Goal: Task Accomplishment & Management: Manage account settings

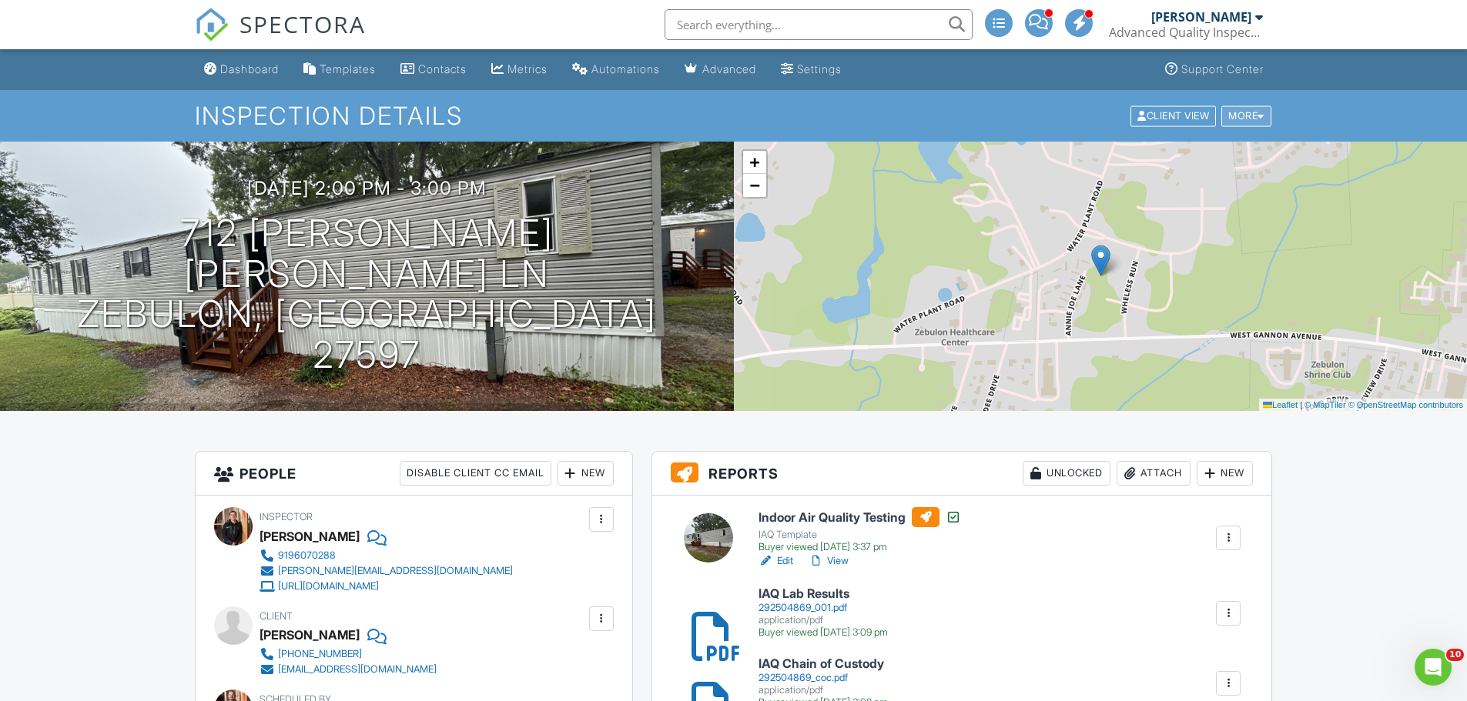
click at [1243, 116] on div "More" at bounding box center [1246, 115] width 50 height 21
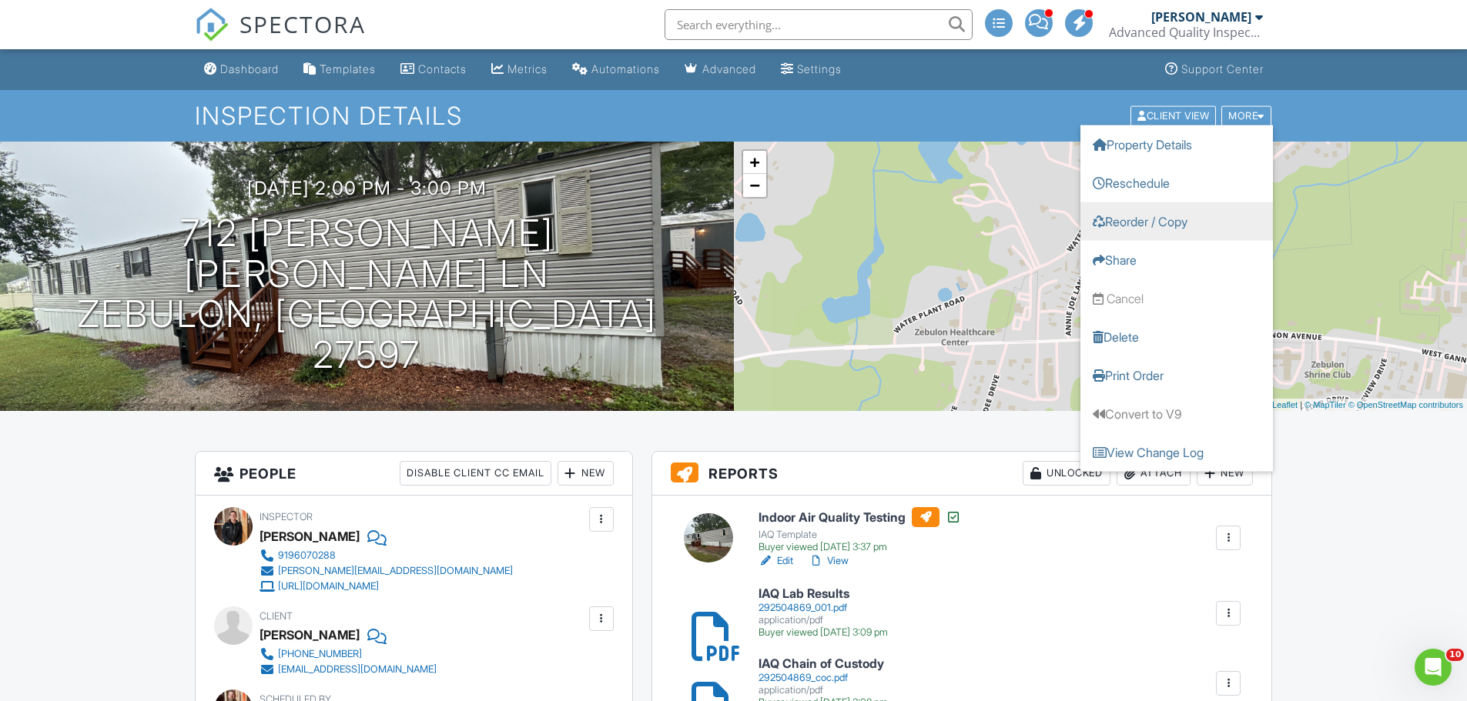
click at [1159, 219] on link "Reorder / Copy" at bounding box center [1176, 221] width 192 height 38
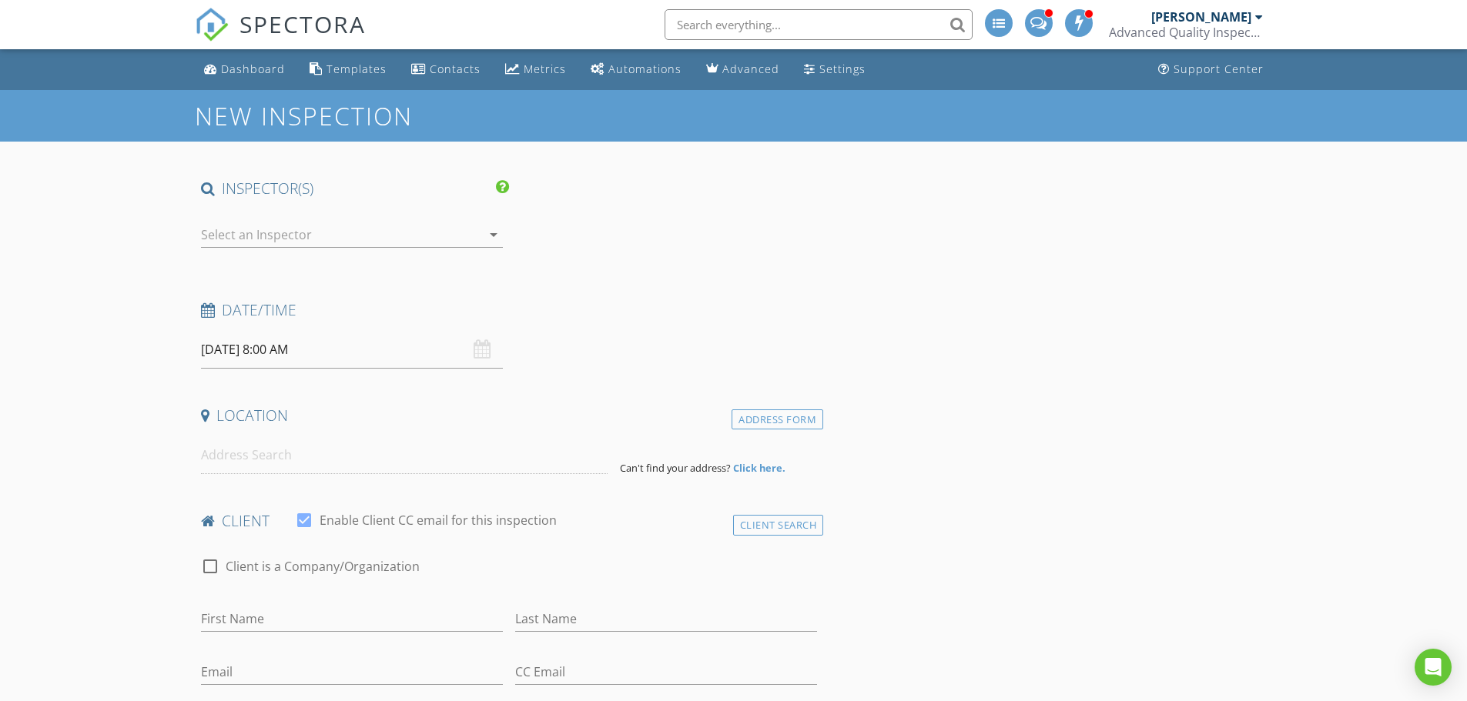
type input "[PERSON_NAME]"
type input "Braswell"
type input "abraswellrealty@aol.com"
type input "919-345-8828"
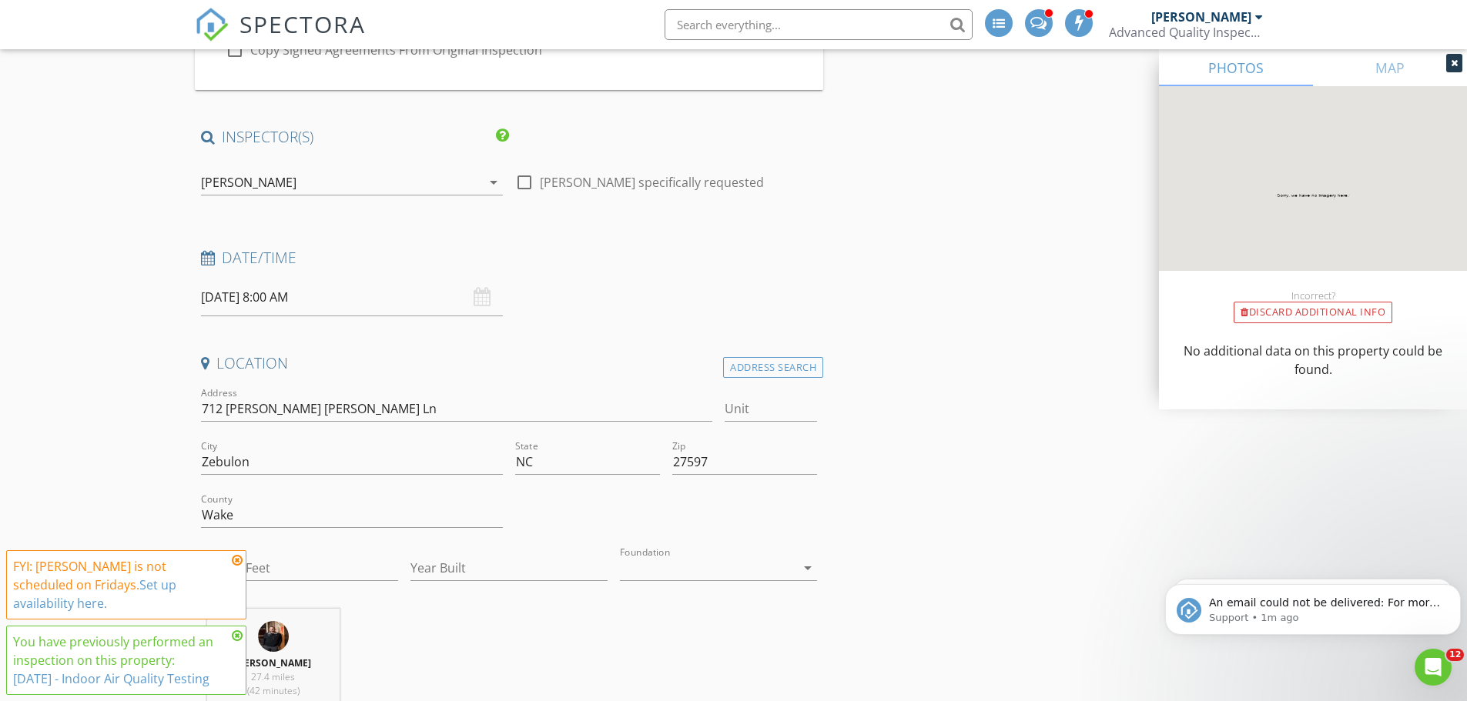
click at [265, 184] on div "[PERSON_NAME]" at bounding box center [248, 183] width 95 height 14
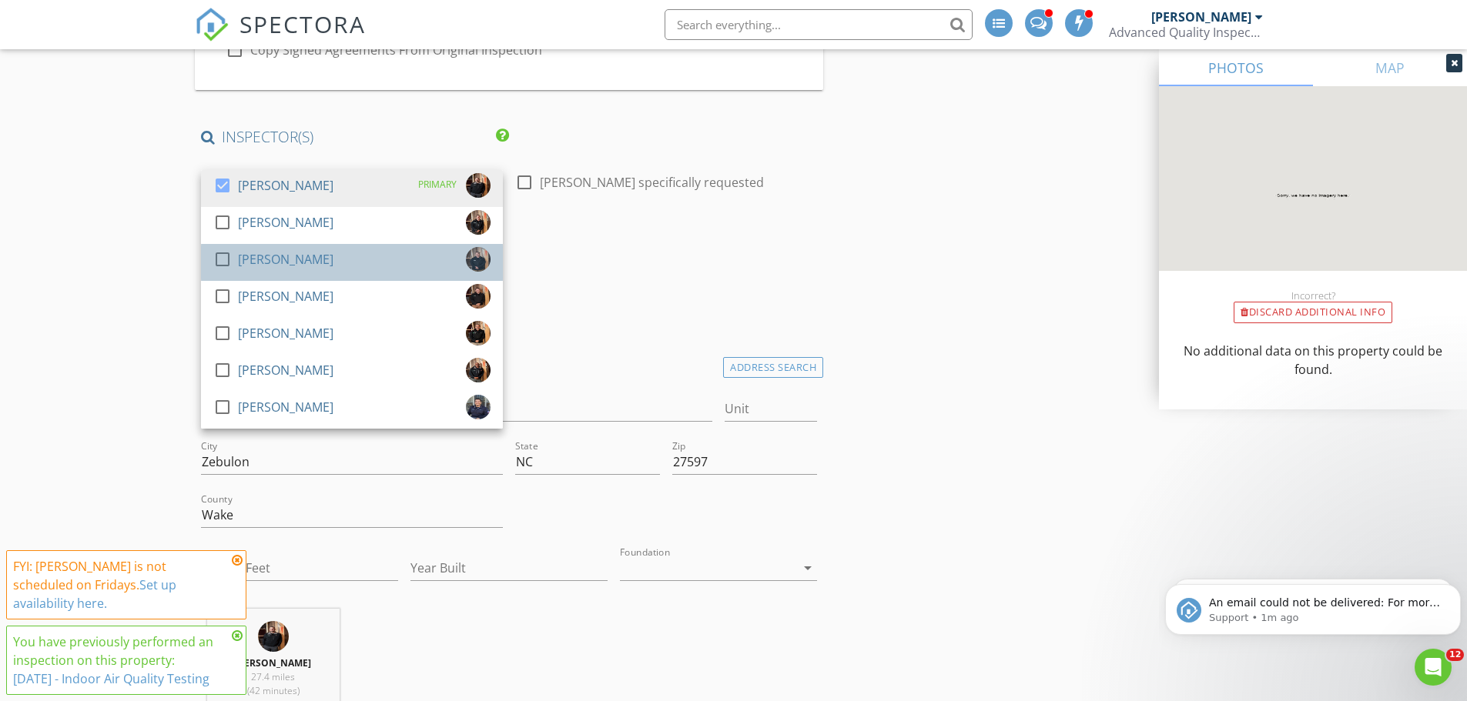
click at [248, 259] on div "[PERSON_NAME]" at bounding box center [285, 259] width 95 height 25
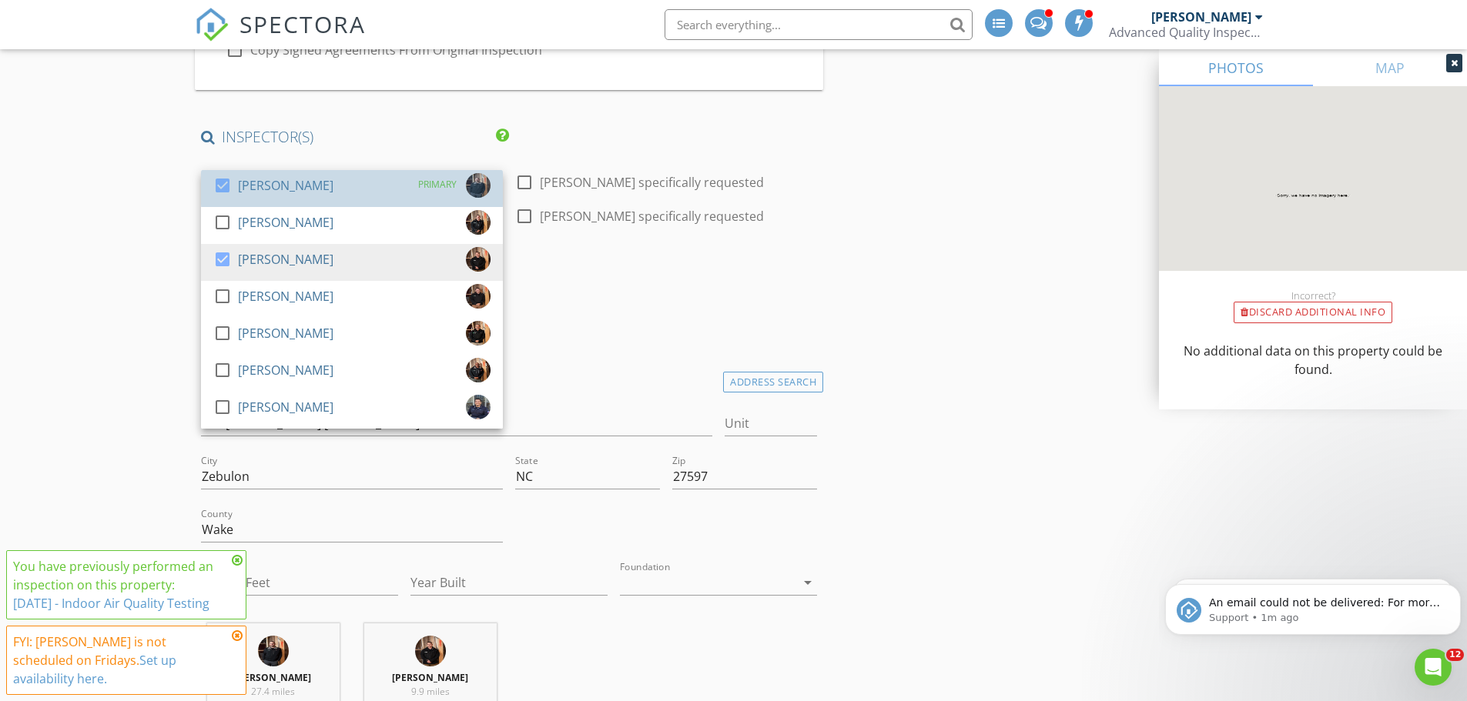
drag, startPoint x: 257, startPoint y: 189, endPoint x: 142, endPoint y: 218, distance: 119.1
click at [248, 189] on div "[PERSON_NAME]" at bounding box center [285, 185] width 95 height 25
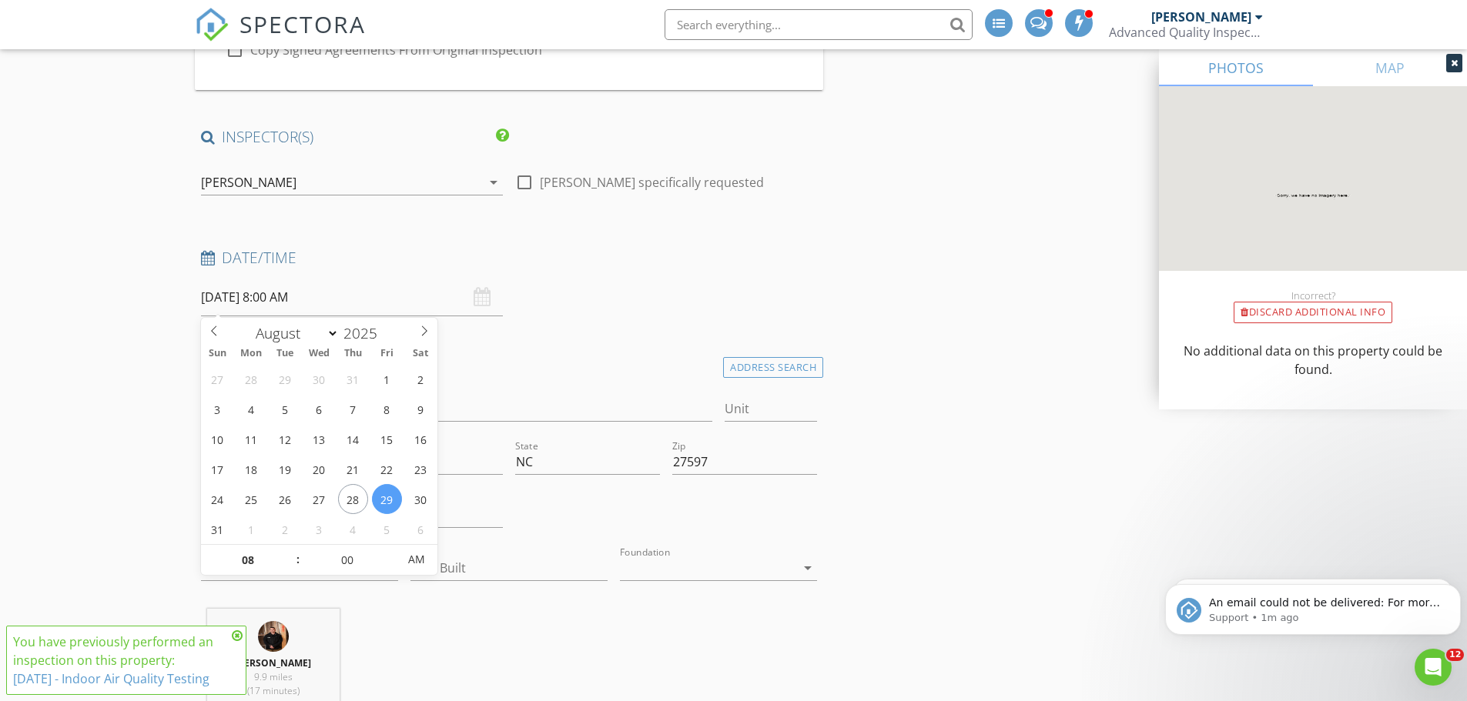
click at [236, 293] on input "08/29/2025 8:00 AM" at bounding box center [352, 298] width 302 height 38
type input "09"
type input "08/29/2025 9:00 AM"
click at [288, 547] on span at bounding box center [290, 552] width 11 height 15
type input "10"
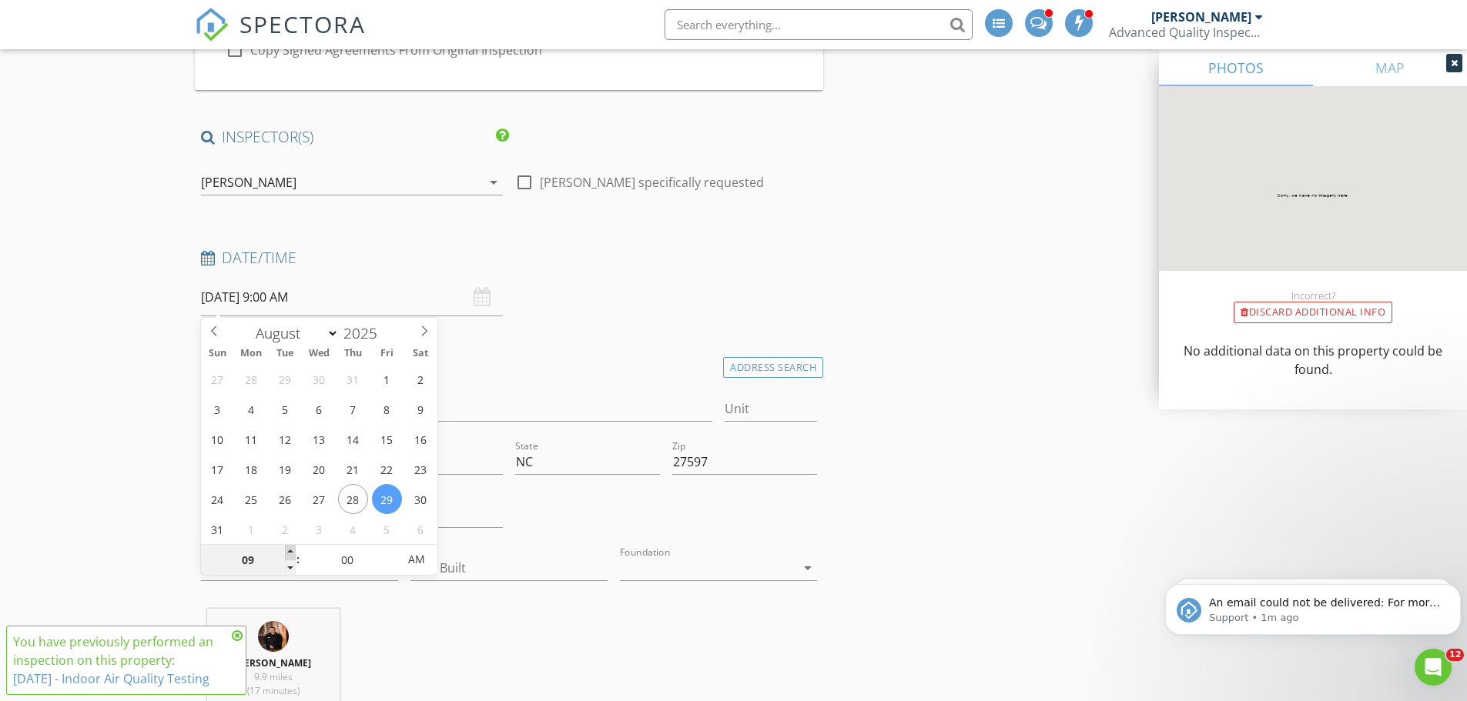
type input "08/29/2025 10:00 AM"
click at [288, 547] on span at bounding box center [290, 552] width 11 height 15
type input "11"
type input "08/29/2025 11:00 AM"
click at [288, 547] on span at bounding box center [290, 552] width 11 height 15
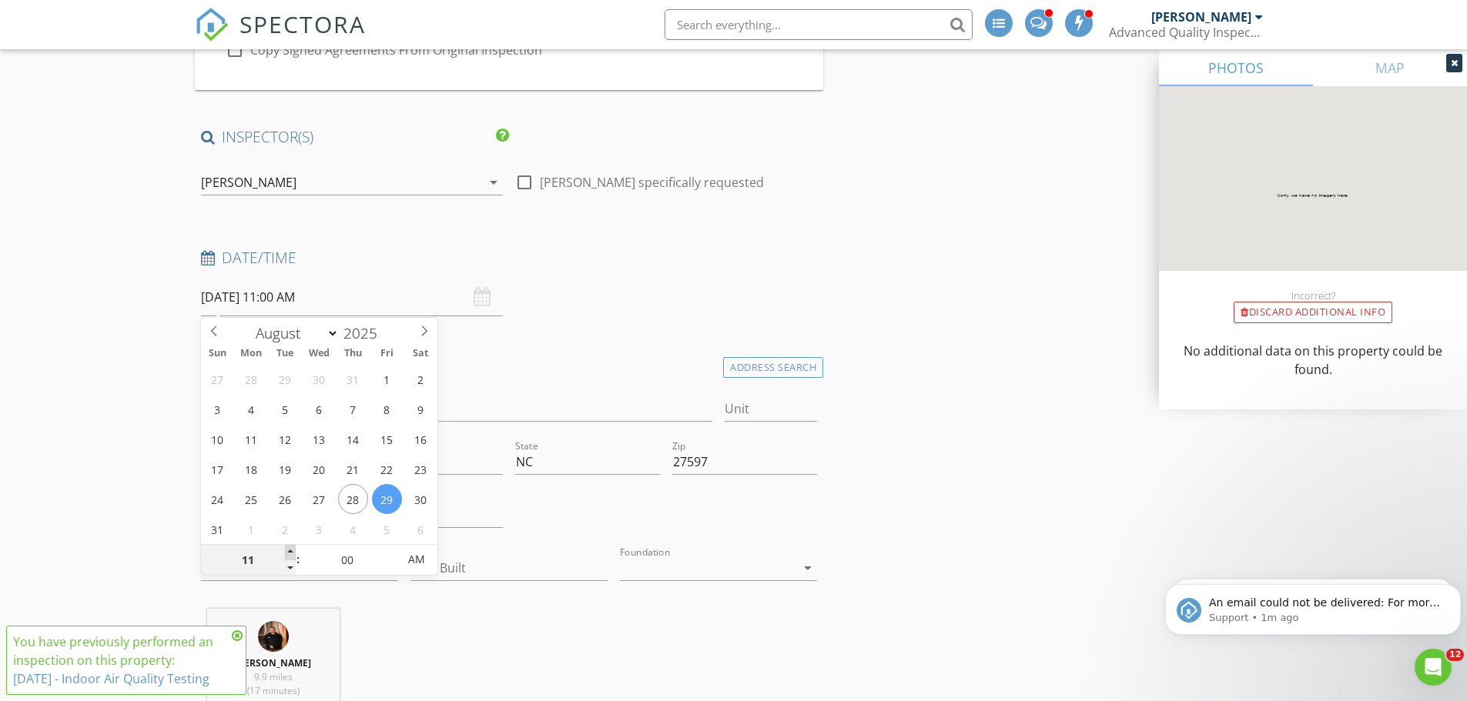
type input "12"
type input "08/29/2025 12:00 PM"
click at [288, 547] on span at bounding box center [290, 552] width 11 height 15
type input "01"
type input "08/29/2025 1:00 PM"
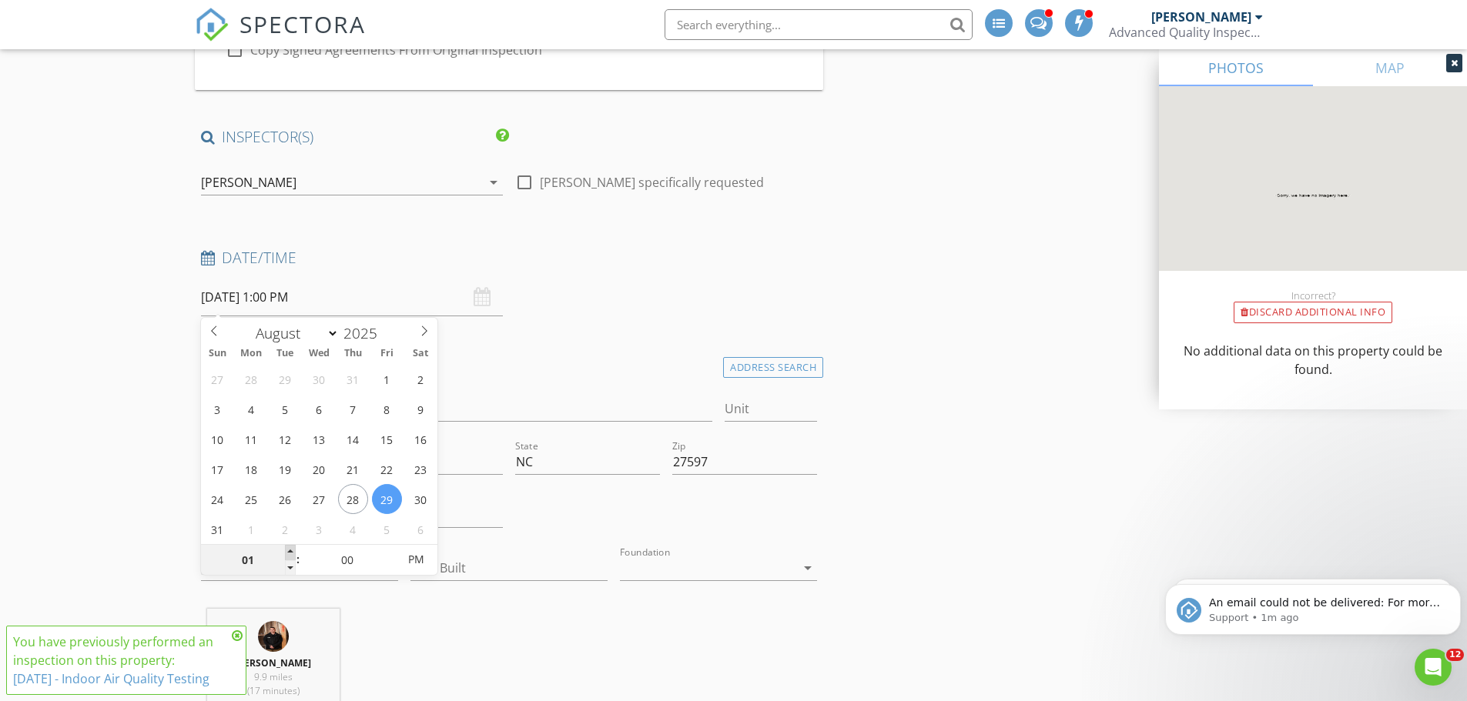
click at [288, 547] on span at bounding box center [290, 552] width 11 height 15
type input "02"
type input "08/29/2025 2:00 PM"
click at [288, 547] on span at bounding box center [290, 552] width 11 height 15
type input "03"
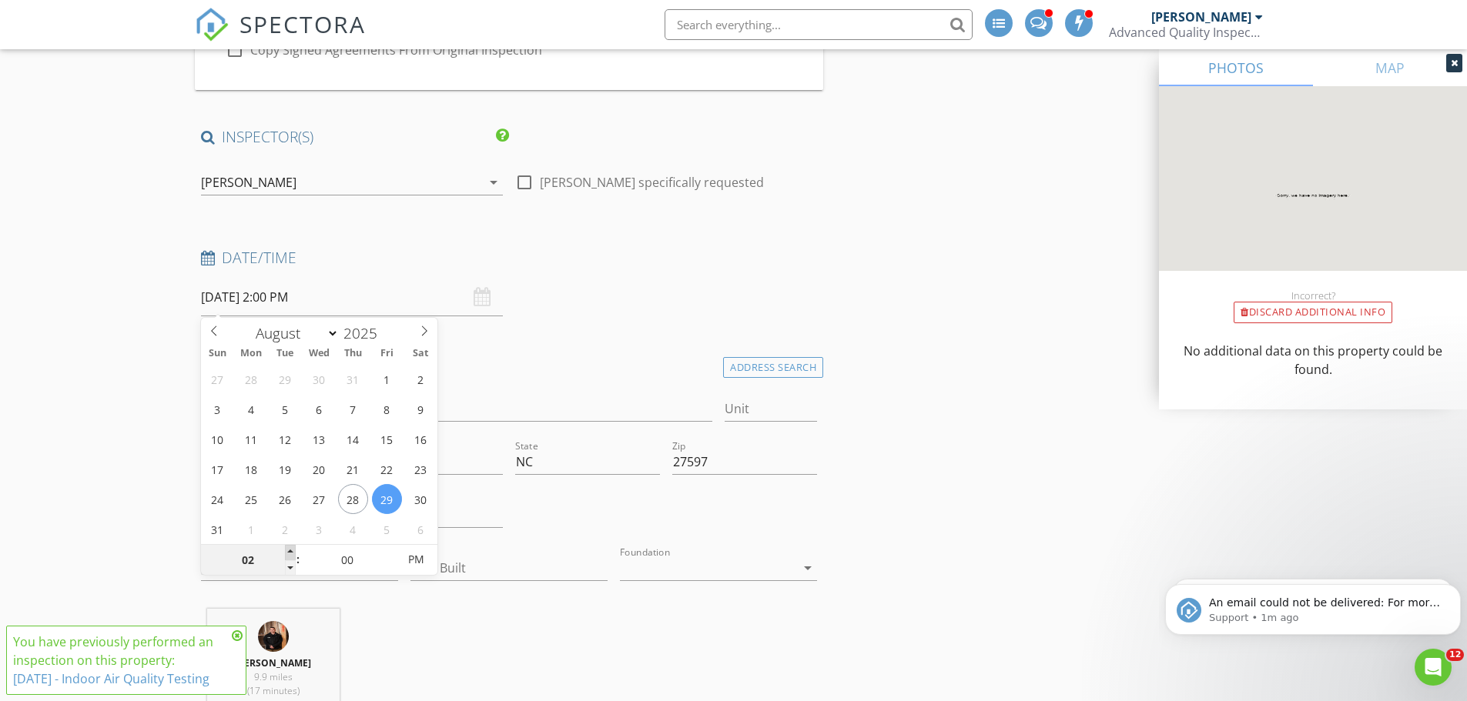
type input "08/29/2025 3:00 PM"
click at [288, 547] on span at bounding box center [290, 552] width 11 height 15
type input "04"
type input "08/29/2025 4:00 PM"
drag, startPoint x: 288, startPoint y: 547, endPoint x: 176, endPoint y: 497, distance: 123.4
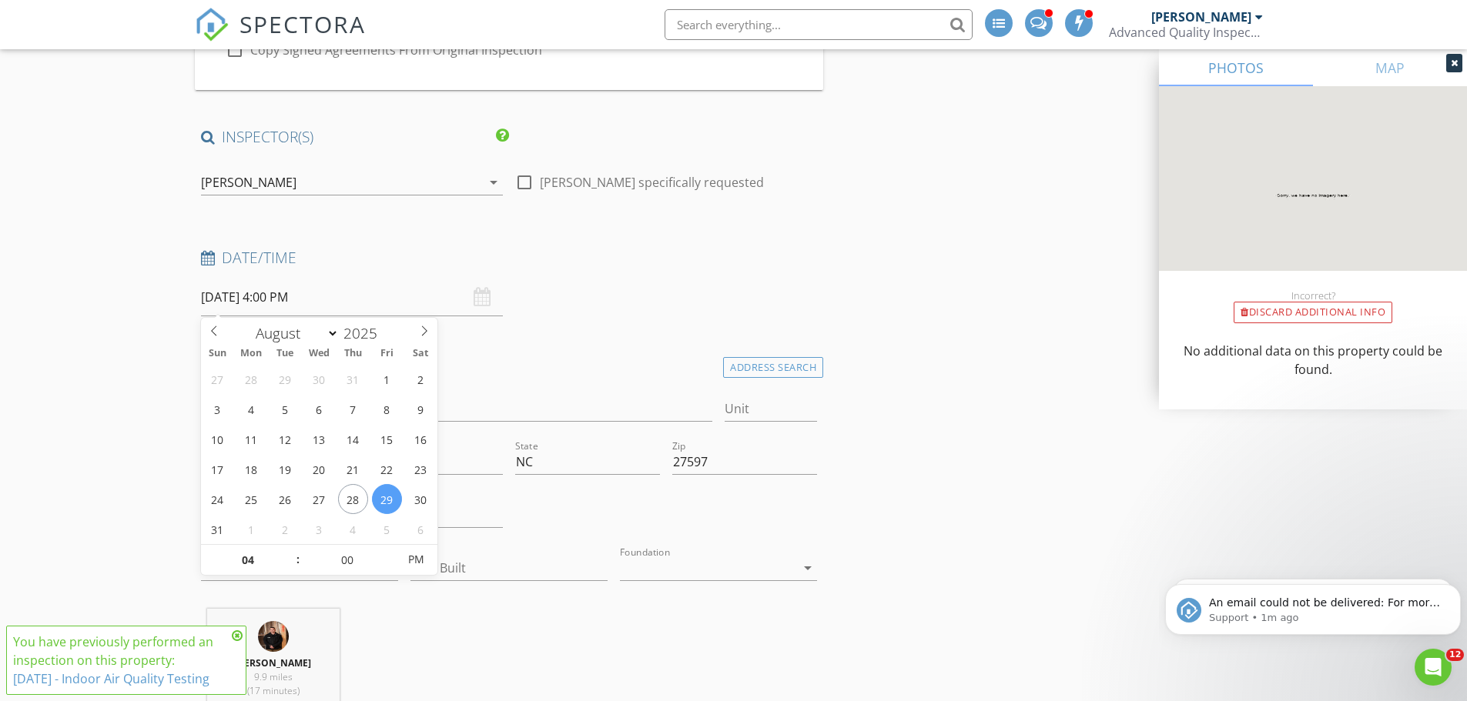
click at [288, 545] on span at bounding box center [290, 552] width 11 height 15
drag, startPoint x: 88, startPoint y: 469, endPoint x: 97, endPoint y: 470, distance: 9.4
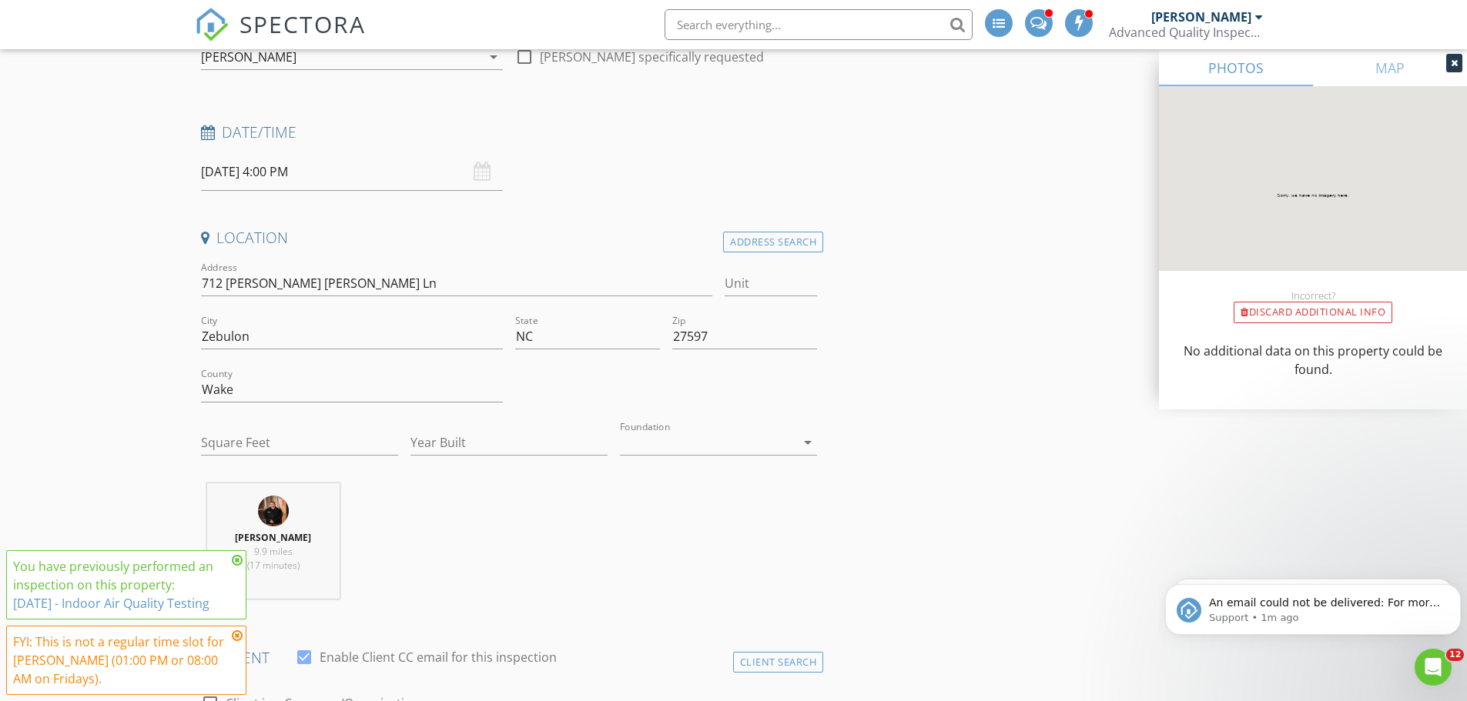
scroll to position [462, 0]
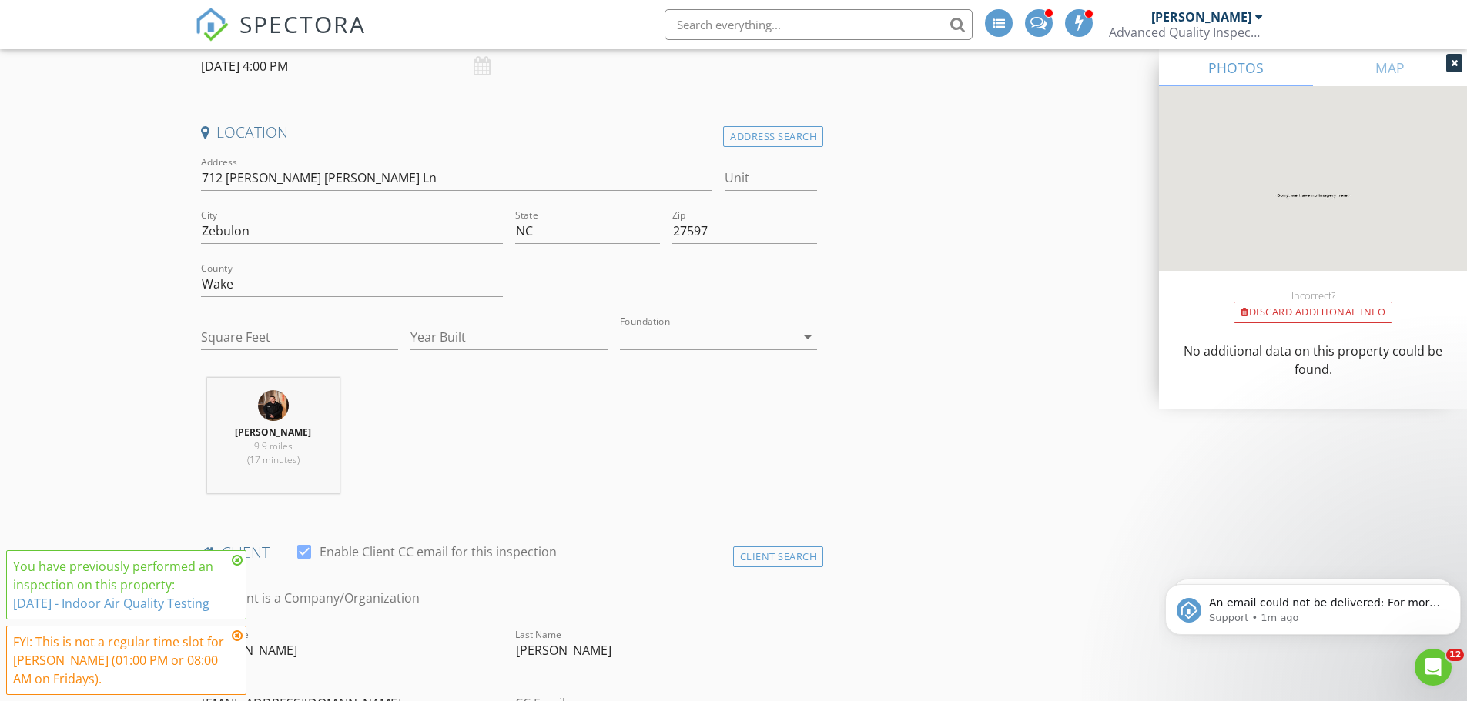
click at [240, 563] on icon at bounding box center [237, 560] width 11 height 12
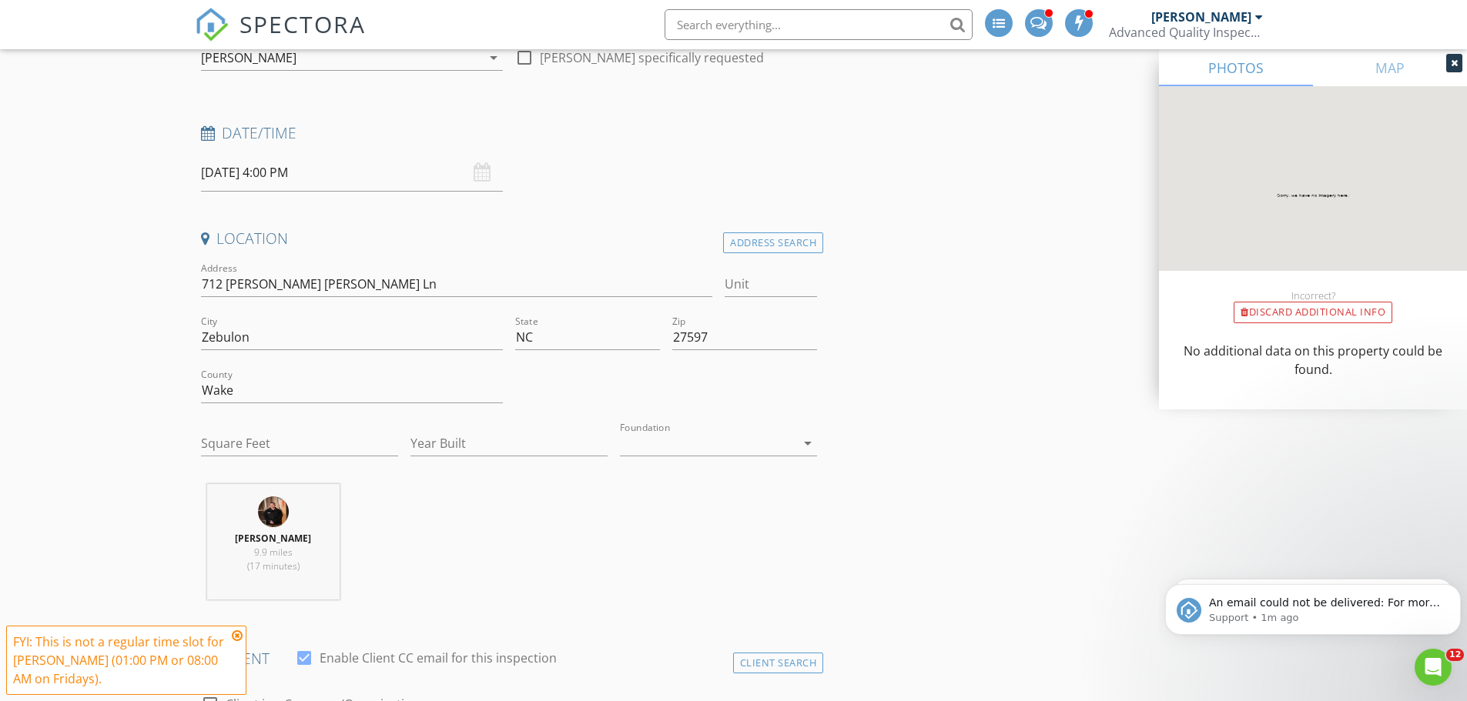
scroll to position [308, 0]
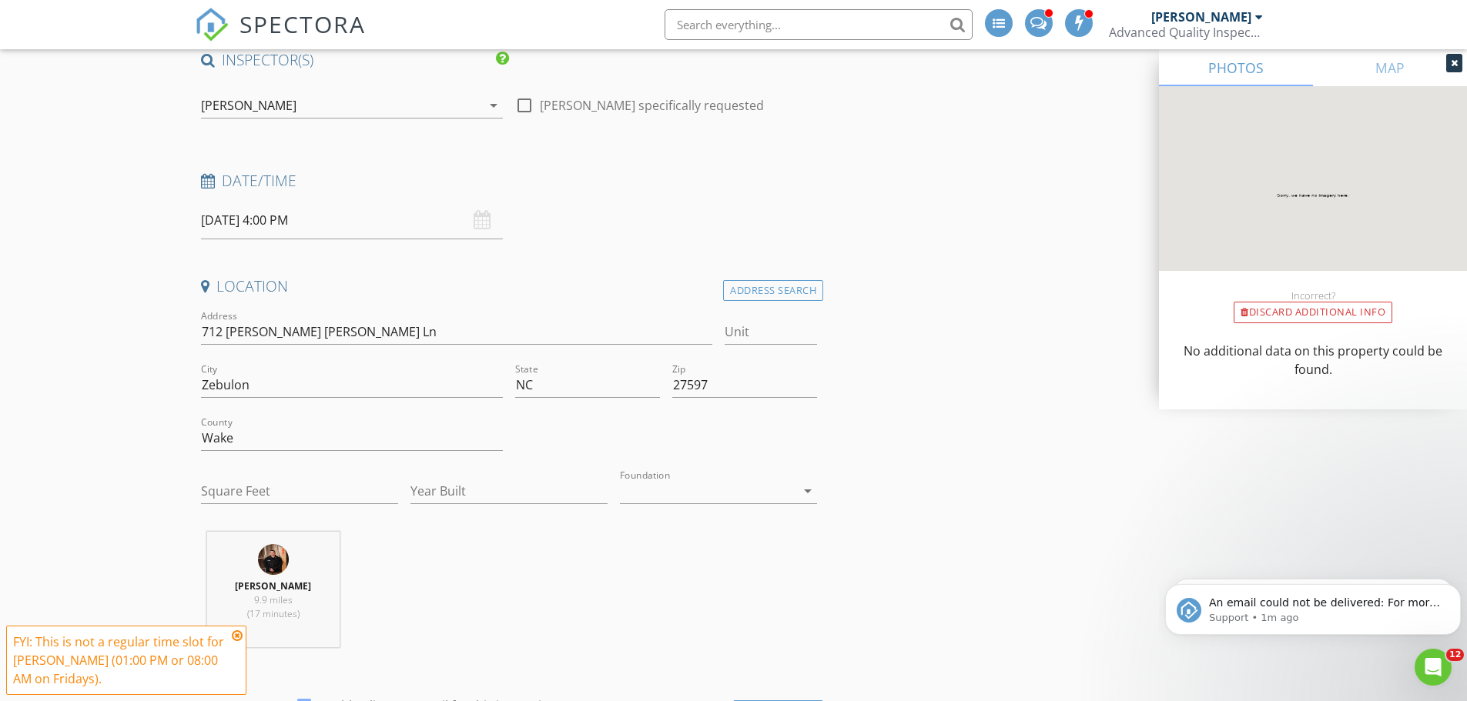
click at [236, 109] on div "[PERSON_NAME]" at bounding box center [248, 106] width 95 height 14
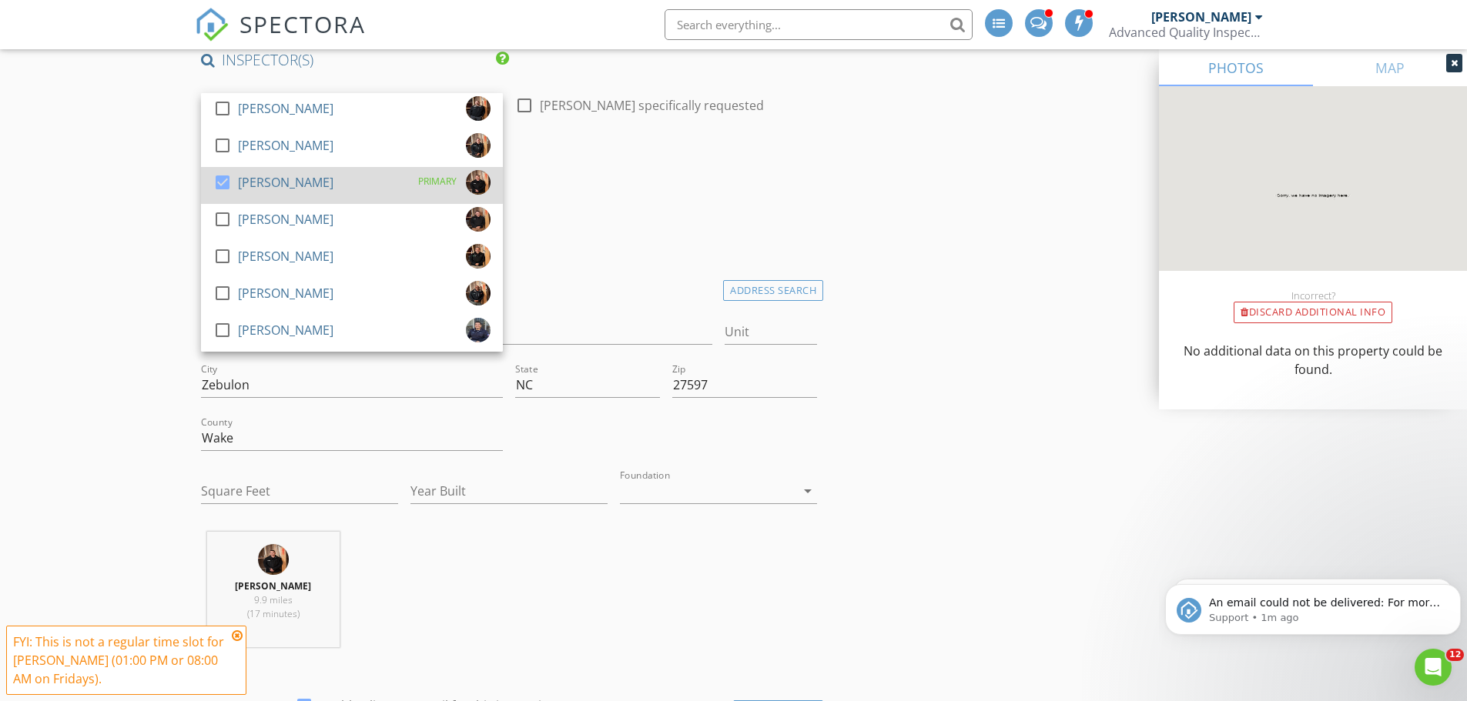
click at [286, 187] on div "[PERSON_NAME]" at bounding box center [285, 182] width 95 height 25
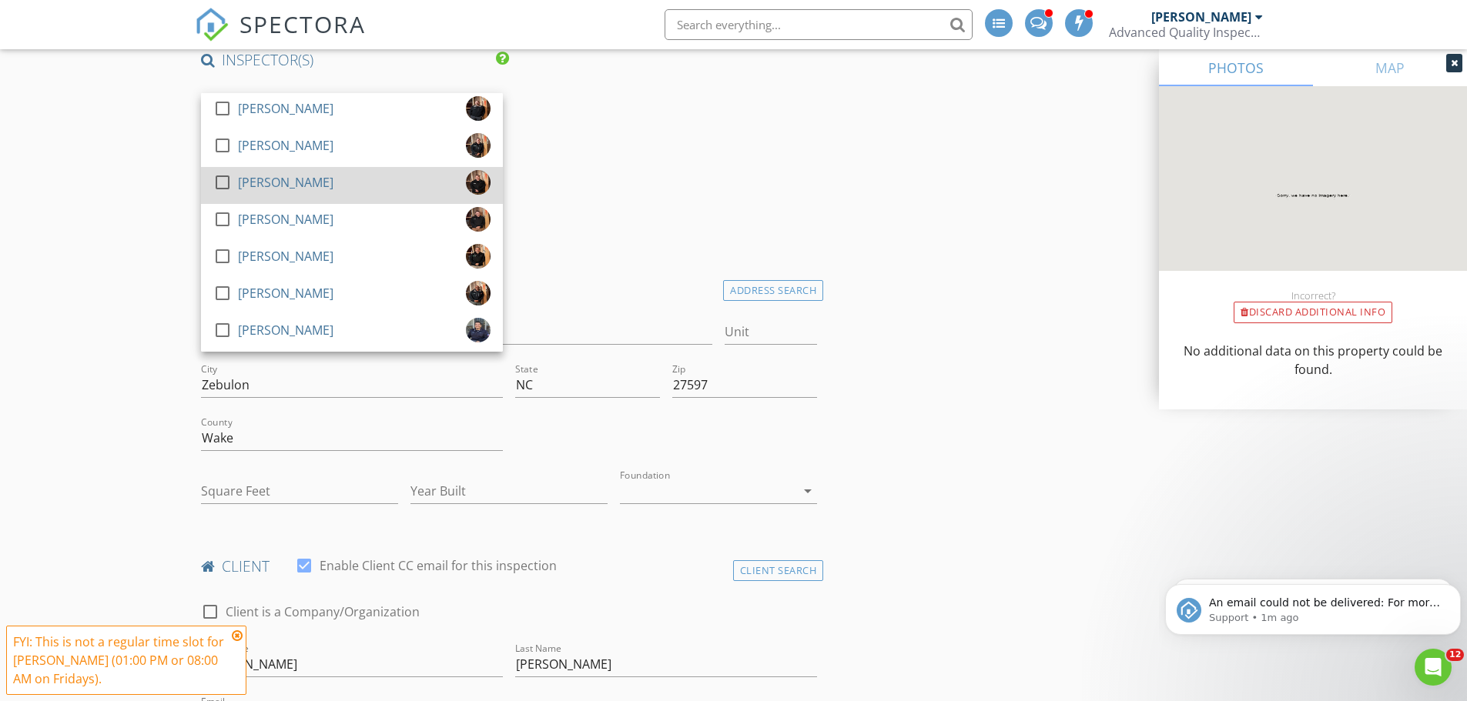
click at [286, 187] on div "[PERSON_NAME]" at bounding box center [285, 182] width 95 height 25
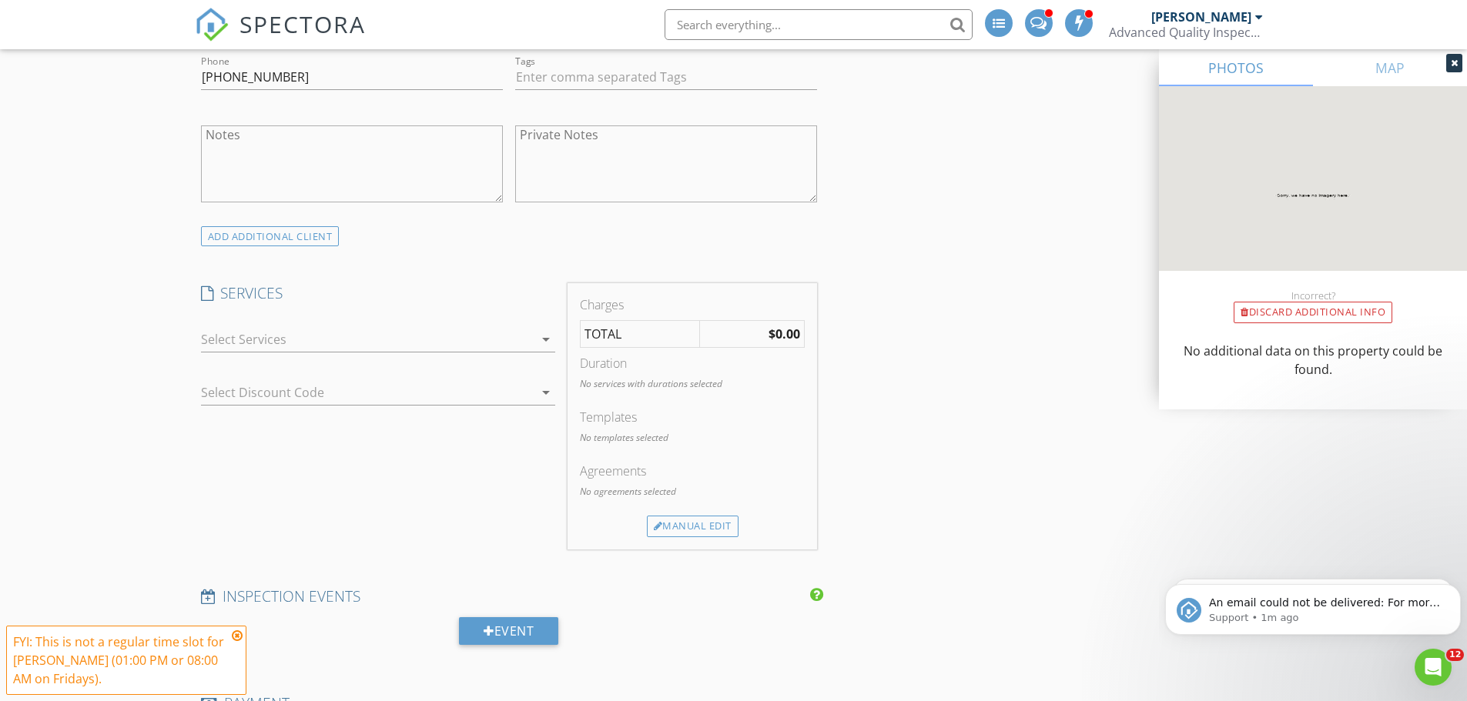
scroll to position [1155, 0]
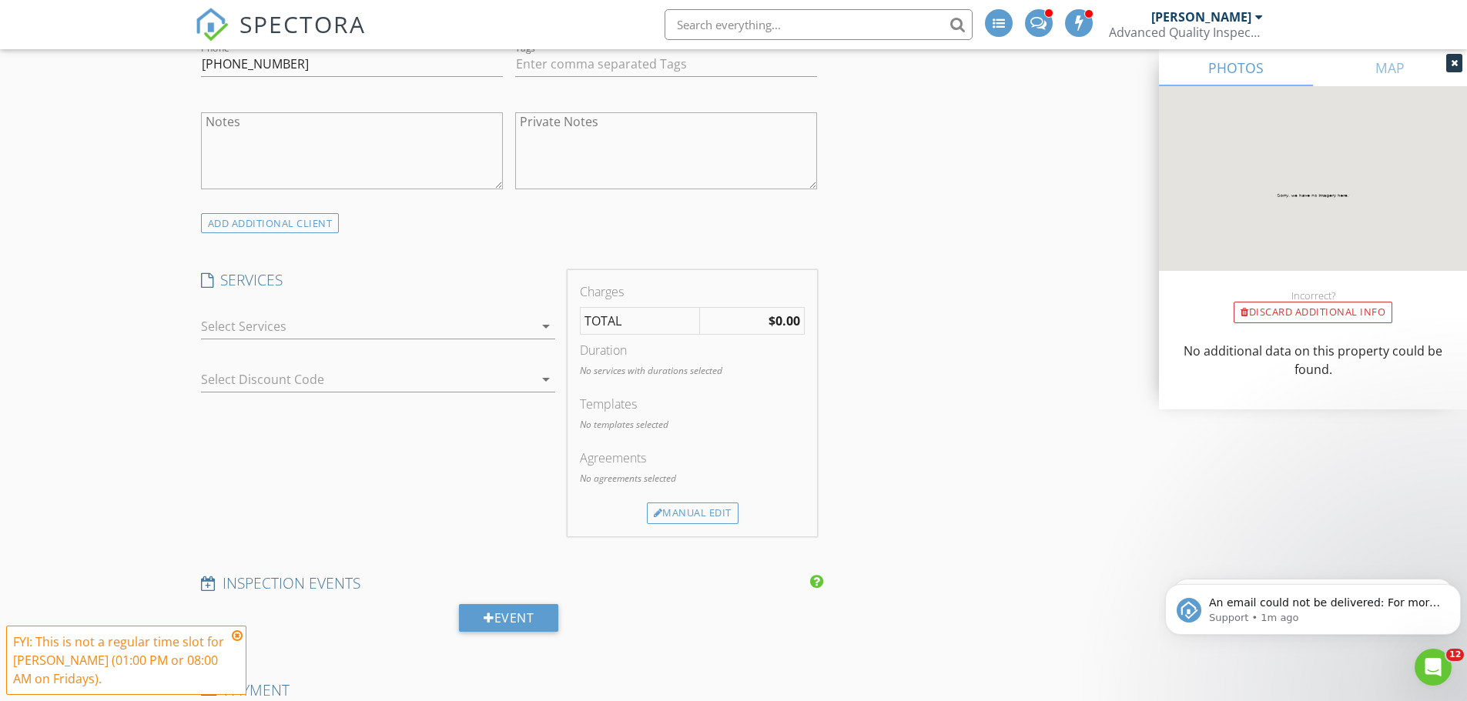
click at [377, 332] on div at bounding box center [367, 326] width 333 height 25
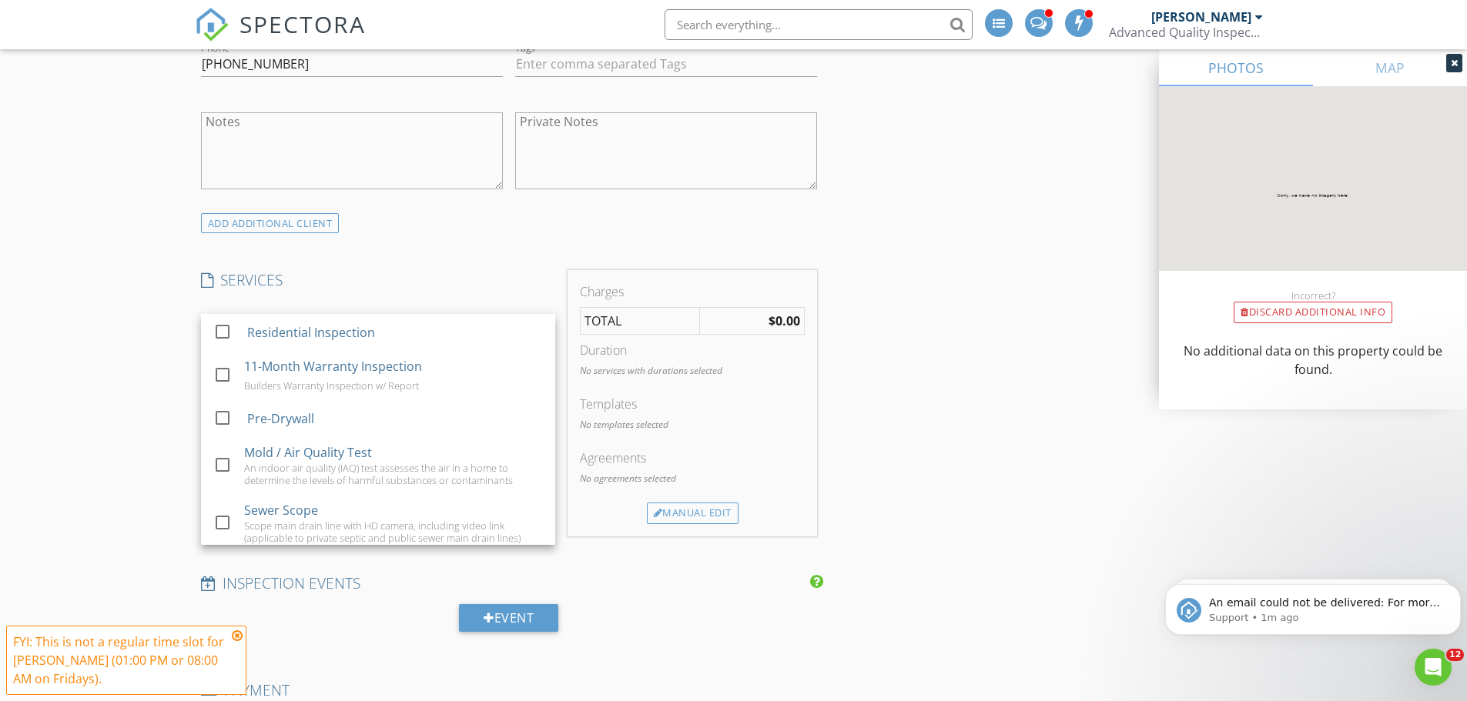
drag, startPoint x: 345, startPoint y: 458, endPoint x: 189, endPoint y: 407, distance: 163.6
click at [326, 447] on div "Mold / Air Quality Test" at bounding box center [308, 452] width 128 height 18
checkbox input "false"
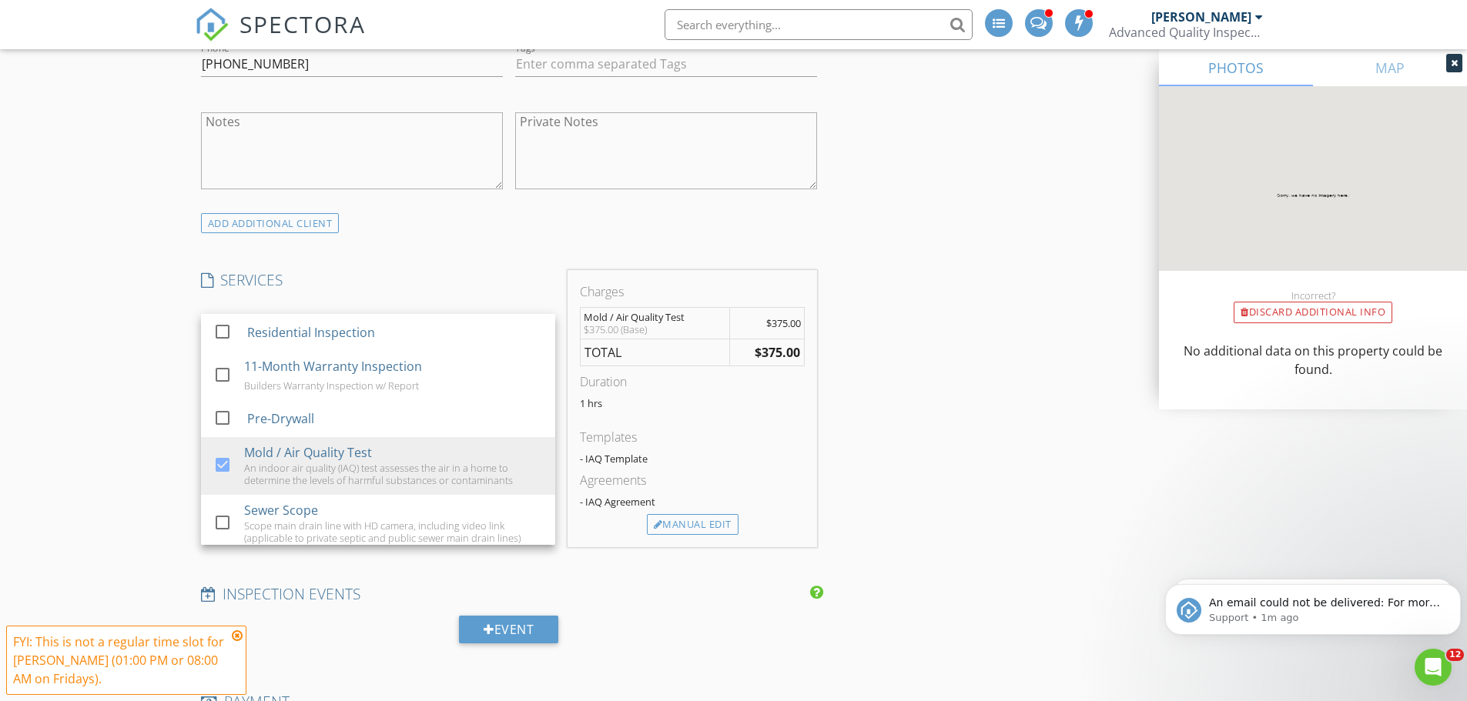
drag, startPoint x: 132, startPoint y: 395, endPoint x: 125, endPoint y: 356, distance: 39.3
click at [132, 387] on div "New Inspection Reorder / Copy check_box_outline_blank Copy Reports From Origina…" at bounding box center [733, 521] width 1467 height 3172
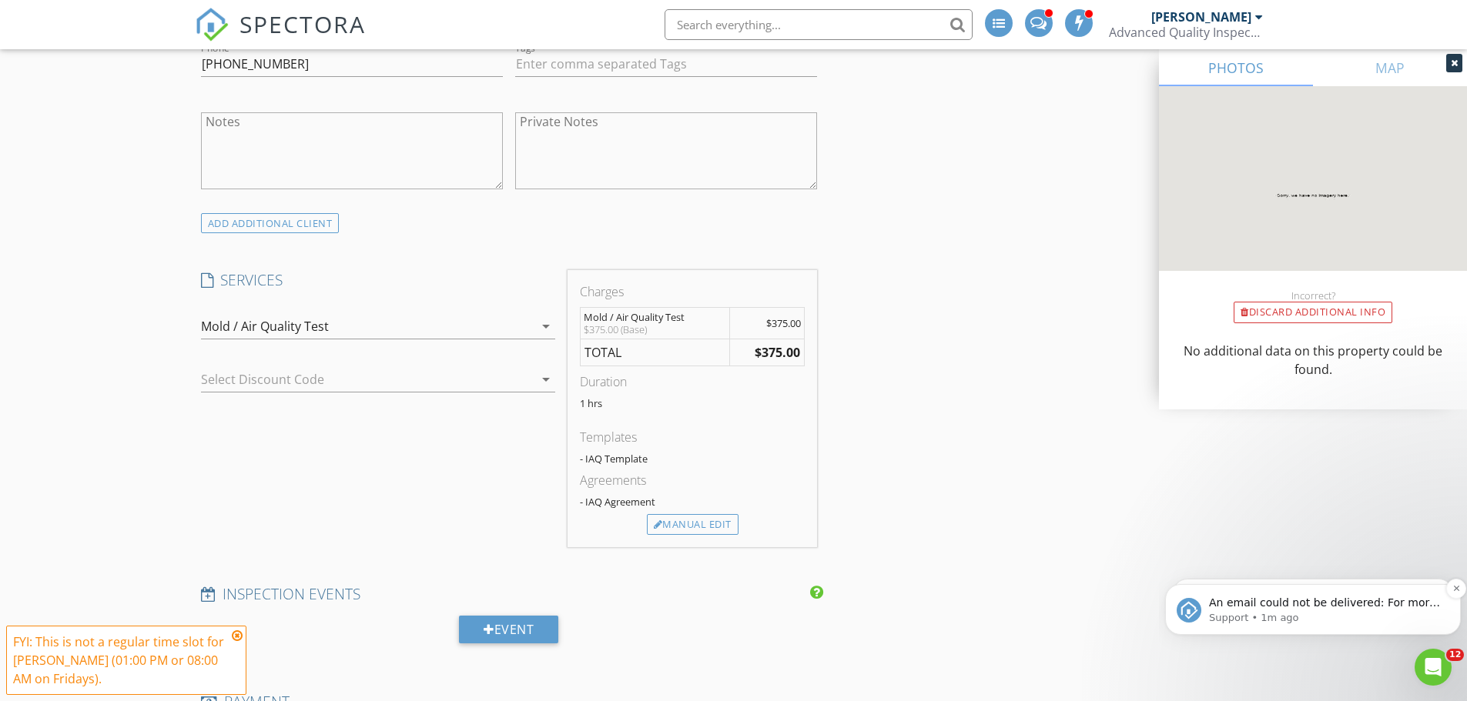
click at [1326, 607] on p "An email could not be delivered: For more information, view Why emails don't ge…" at bounding box center [1325, 603] width 233 height 15
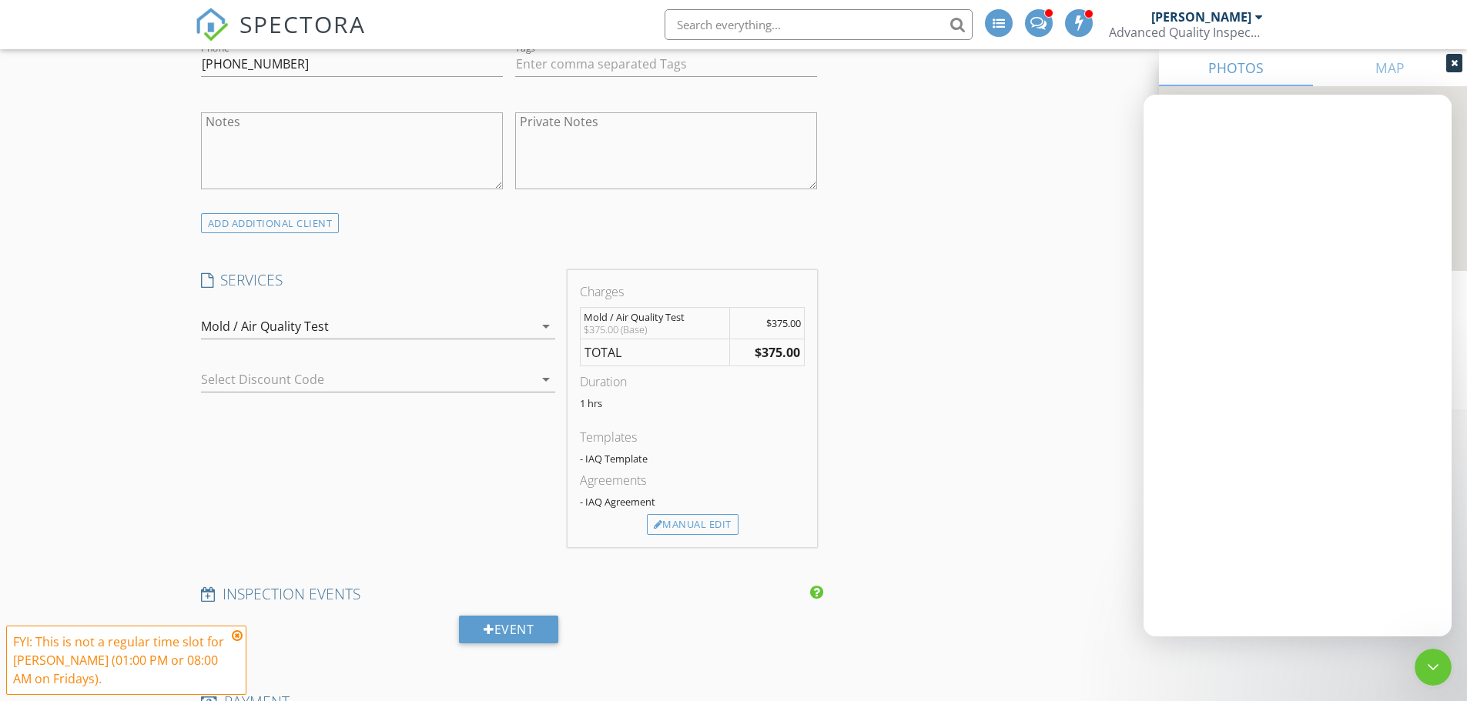
scroll to position [0, 0]
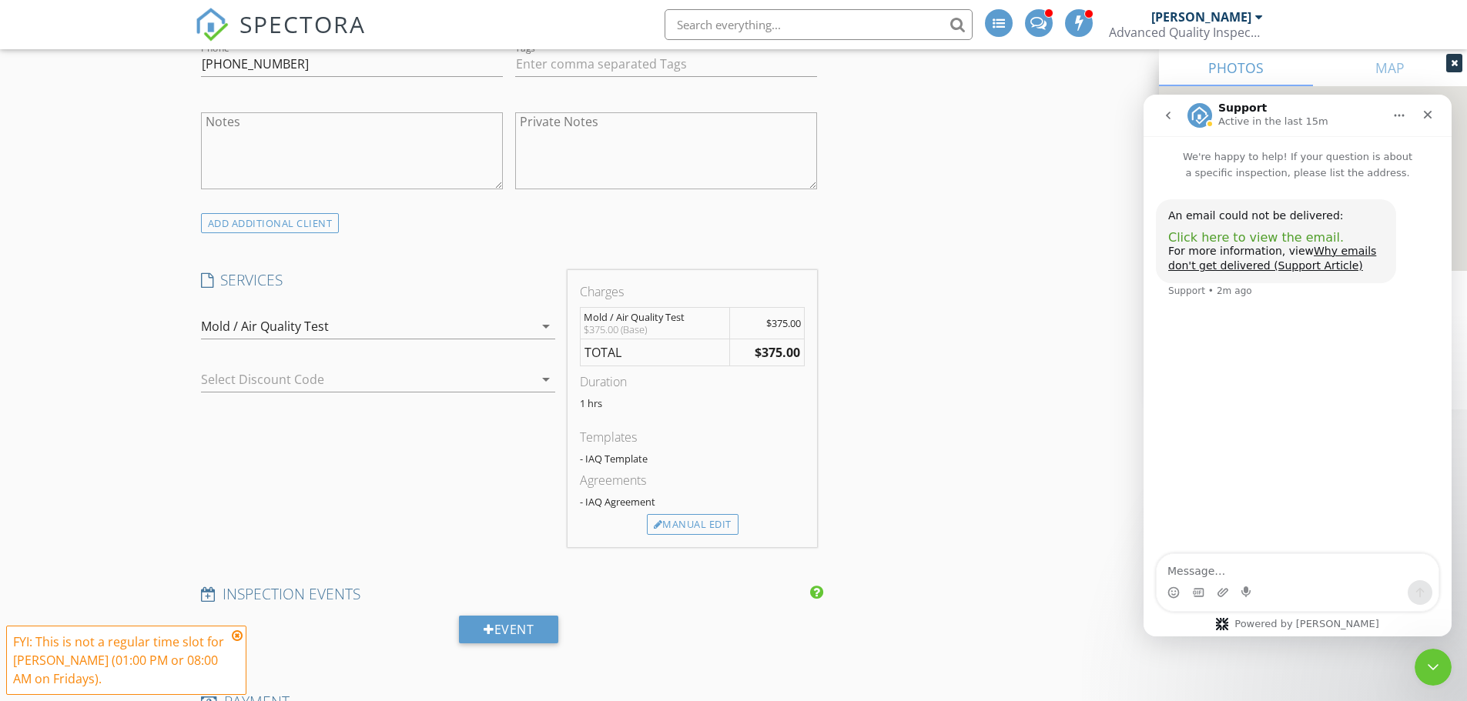
click at [1232, 235] on span "Click here to view the email." at bounding box center [1256, 237] width 176 height 15
click at [1432, 115] on icon "Close" at bounding box center [1427, 115] width 12 height 12
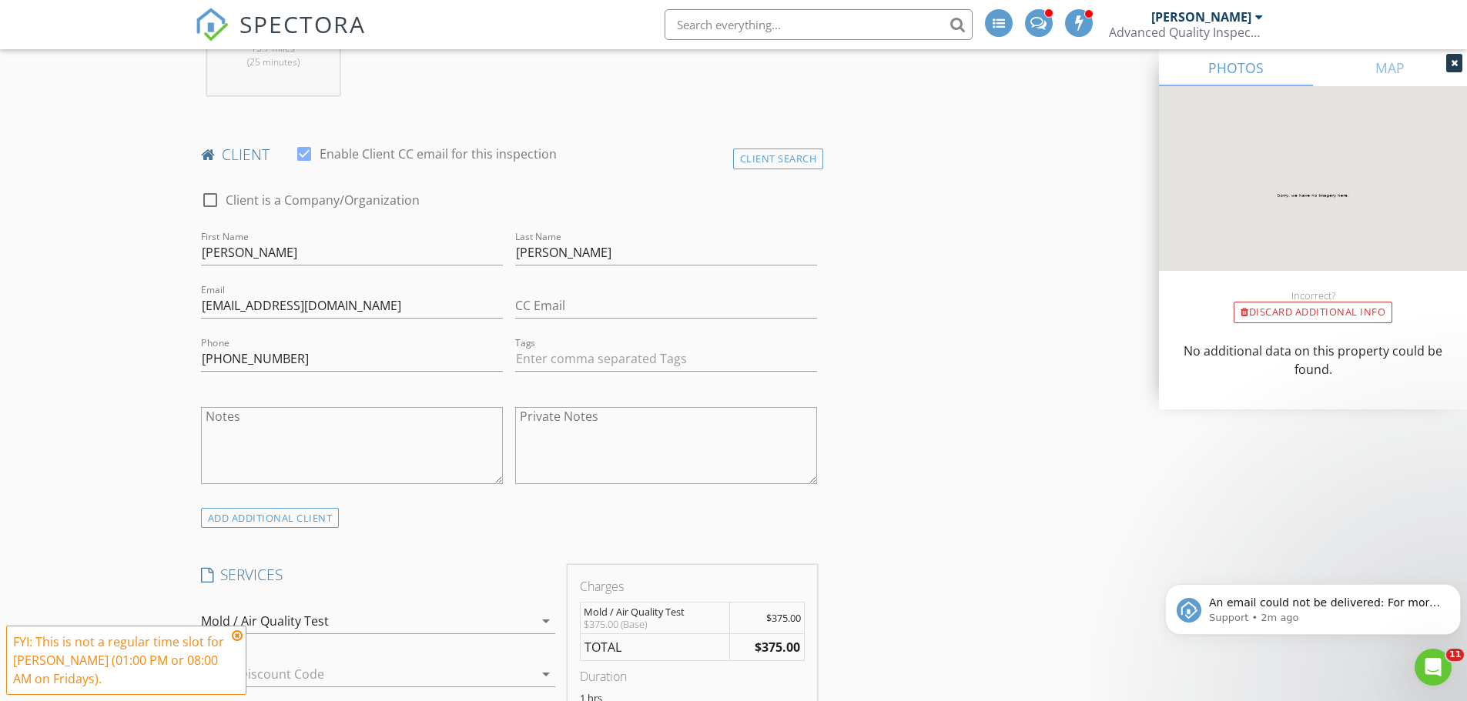
scroll to position [693, 0]
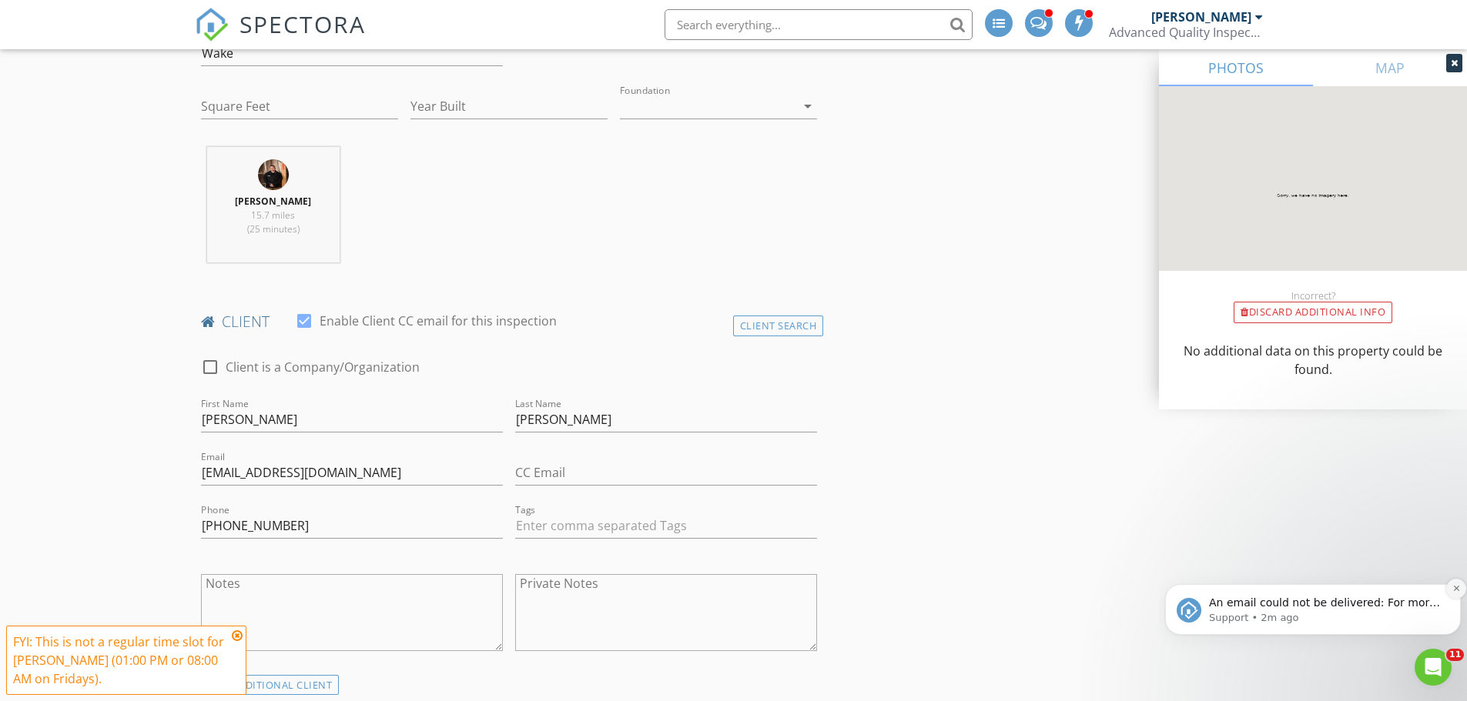
click at [1452, 589] on icon "Dismiss notification" at bounding box center [1456, 588] width 8 height 8
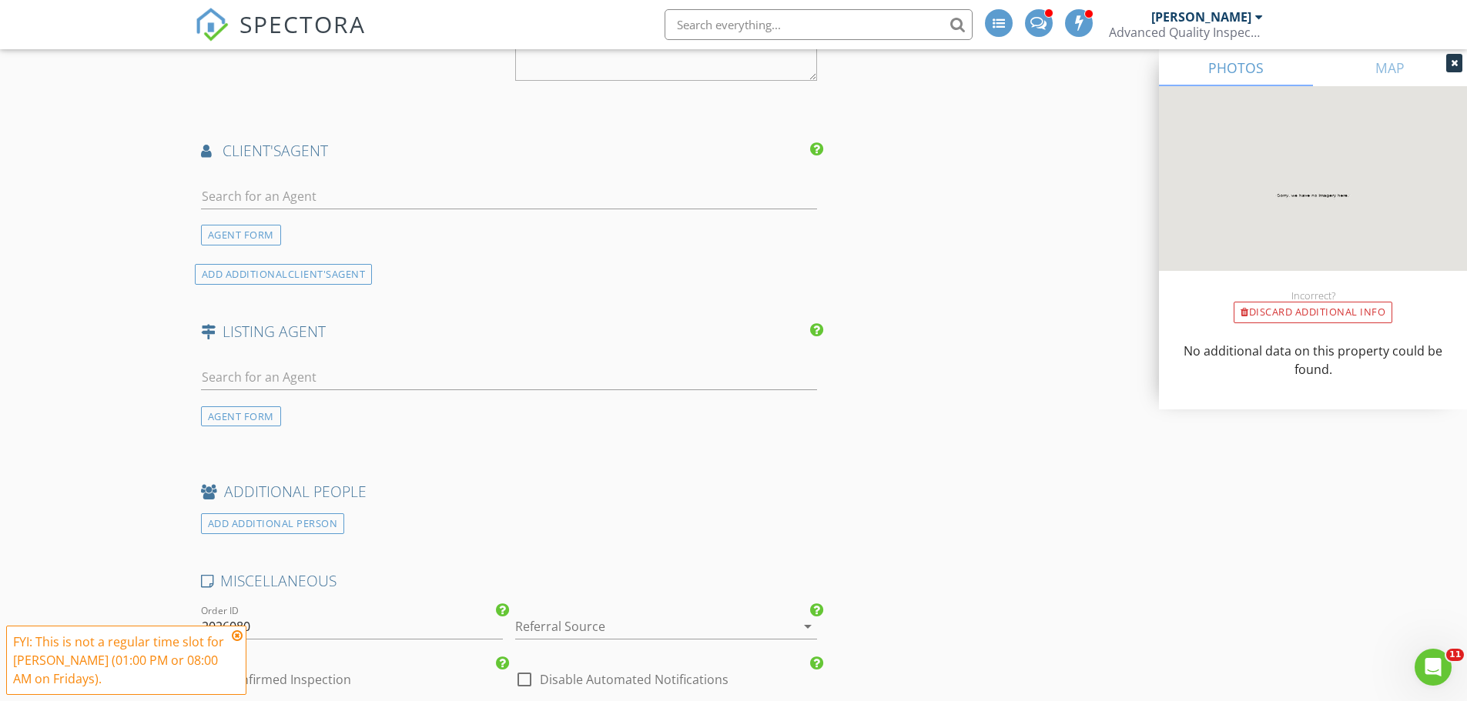
scroll to position [2079, 0]
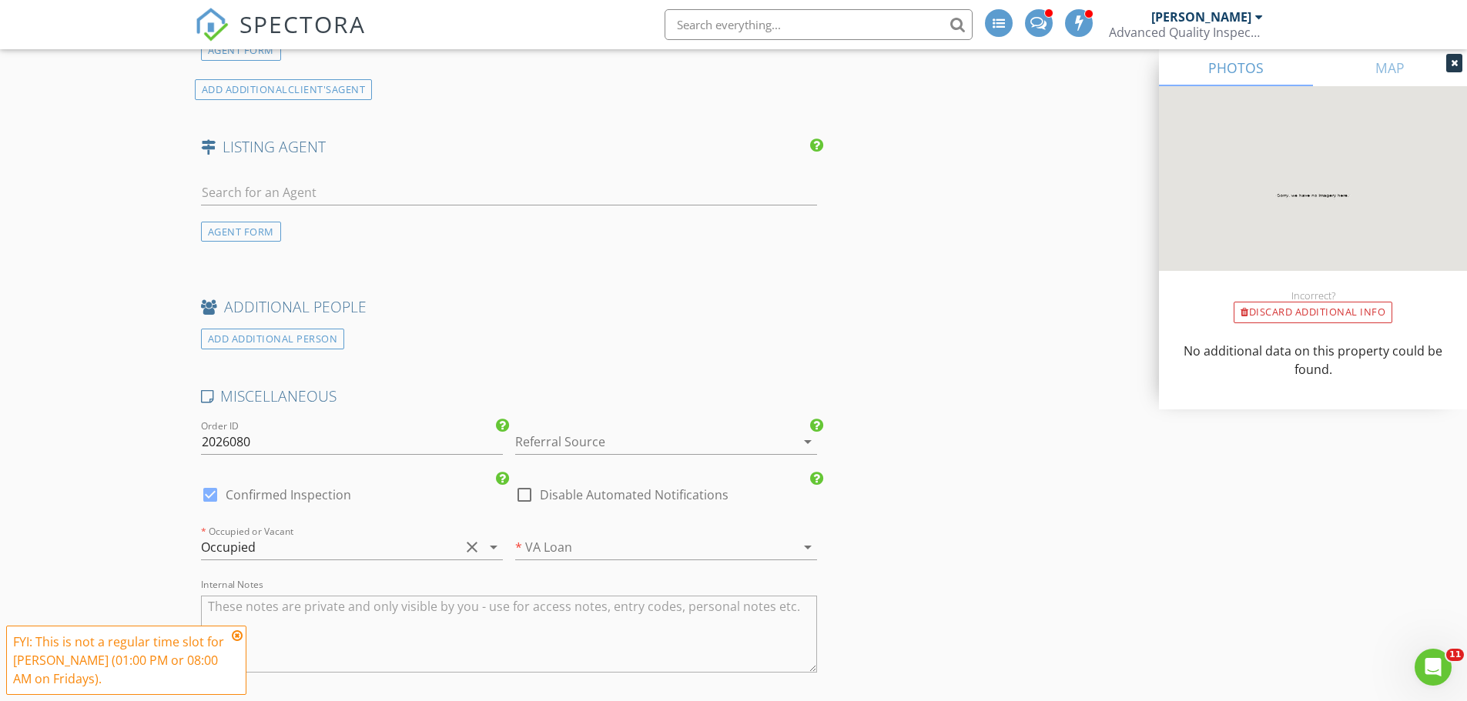
click at [336, 549] on div "Occupied" at bounding box center [330, 547] width 259 height 25
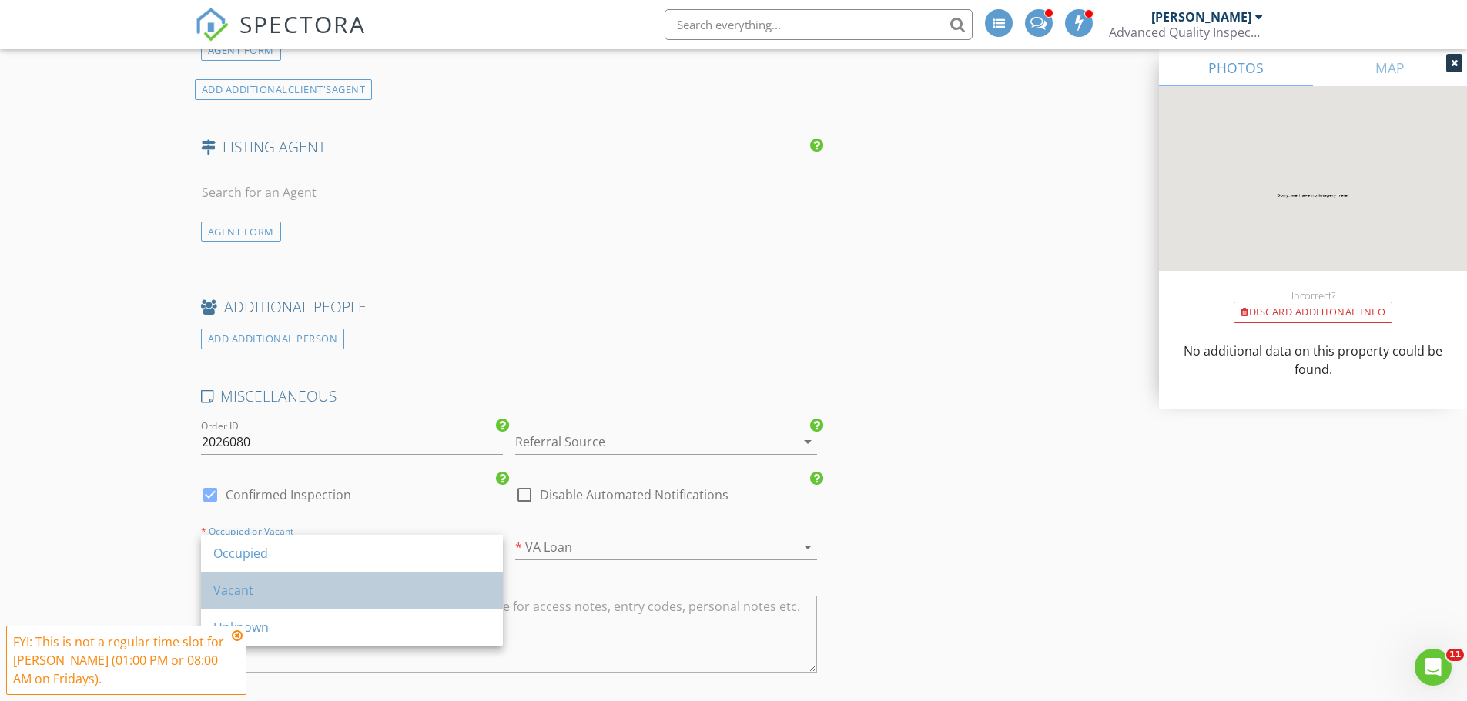
click at [283, 586] on div "Vacant" at bounding box center [351, 590] width 277 height 18
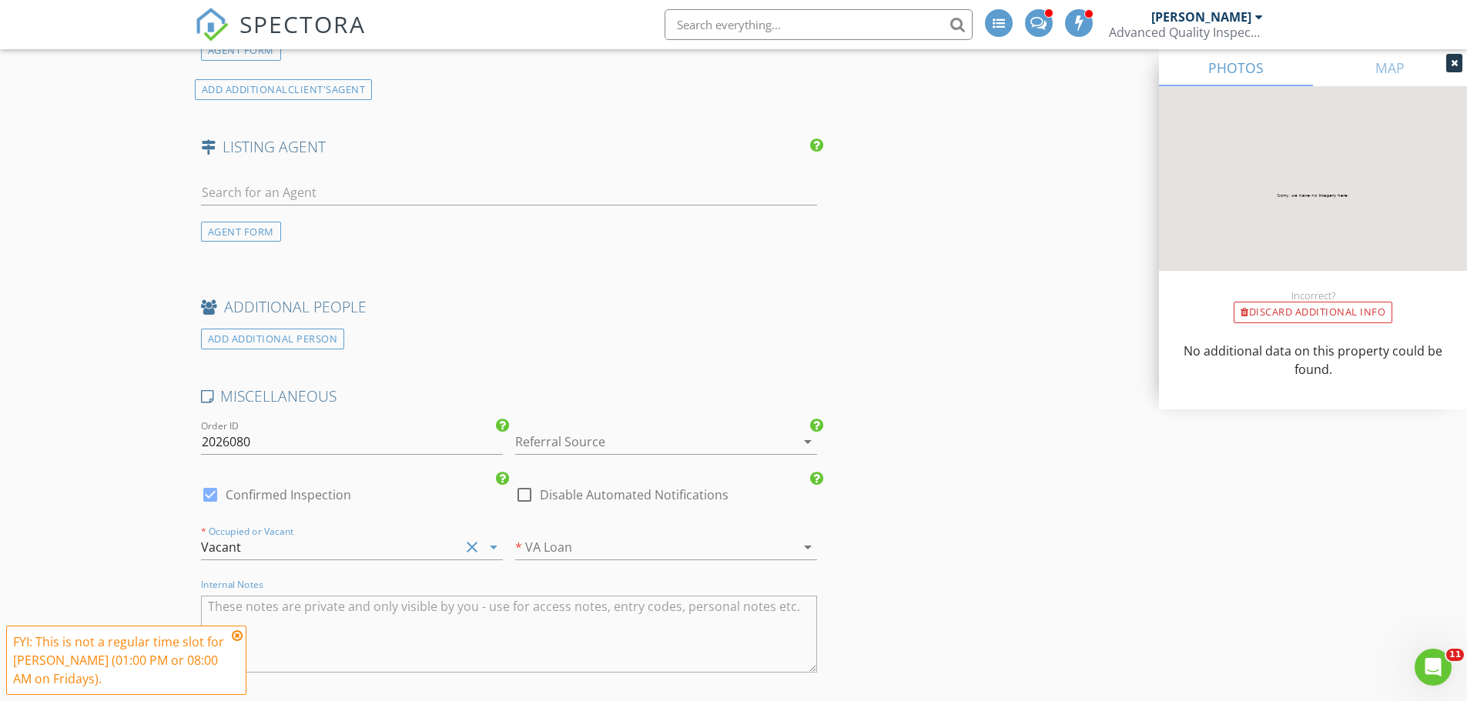
click at [330, 635] on textarea "Internal Notes" at bounding box center [509, 634] width 617 height 77
type textarea "code: 1974"
click at [608, 443] on div at bounding box center [644, 442] width 259 height 25
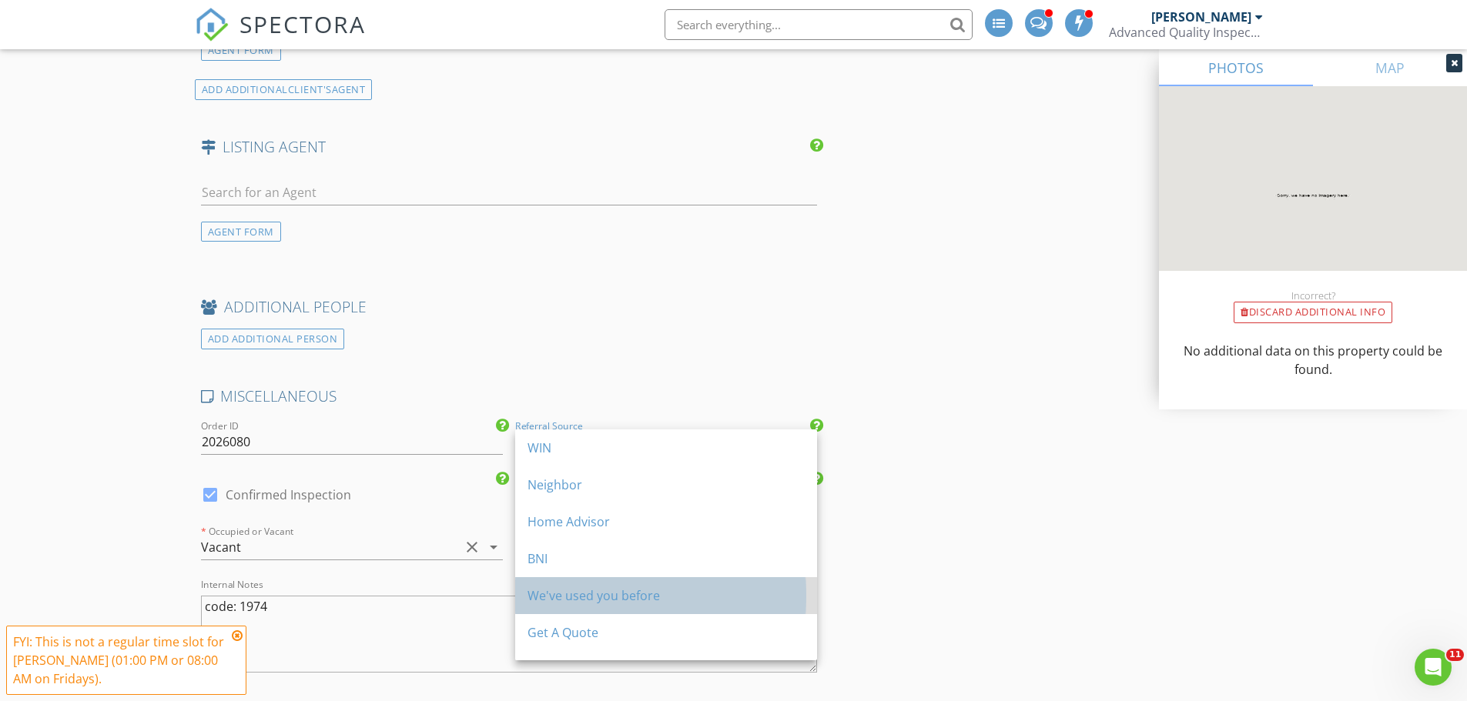
click at [636, 590] on div "We've used you before" at bounding box center [665, 596] width 277 height 18
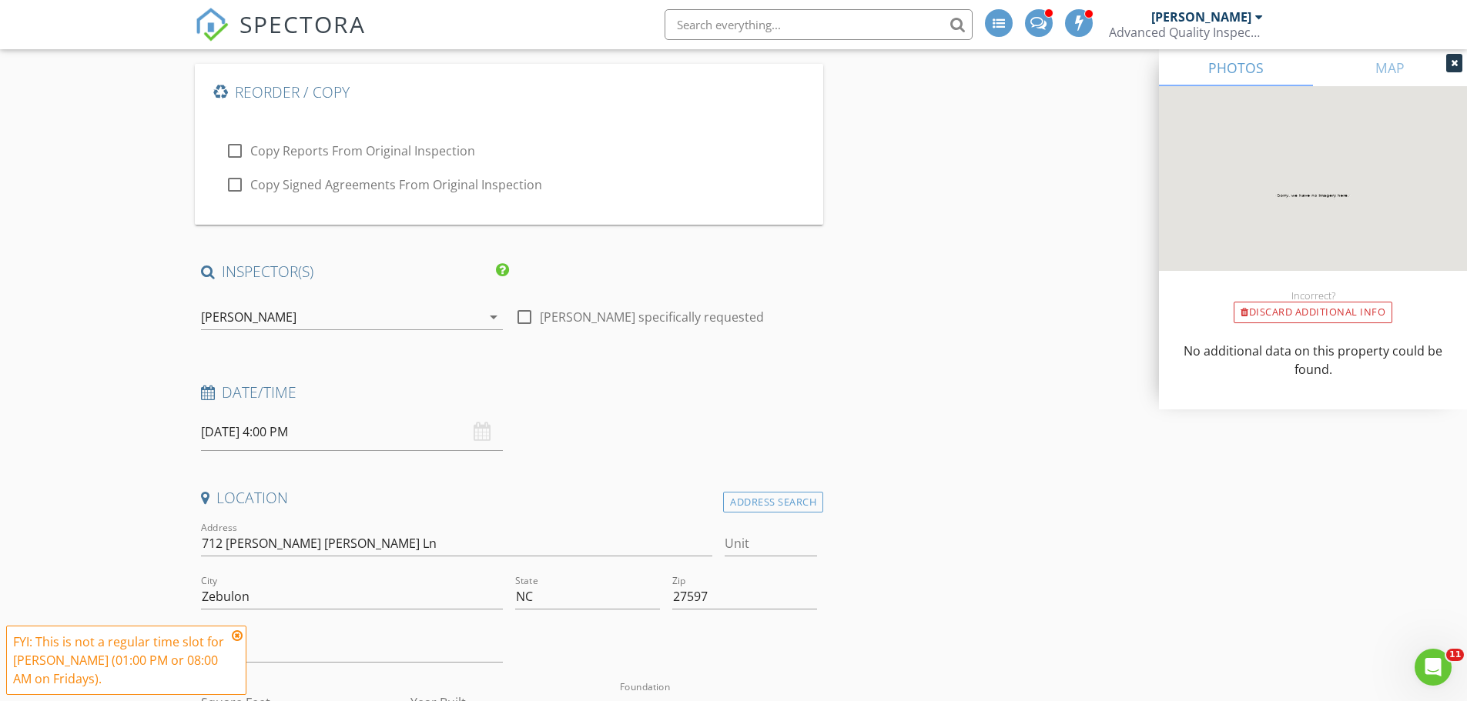
scroll to position [328, 0]
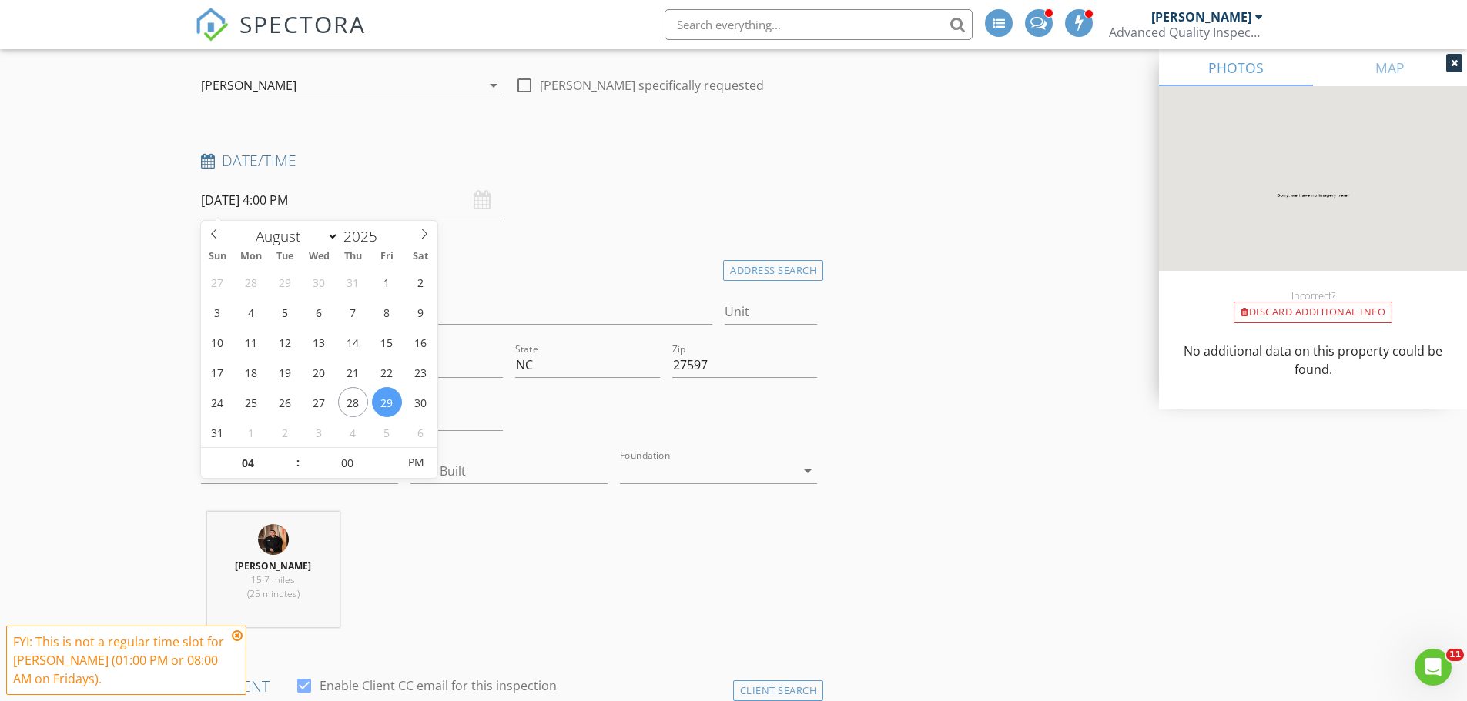
click at [217, 201] on input "08/29/2025 4:00 PM" at bounding box center [352, 201] width 302 height 38
type input "08/28/2025 4:00 PM"
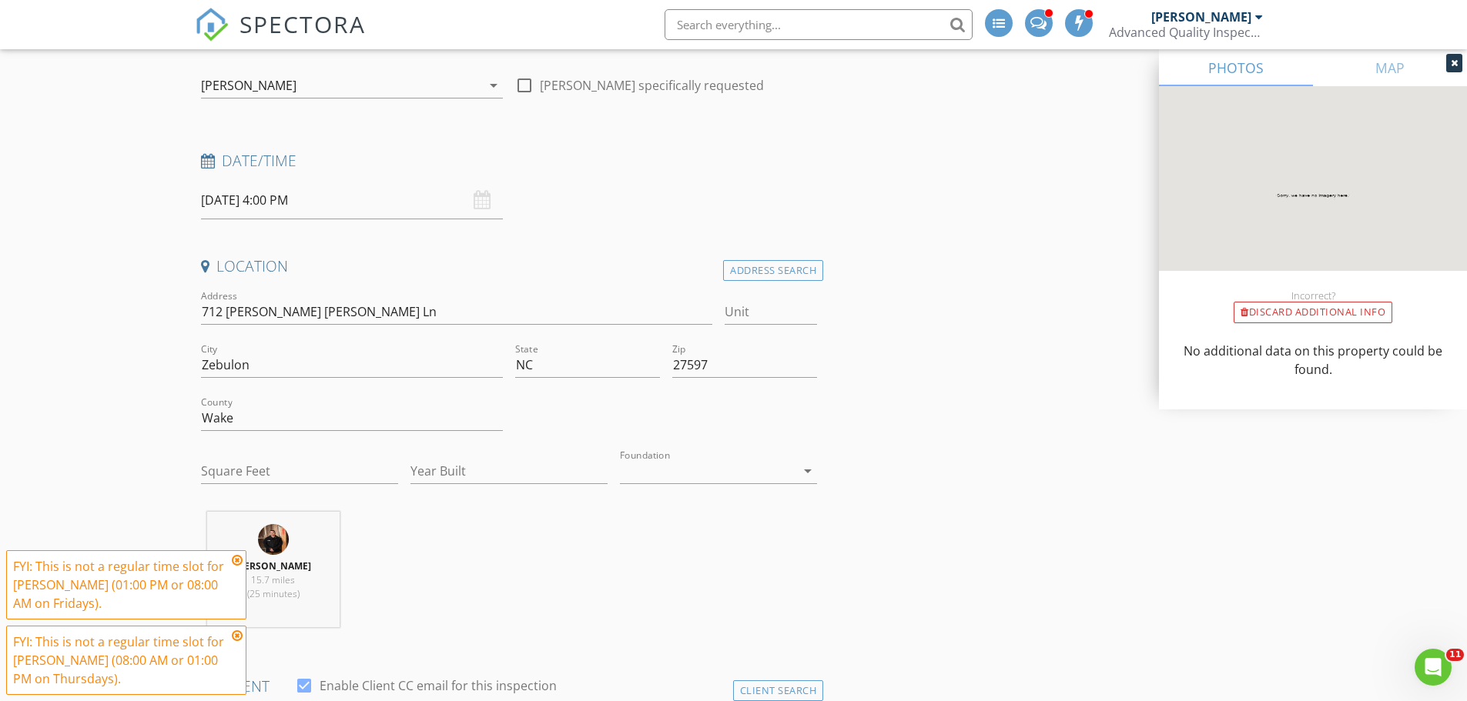
click at [234, 564] on icon at bounding box center [237, 560] width 11 height 12
drag, startPoint x: 239, startPoint y: 638, endPoint x: 211, endPoint y: 569, distance: 74.6
click at [237, 638] on icon at bounding box center [237, 636] width 11 height 12
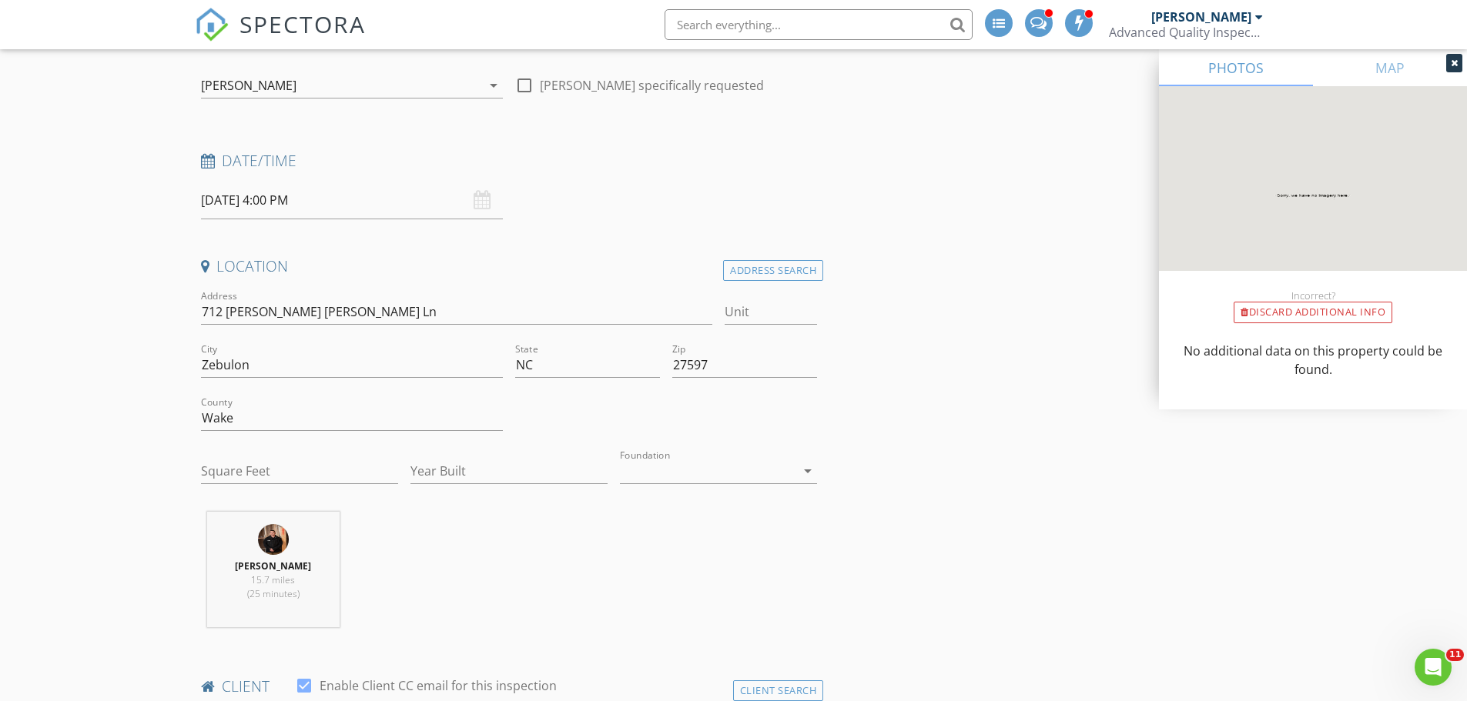
click at [305, 84] on div "[PERSON_NAME]" at bounding box center [341, 85] width 280 height 25
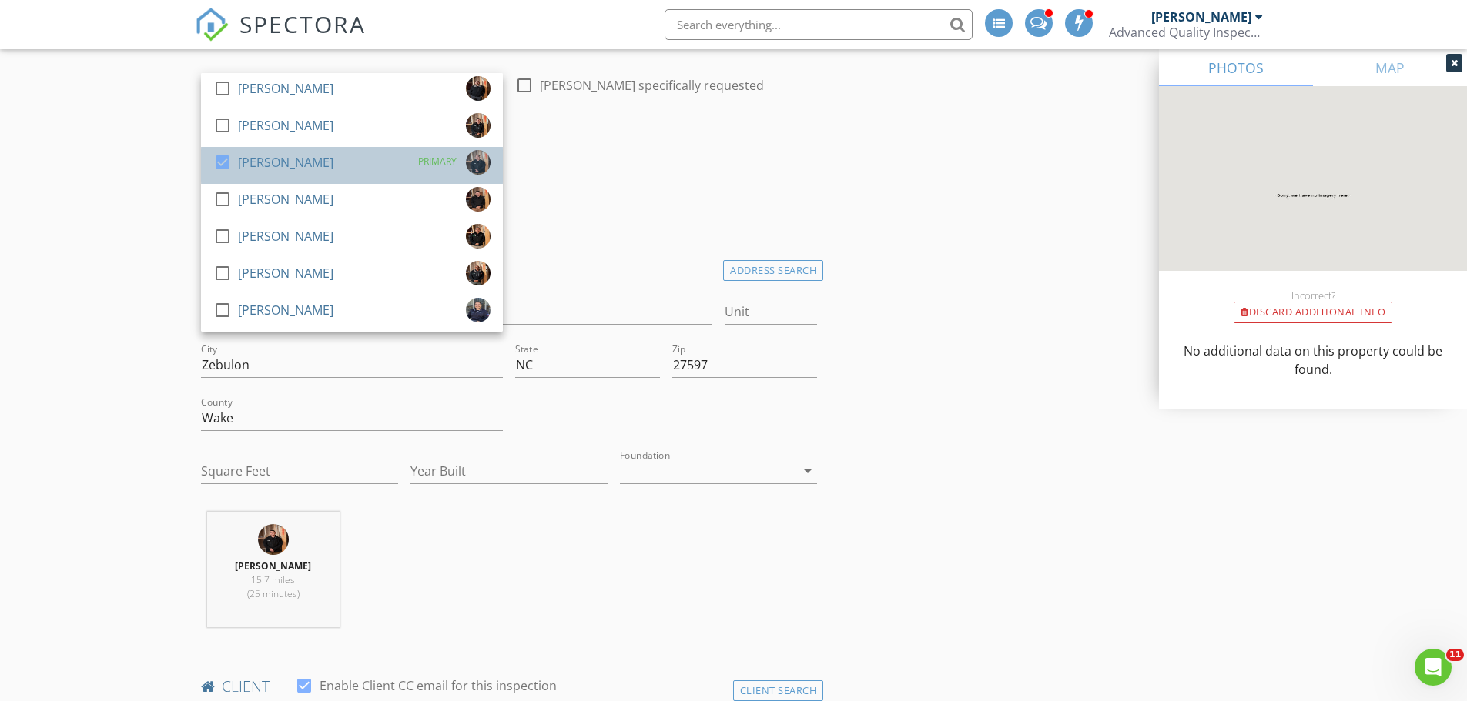
click at [280, 162] on div "[PERSON_NAME]" at bounding box center [285, 162] width 95 height 25
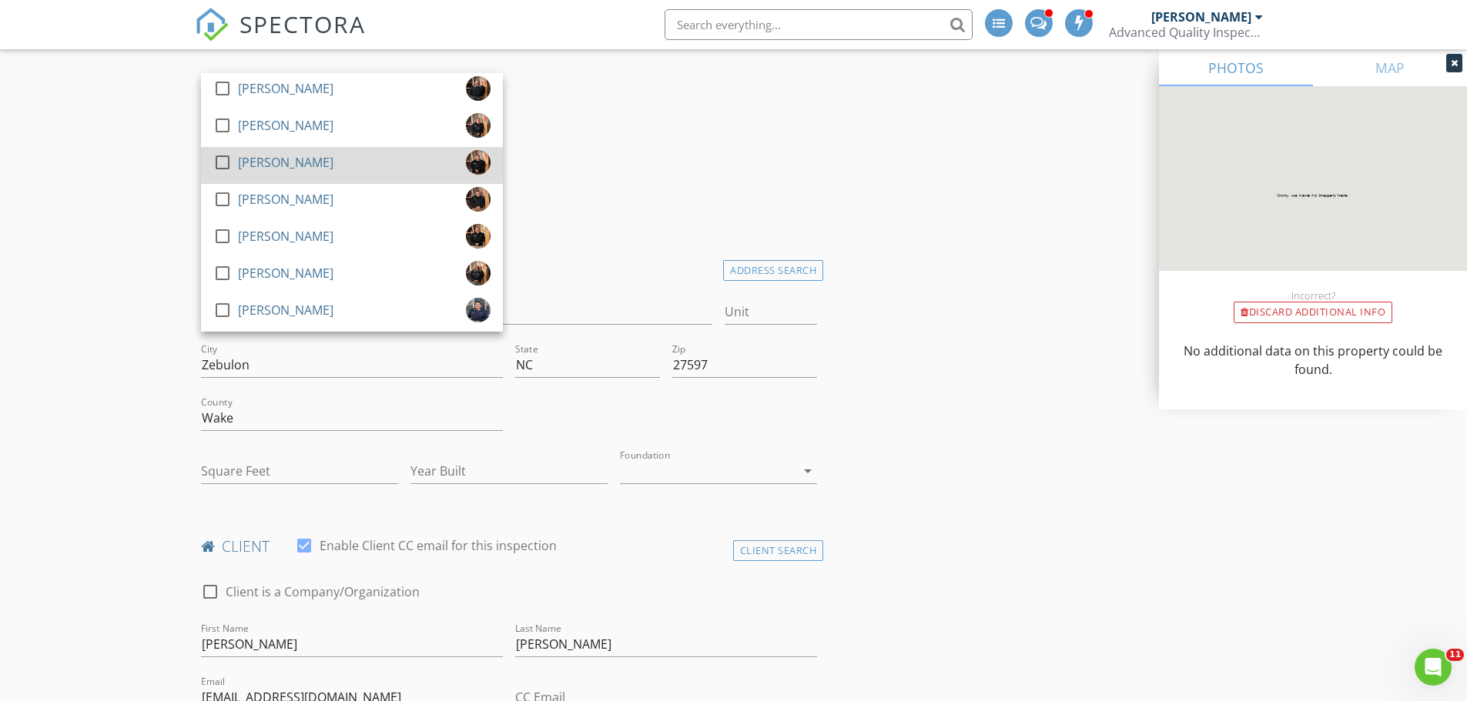
click at [280, 159] on div "[PERSON_NAME]" at bounding box center [285, 162] width 95 height 25
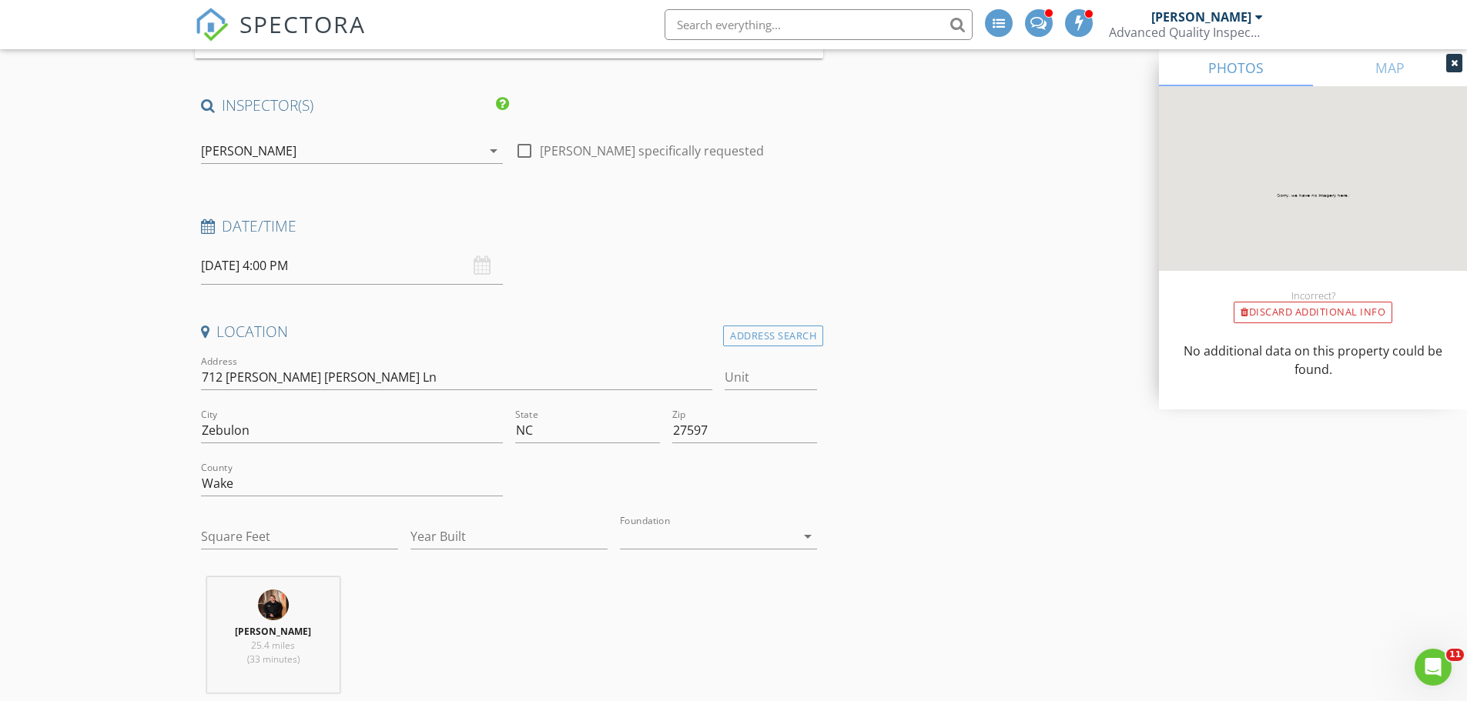
scroll to position [251, 0]
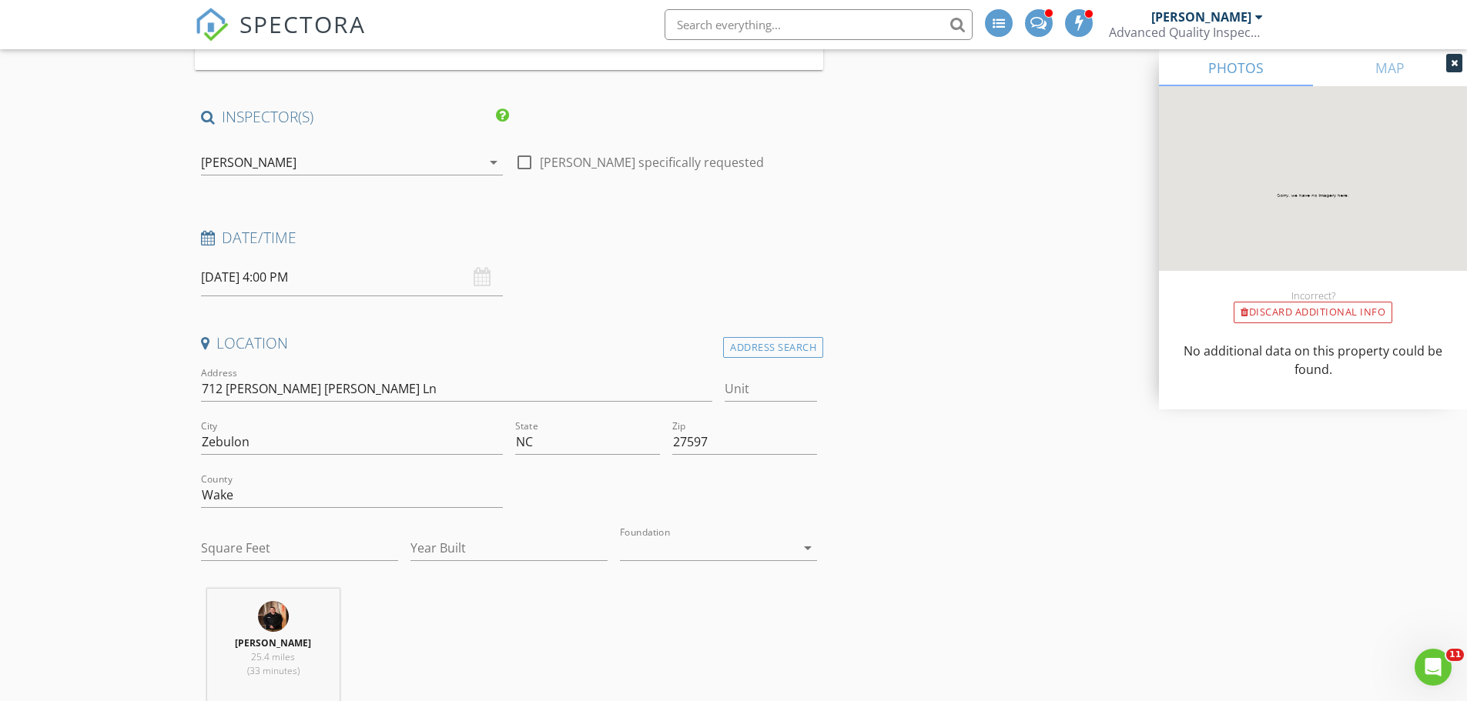
click at [256, 275] on input "08/28/2025 4:00 PM" at bounding box center [352, 278] width 302 height 38
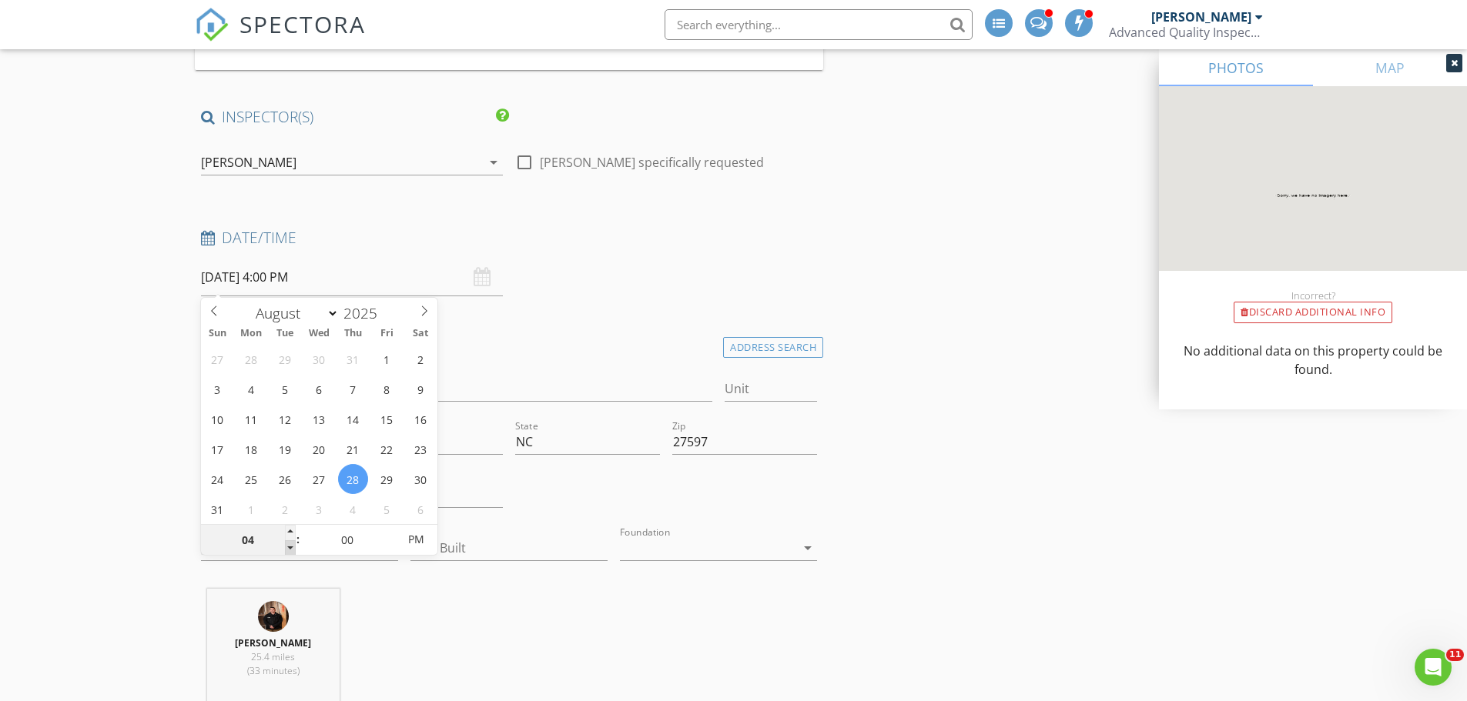
type input "03"
type input "08/28/2025 3:00 PM"
click at [291, 550] on span at bounding box center [290, 547] width 11 height 15
type input "02"
type input "08/28/2025 2:00 PM"
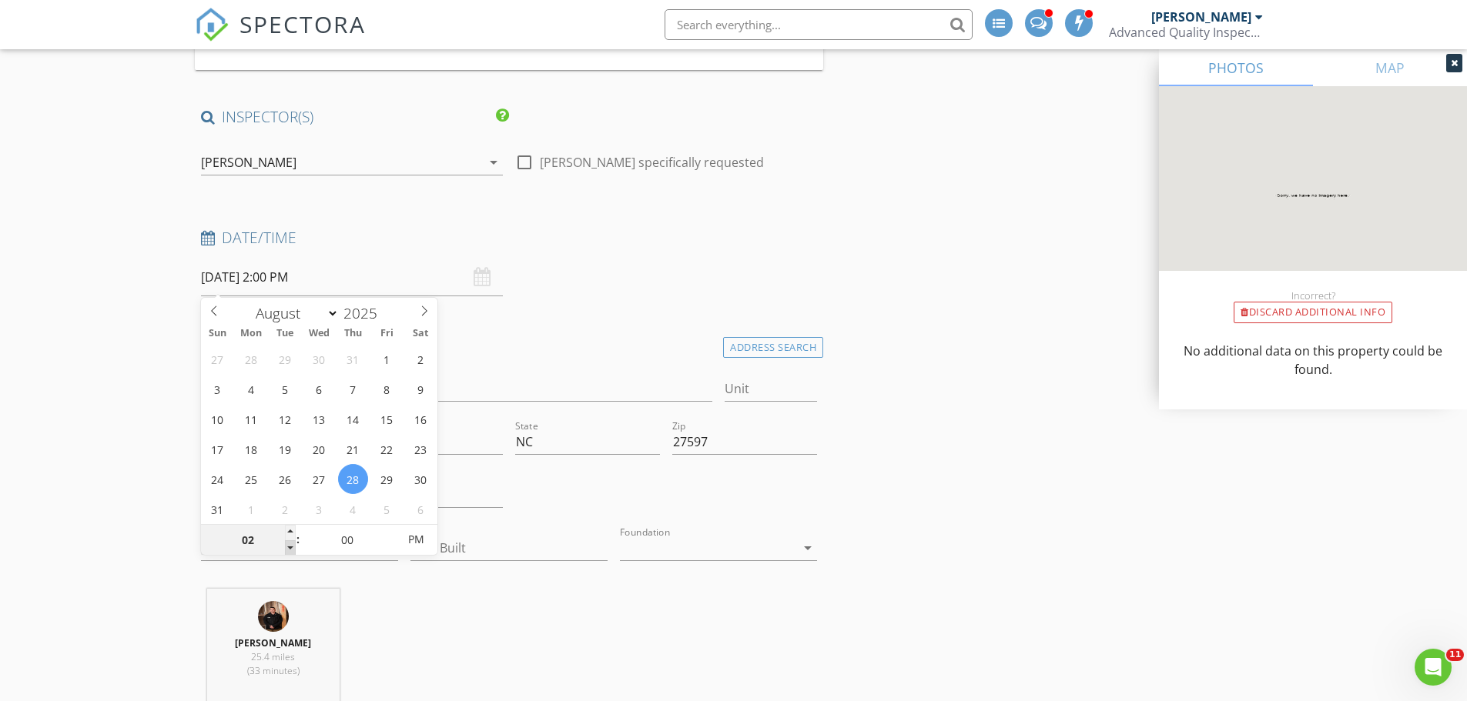
click at [291, 550] on span at bounding box center [290, 547] width 11 height 15
type input "01"
type input "08/28/2025 1:00 PM"
click at [291, 550] on span at bounding box center [290, 547] width 11 height 15
type input "12"
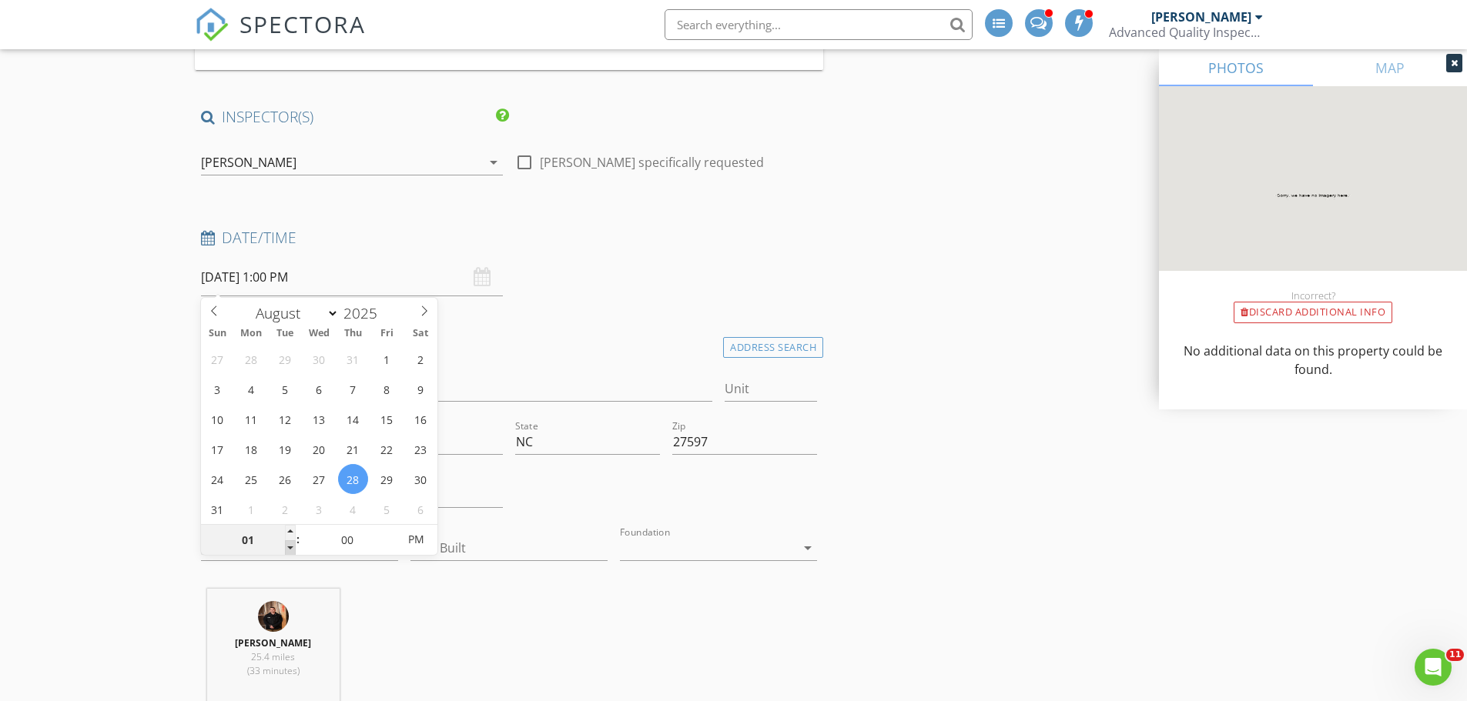
type input "08/28/2025 12:00 PM"
click at [291, 550] on span at bounding box center [290, 547] width 11 height 15
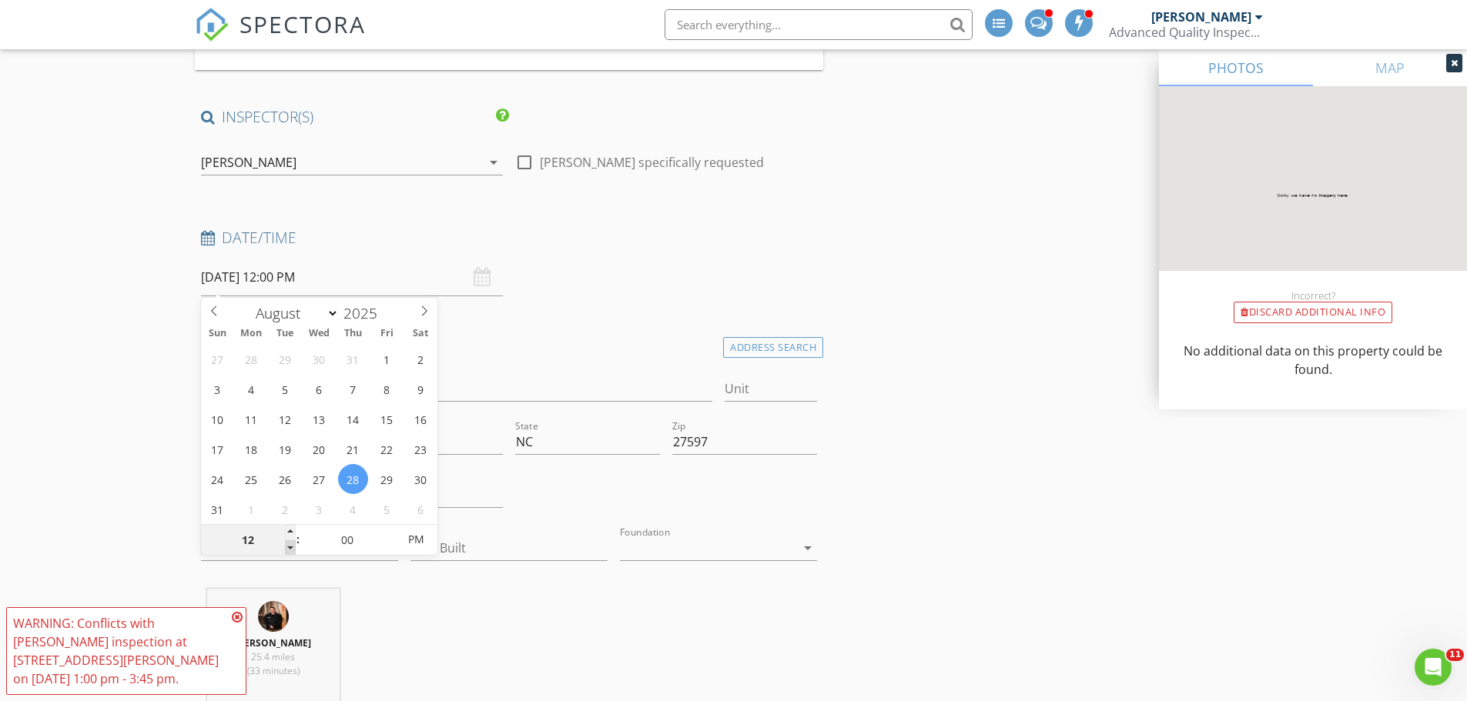
type input "11"
type input "08/28/2025 11:00 AM"
click at [291, 550] on span at bounding box center [290, 547] width 11 height 15
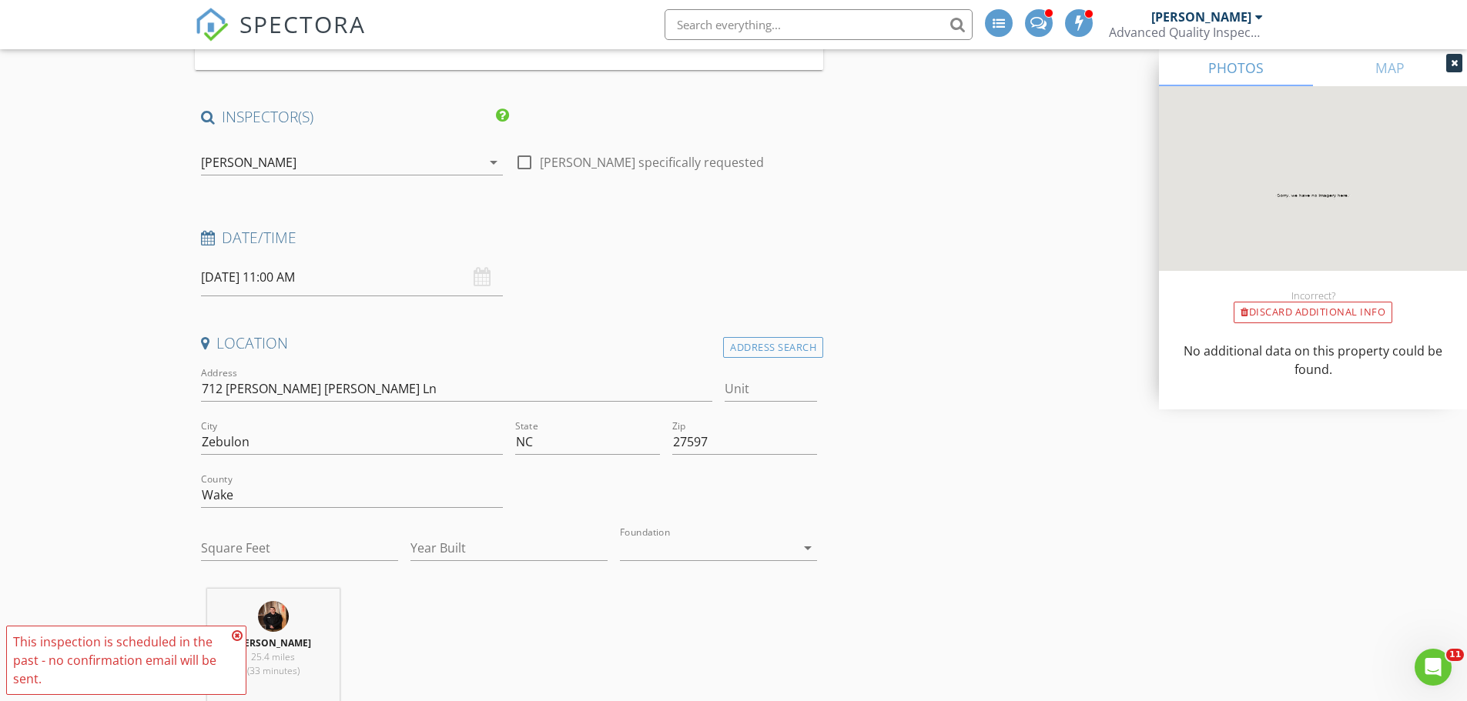
click at [297, 167] on div "[PERSON_NAME]" at bounding box center [341, 162] width 280 height 25
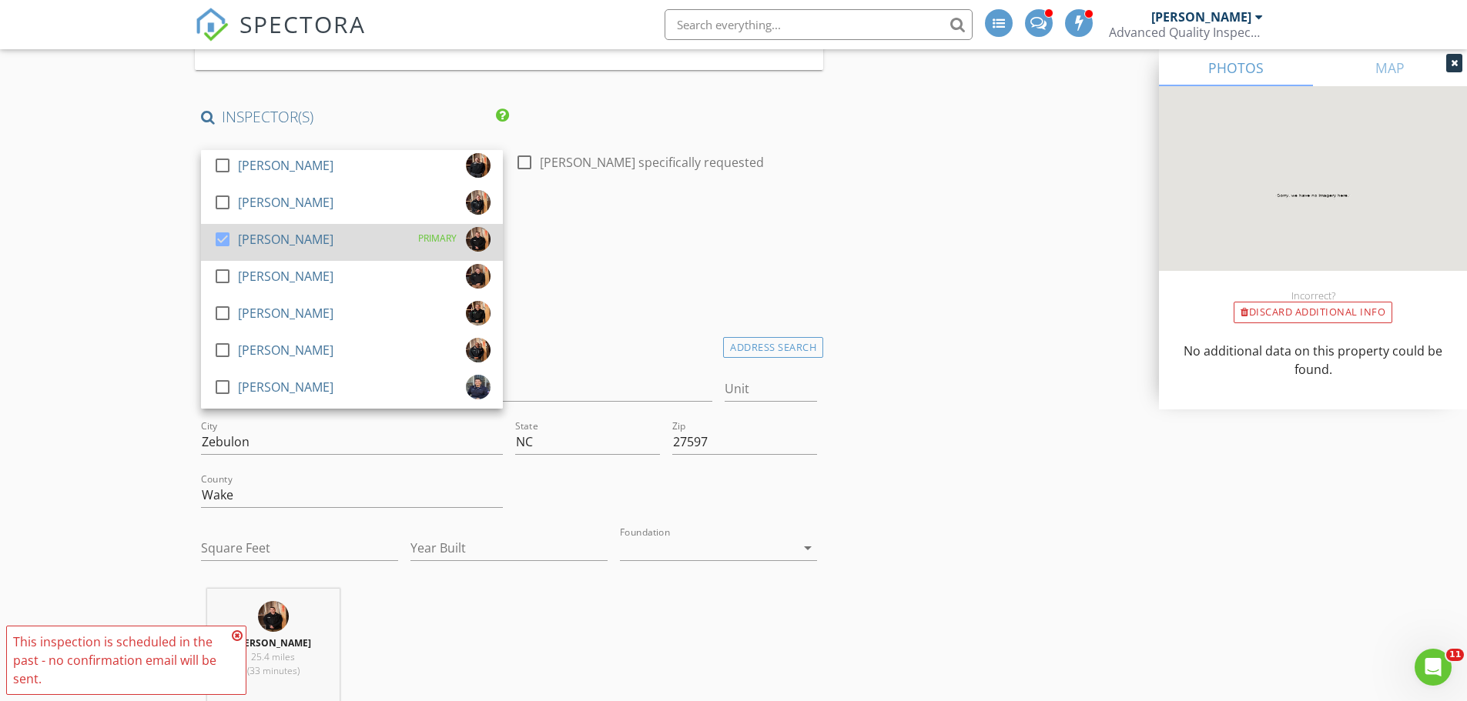
click at [254, 246] on div "[PERSON_NAME]" at bounding box center [285, 239] width 95 height 25
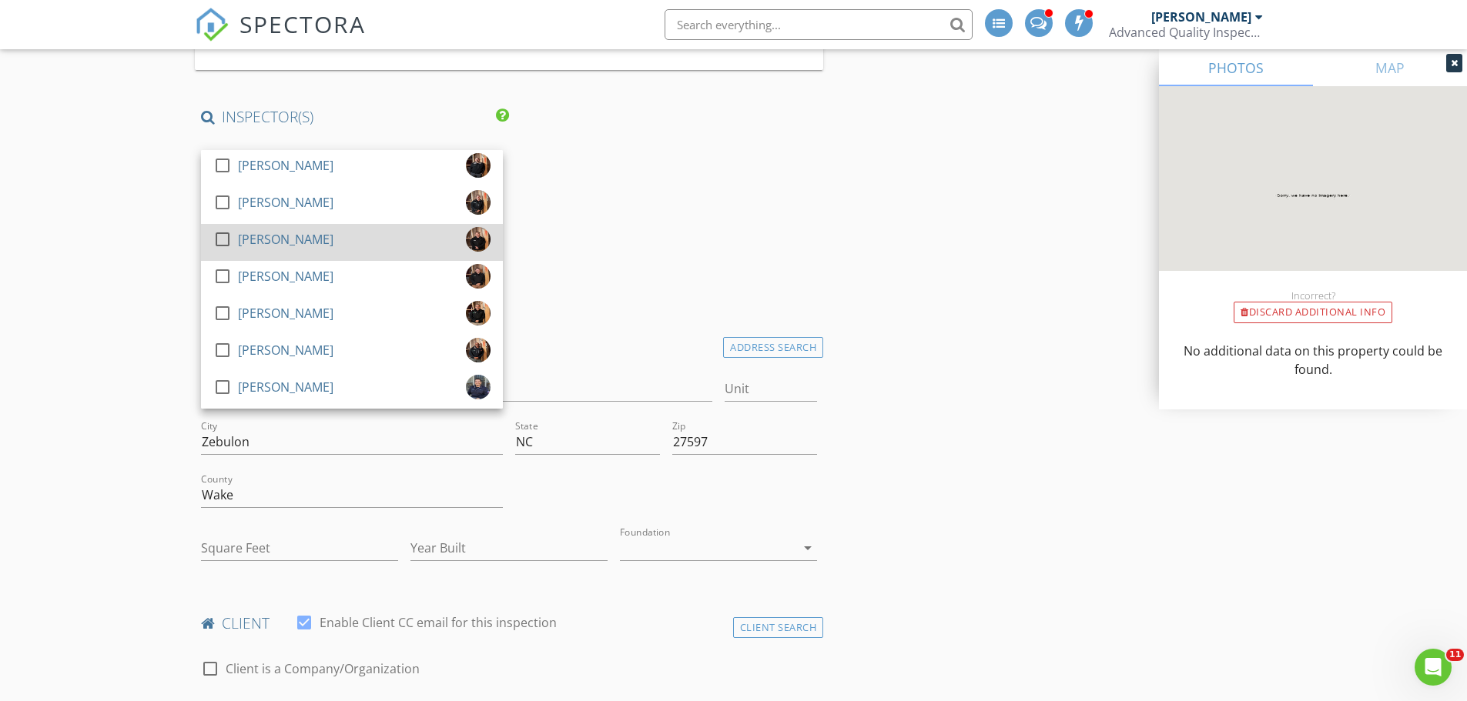
click at [254, 241] on div "[PERSON_NAME]" at bounding box center [285, 239] width 95 height 25
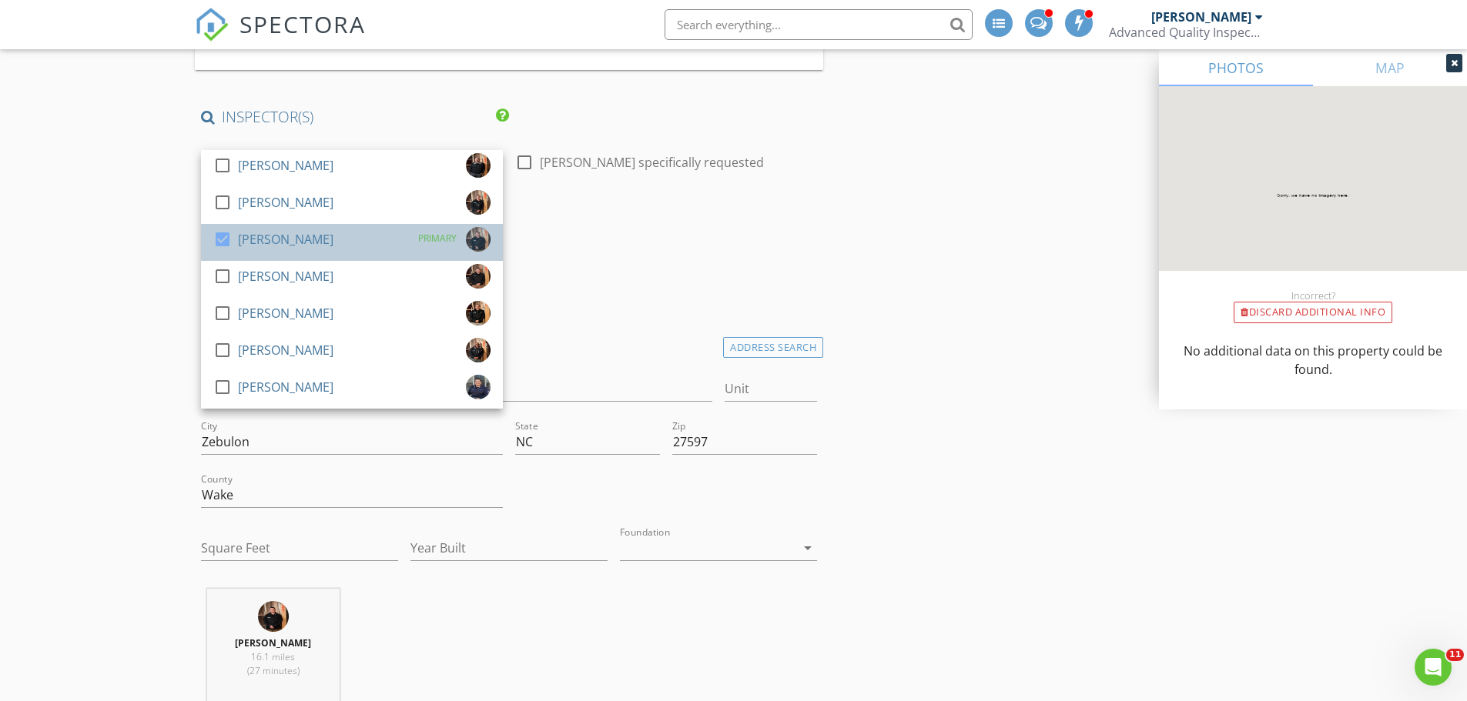
click at [254, 241] on div "[PERSON_NAME]" at bounding box center [285, 239] width 95 height 25
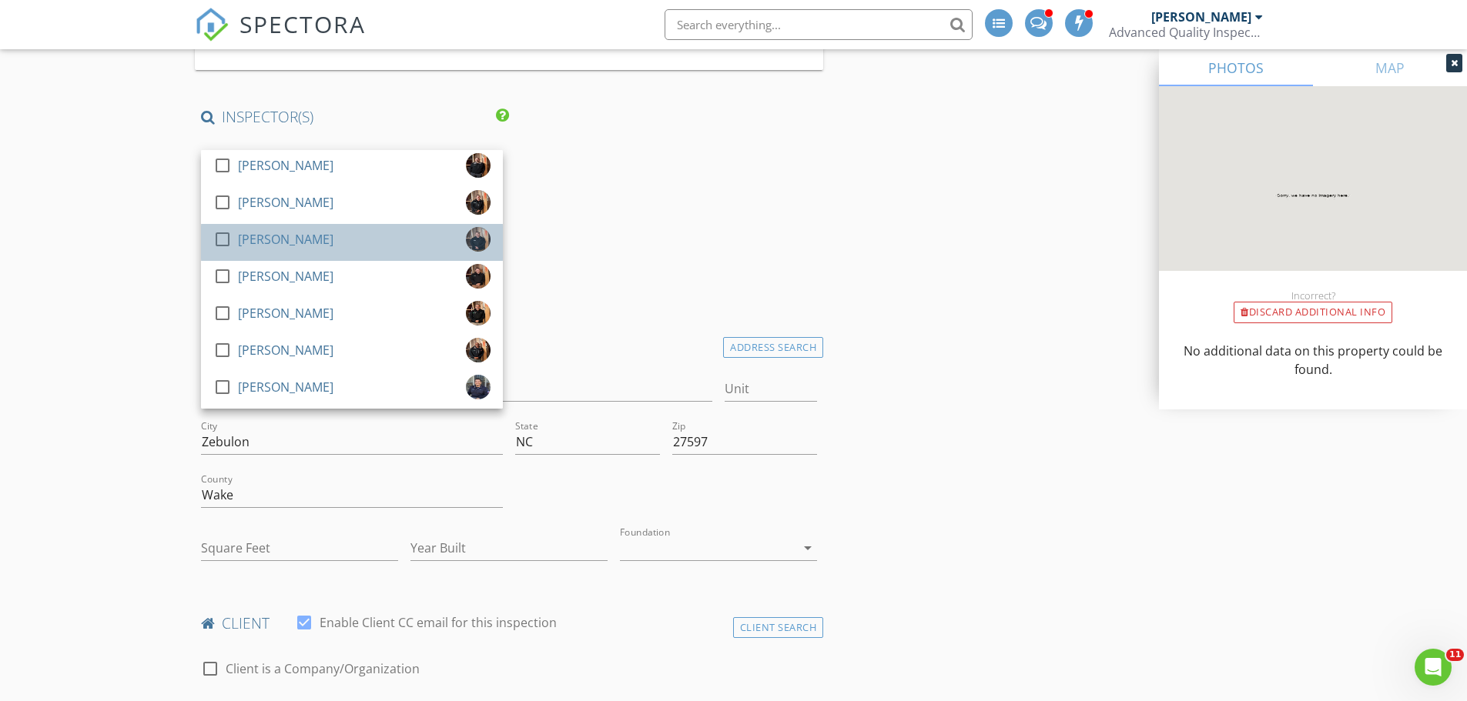
click at [254, 241] on div "[PERSON_NAME]" at bounding box center [285, 239] width 95 height 25
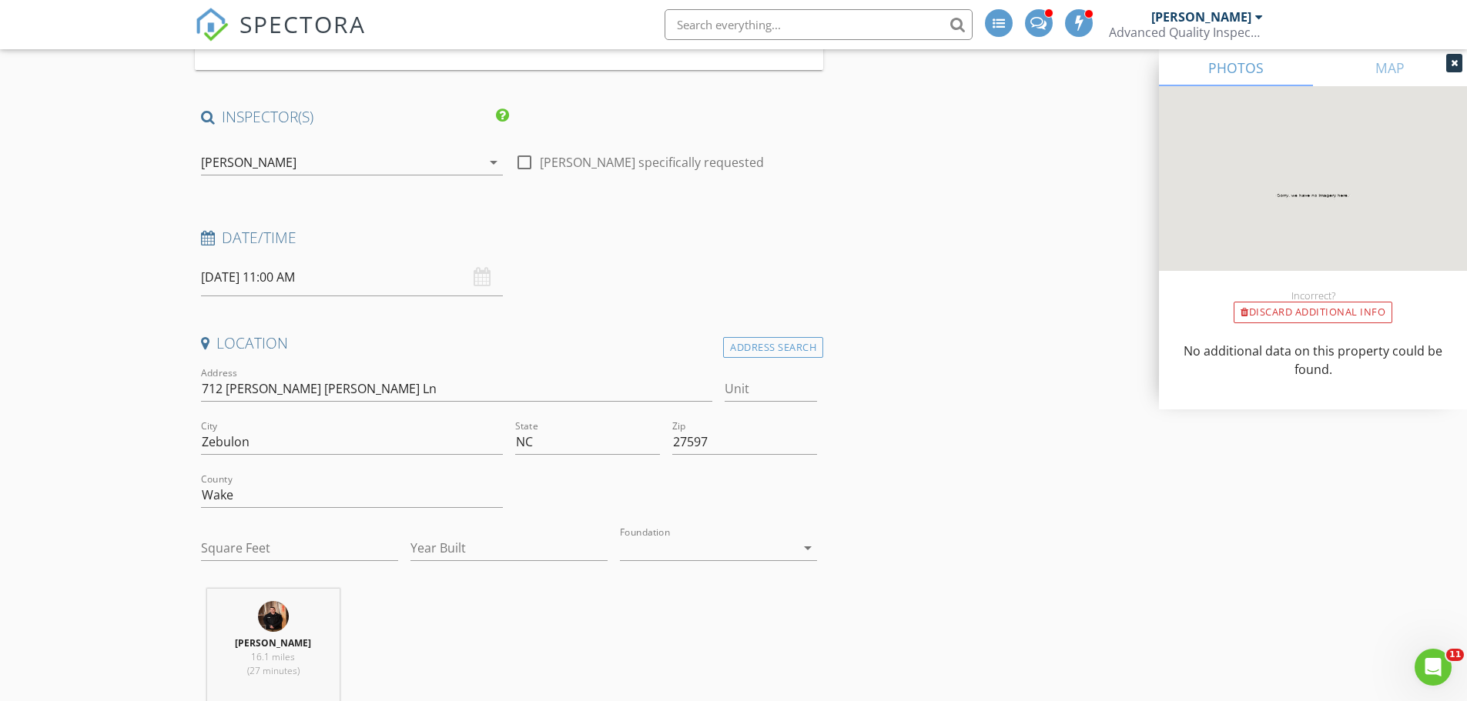
click at [236, 278] on input "08/28/2025 11:00 AM" at bounding box center [352, 278] width 302 height 38
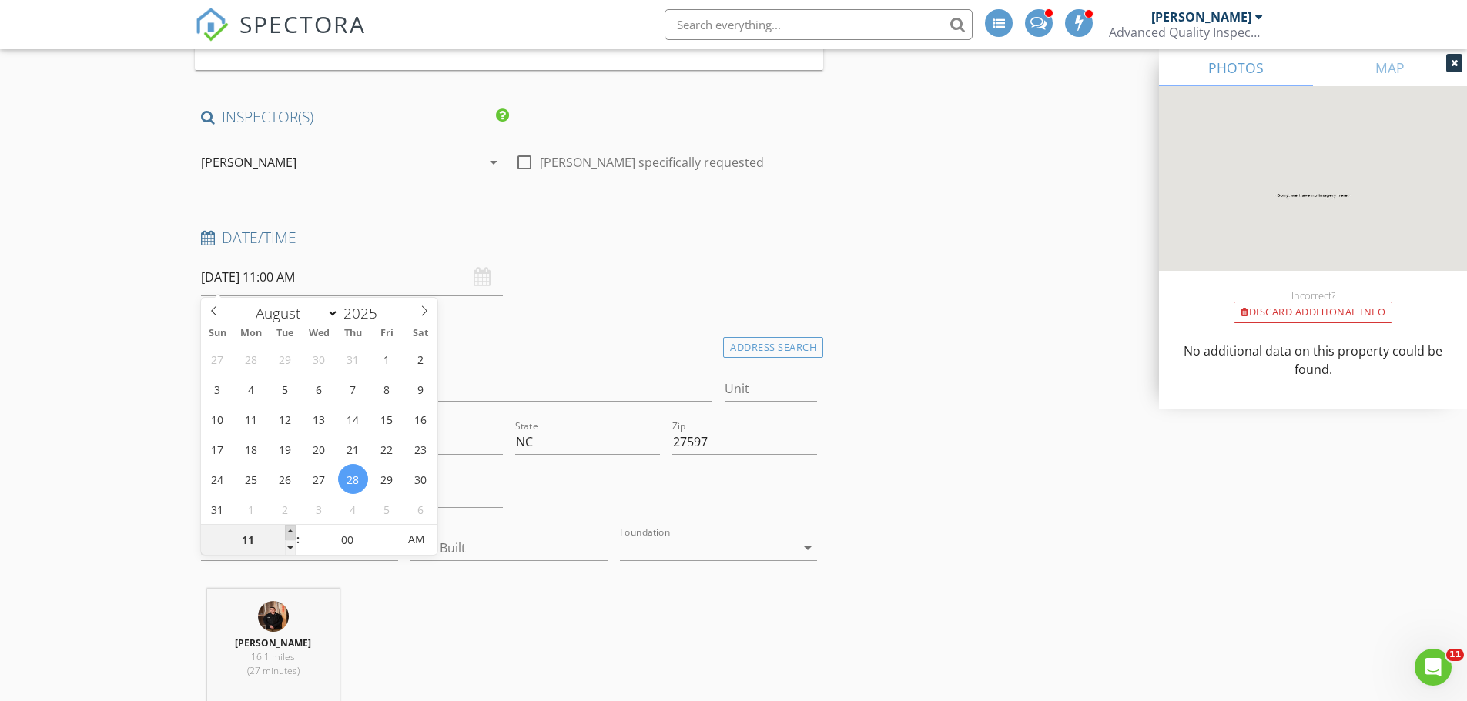
type input "12"
type input "08/28/2025 12:00 PM"
click at [291, 534] on span at bounding box center [290, 532] width 11 height 15
type input "01"
type input "08/28/2025 1:00 PM"
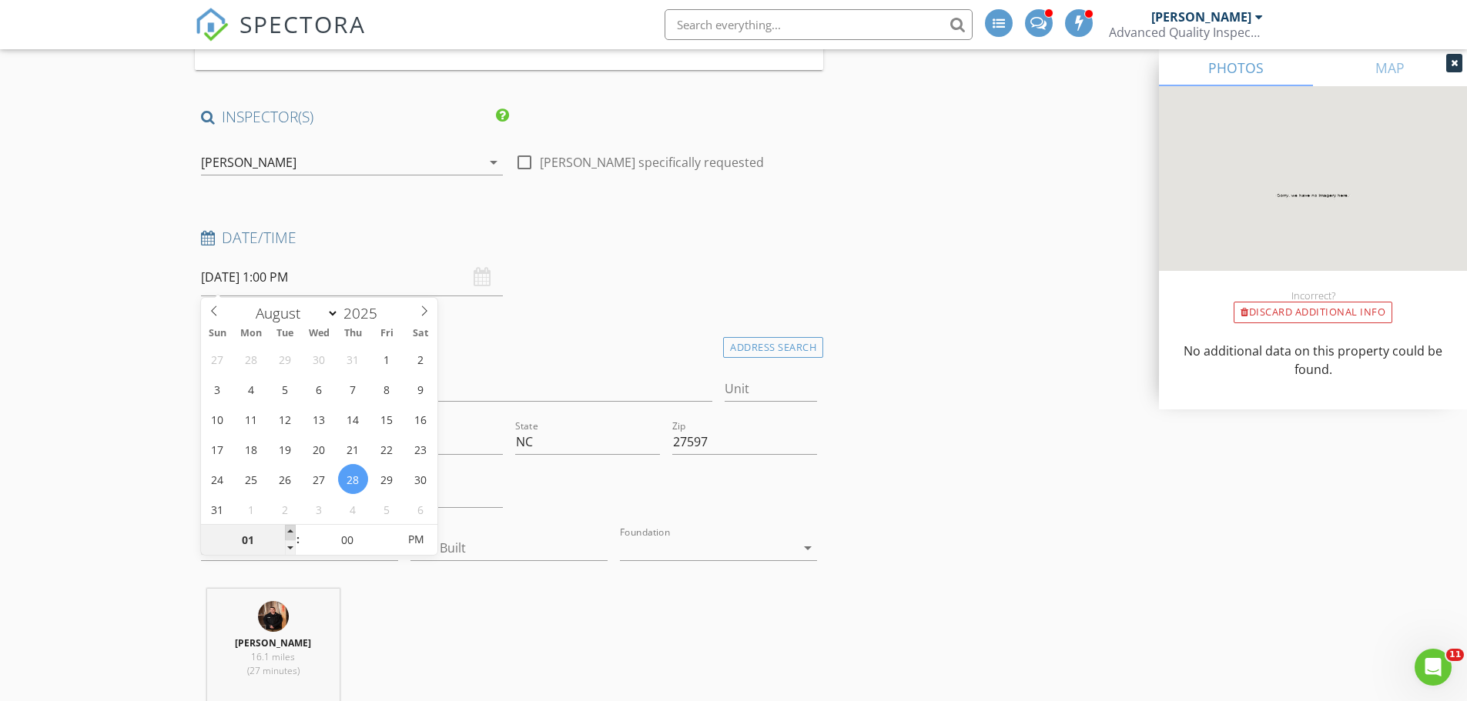
click at [291, 534] on span at bounding box center [290, 532] width 11 height 15
type input "02"
type input "08/28/2025 2:00 PM"
click at [291, 534] on span at bounding box center [290, 532] width 11 height 15
type input "03"
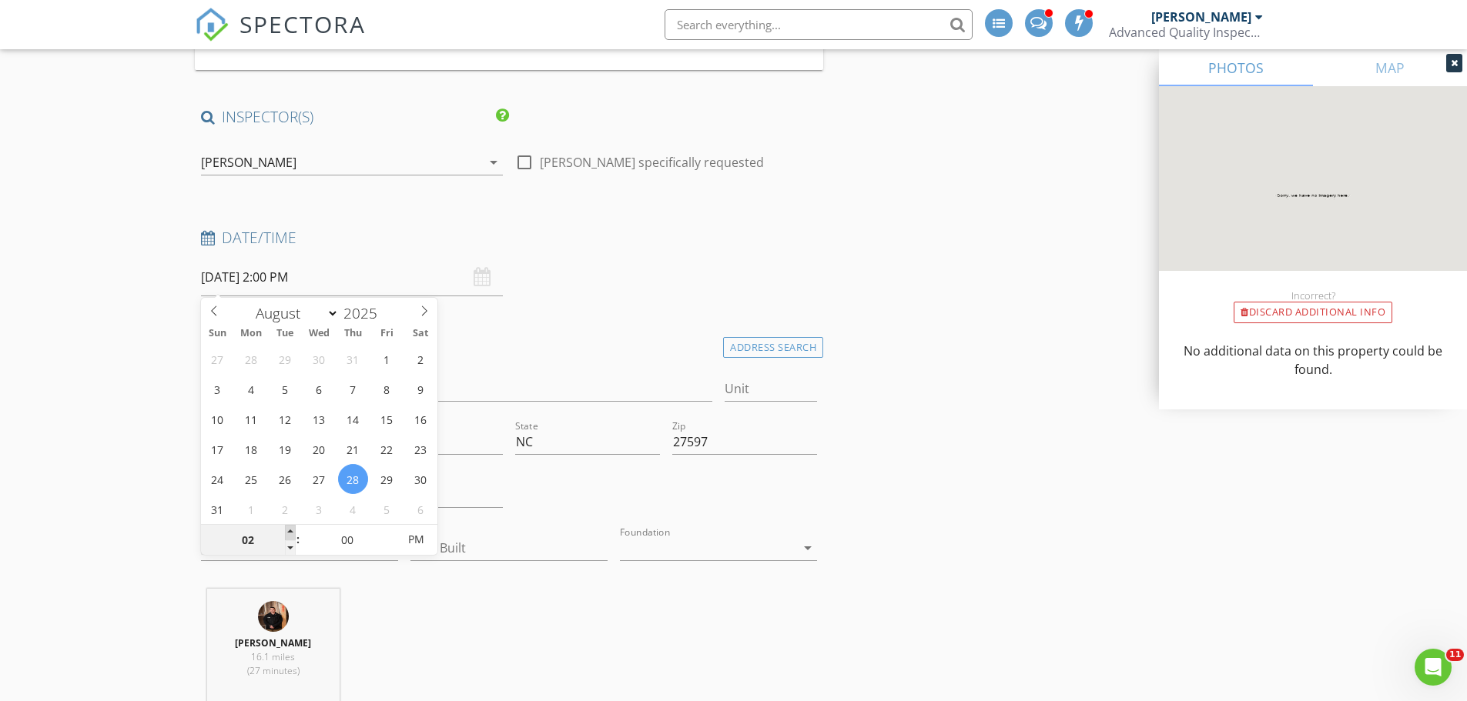
type input "08/28/2025 3:00 PM"
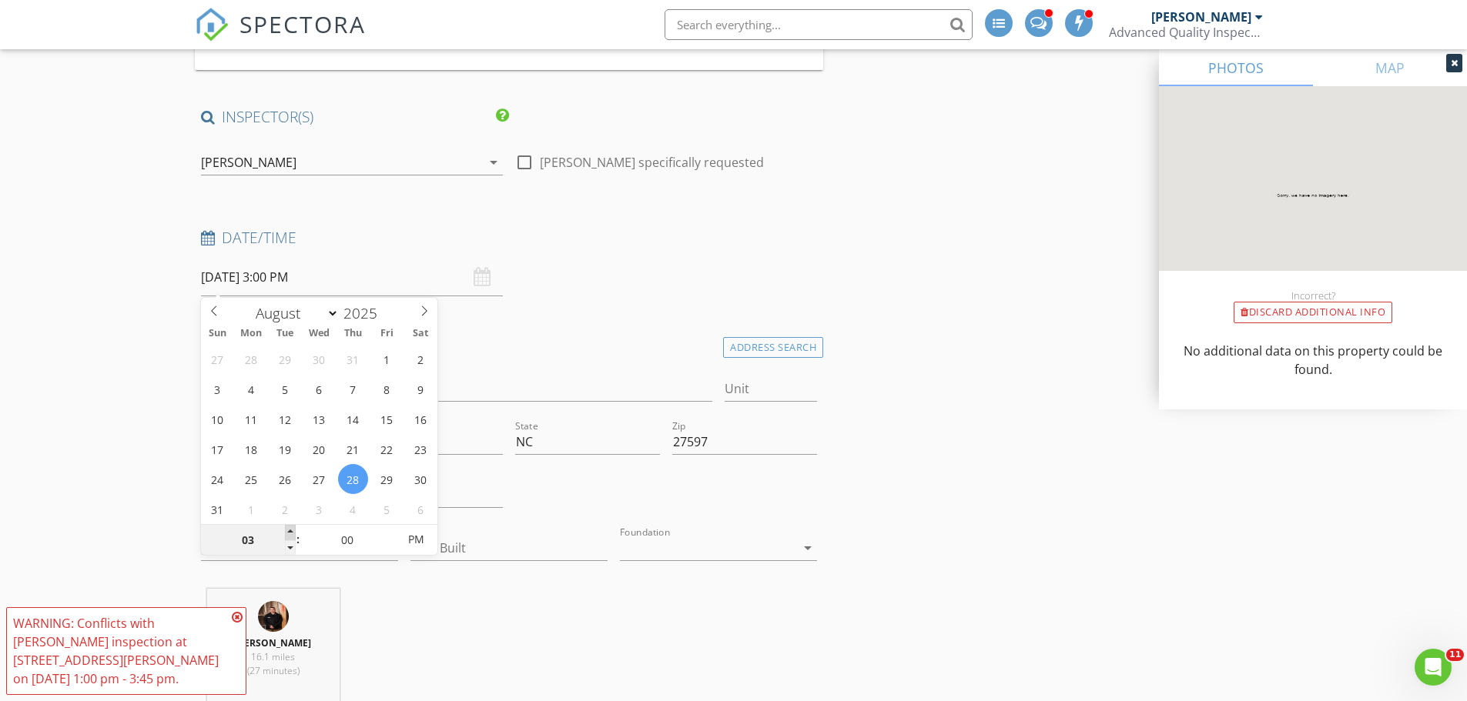
click at [291, 534] on span at bounding box center [290, 532] width 11 height 15
type input "04"
type input "08/28/2025 4:00 PM"
click at [291, 534] on span at bounding box center [290, 532] width 11 height 15
type input "05"
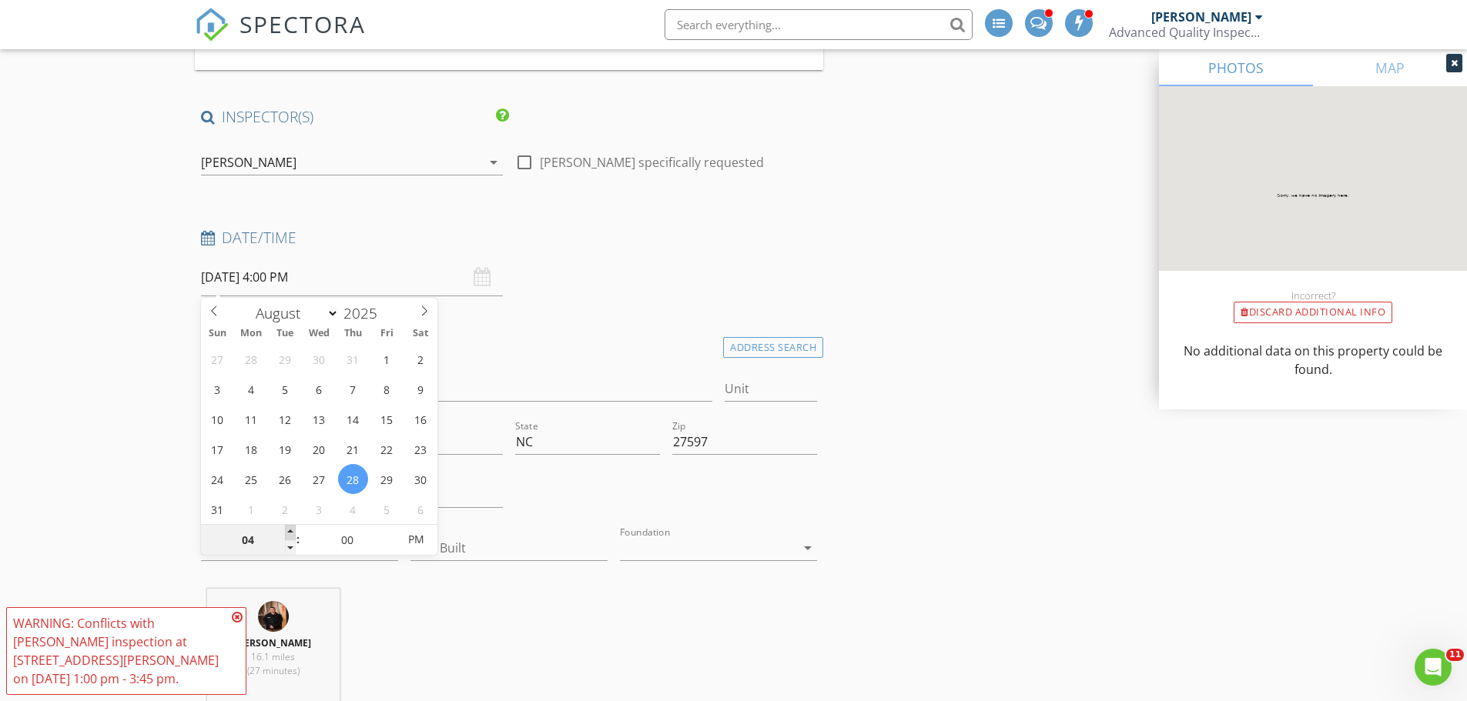
type input "08/28/2025 5:00 PM"
click at [291, 534] on span at bounding box center [290, 532] width 11 height 15
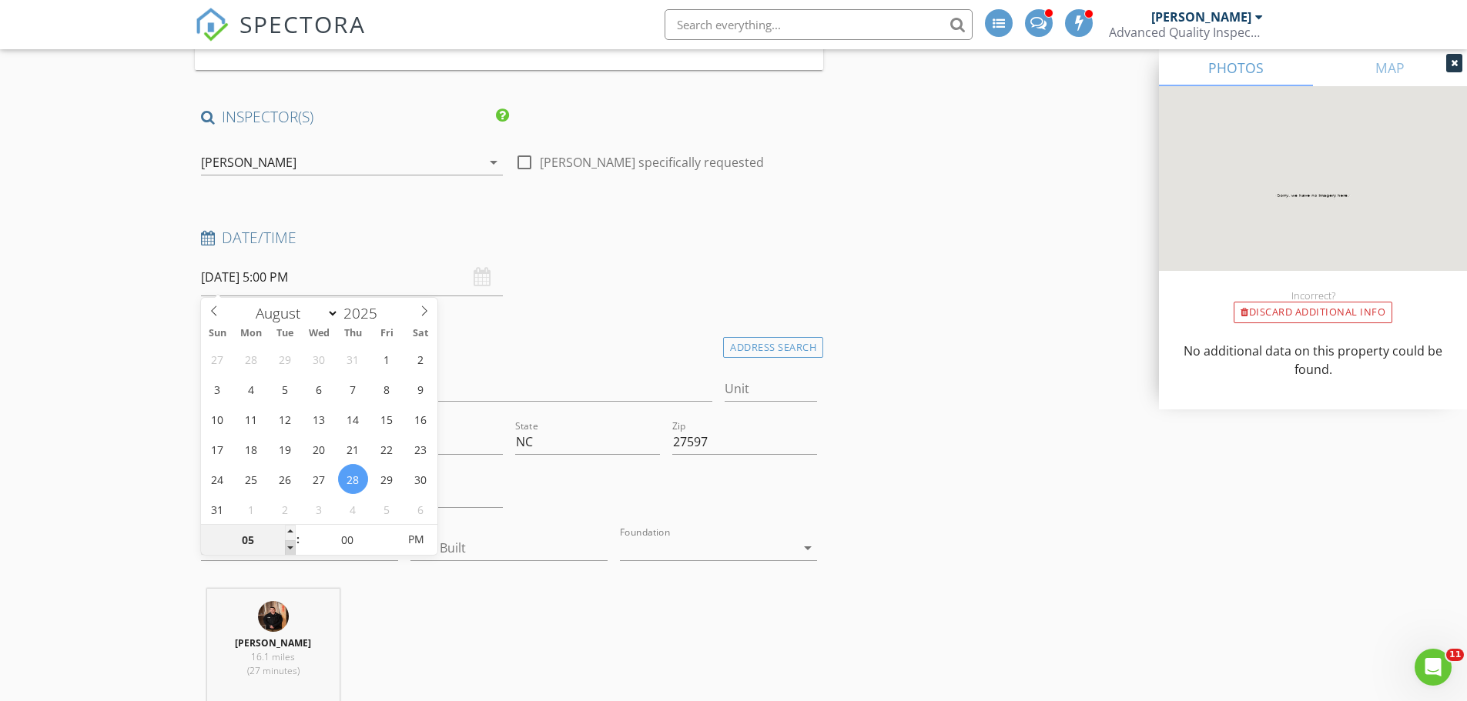
type input "04"
type input "08/28/2025 4:00 PM"
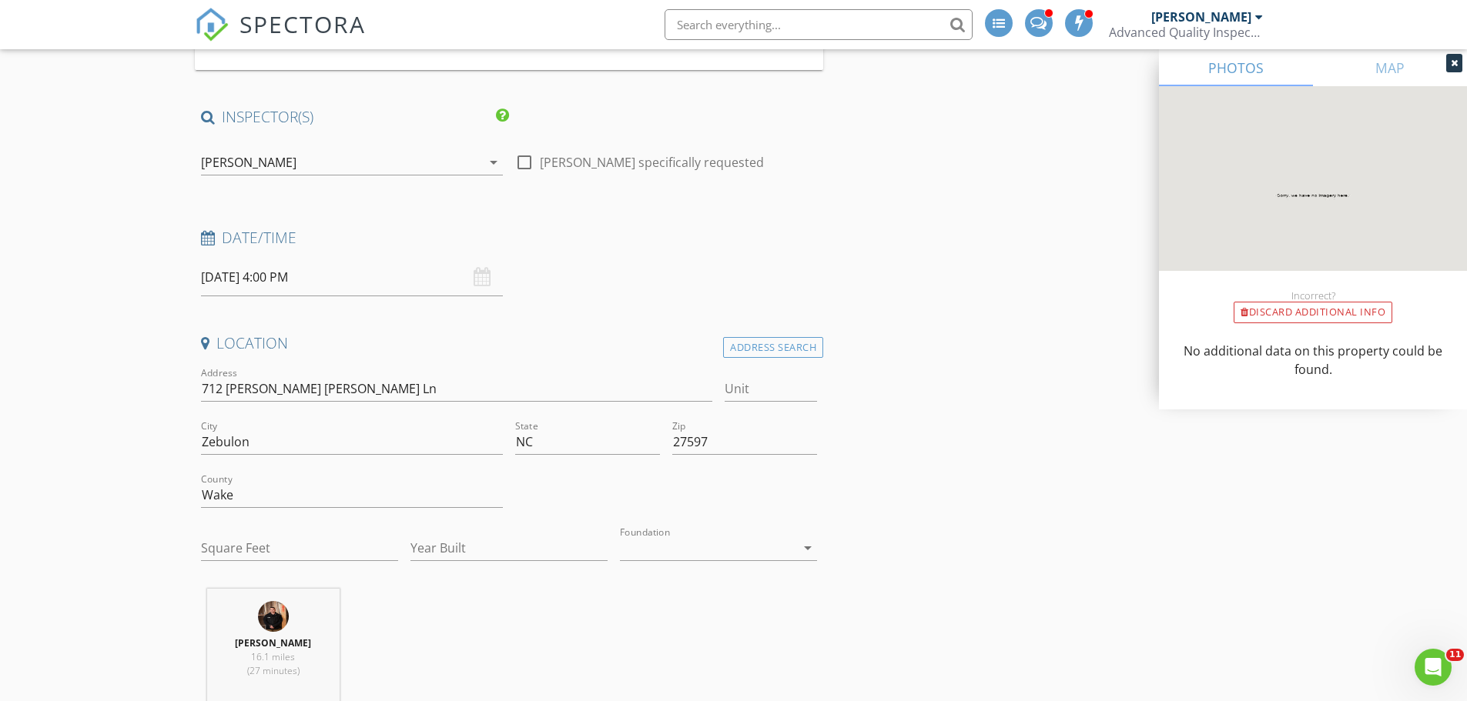
click at [251, 167] on div "[PERSON_NAME]" at bounding box center [248, 163] width 95 height 14
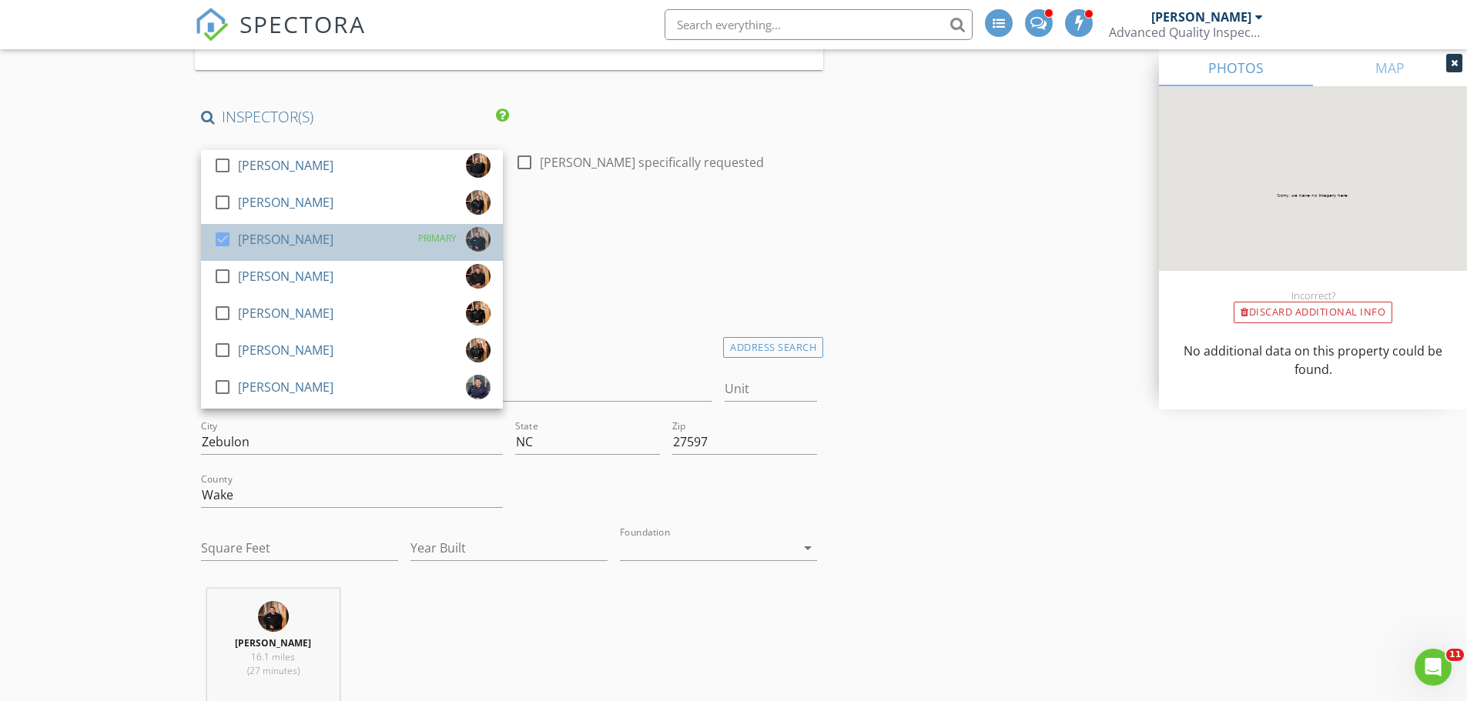
click at [251, 253] on div "check_box Justin Oliver" at bounding box center [273, 242] width 120 height 31
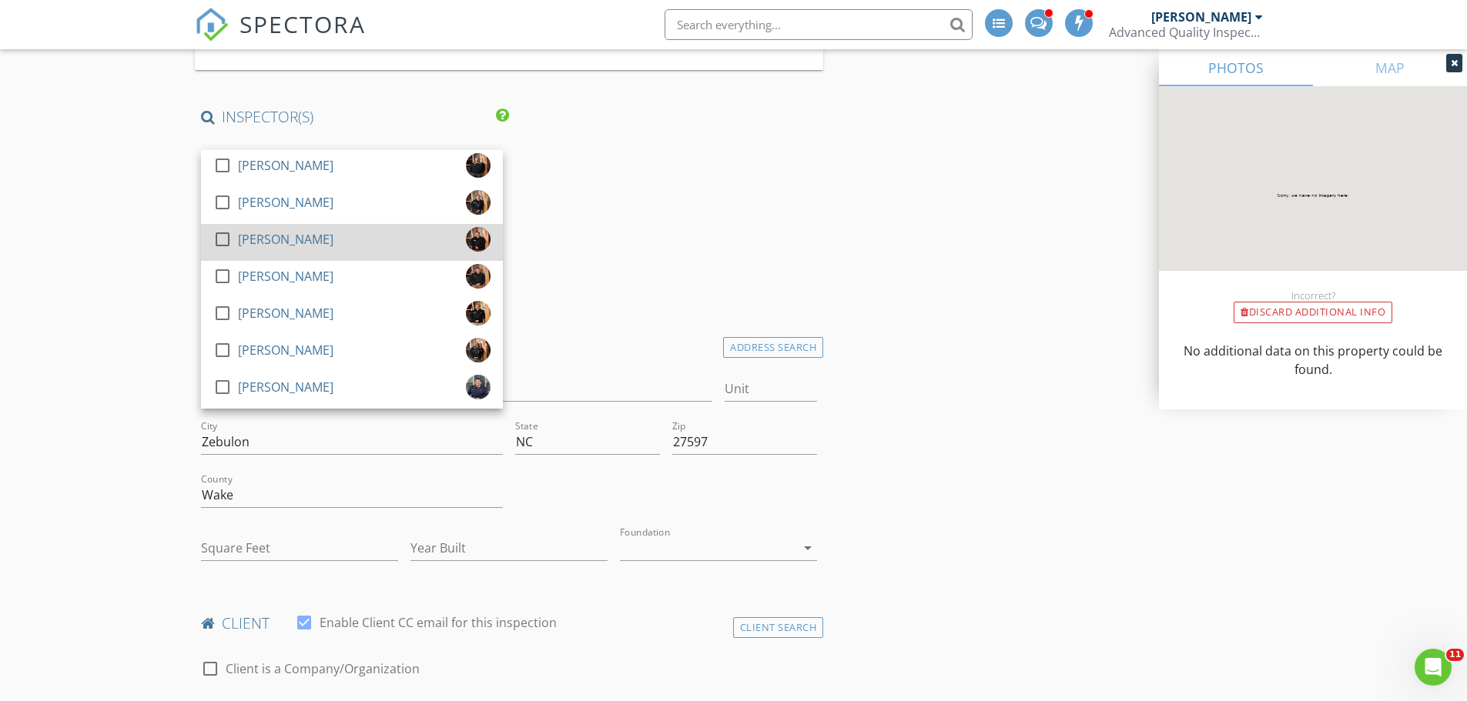
click at [251, 252] on div "check_box_outline_blank Justin Oliver" at bounding box center [273, 242] width 120 height 31
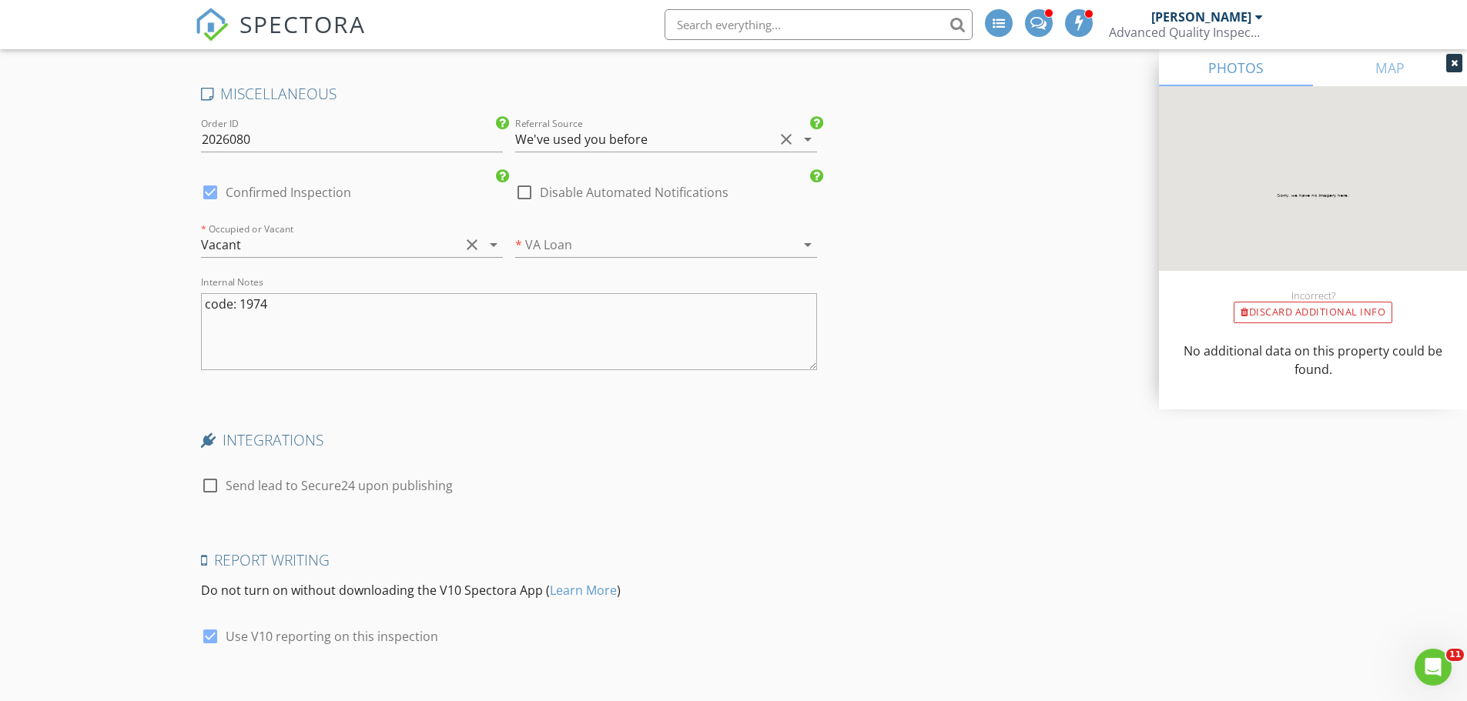
scroll to position [2561, 0]
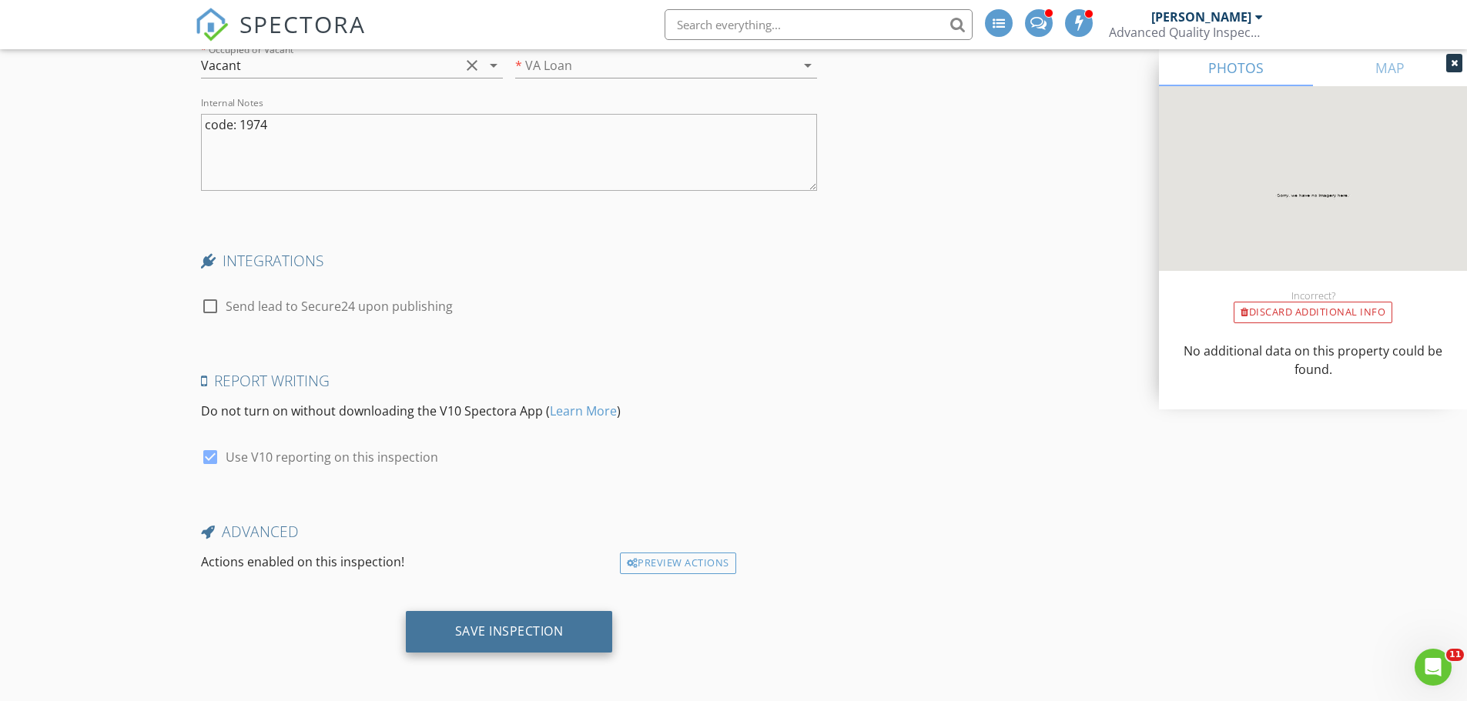
click at [548, 620] on div "Save Inspection" at bounding box center [509, 632] width 207 height 42
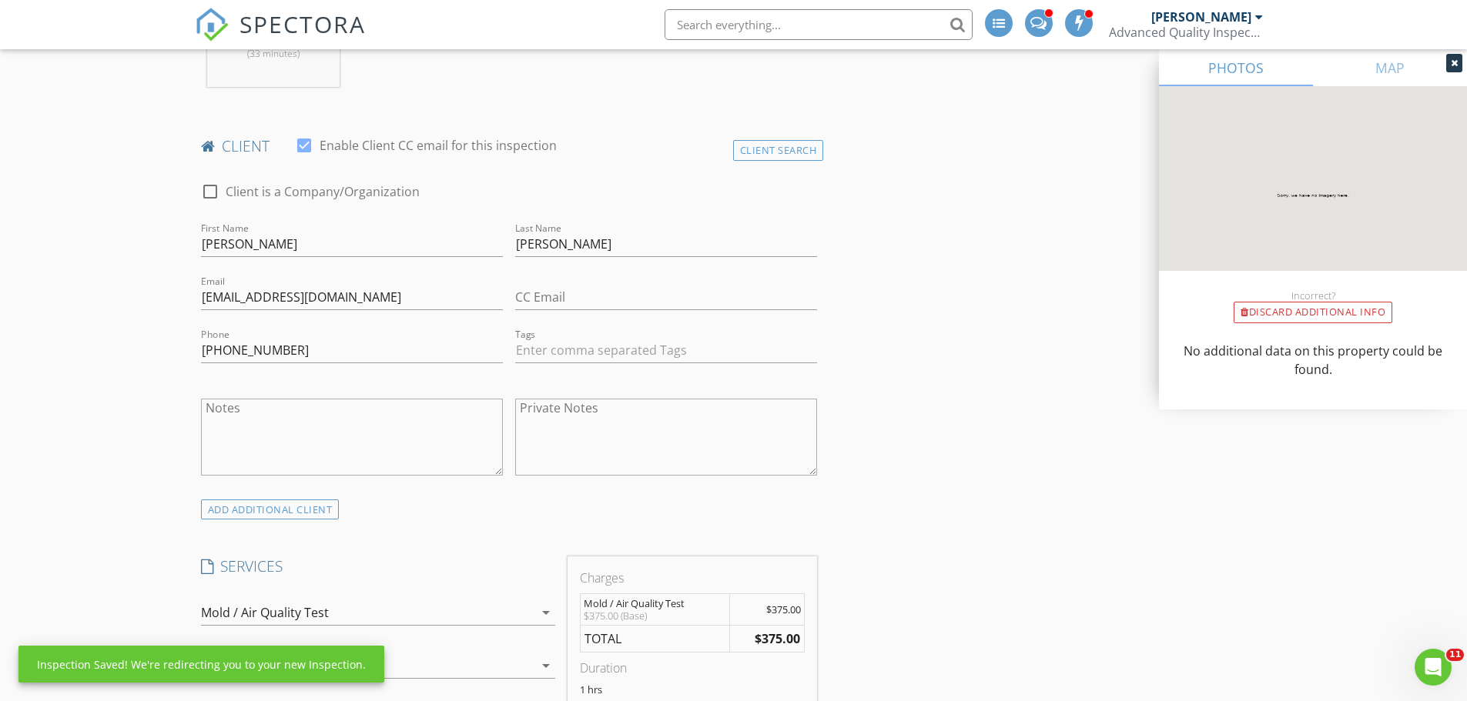
scroll to position [867, 0]
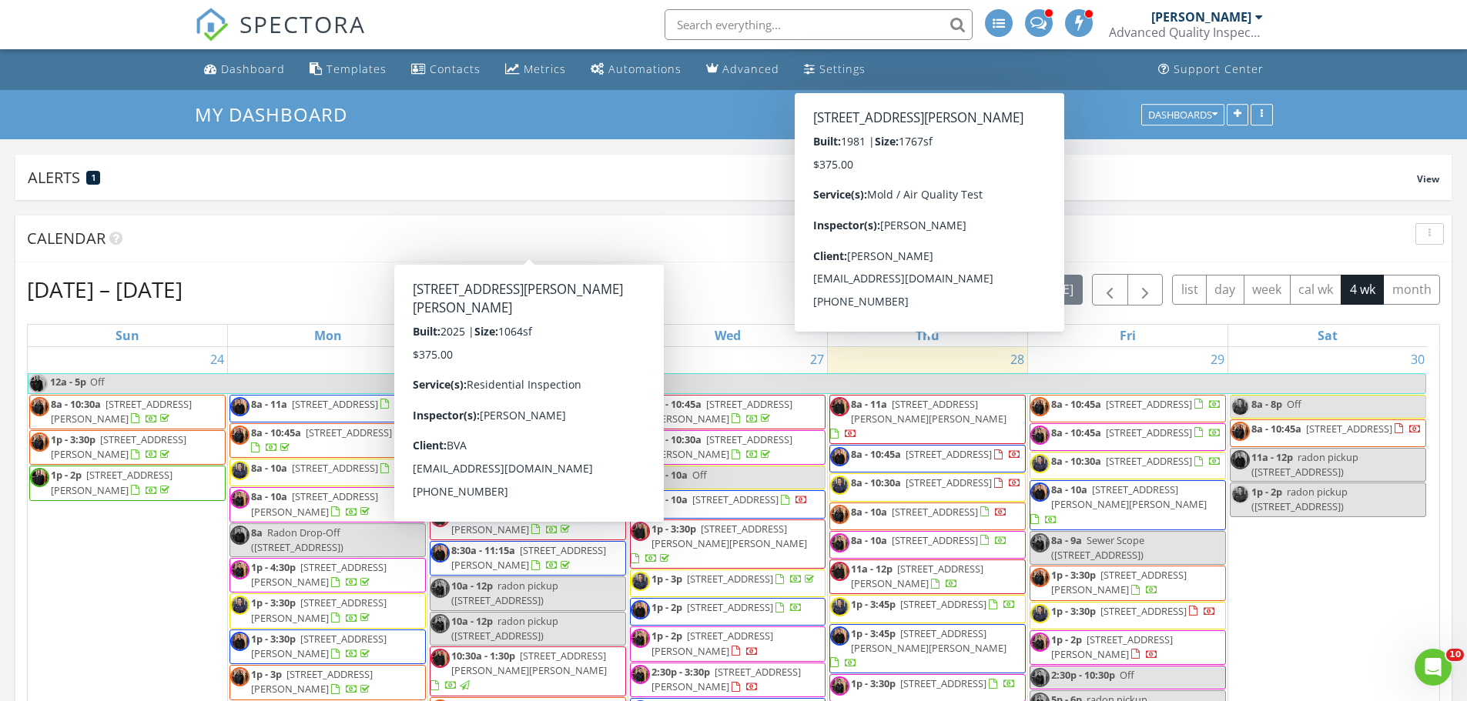
scroll to position [1848, 1490]
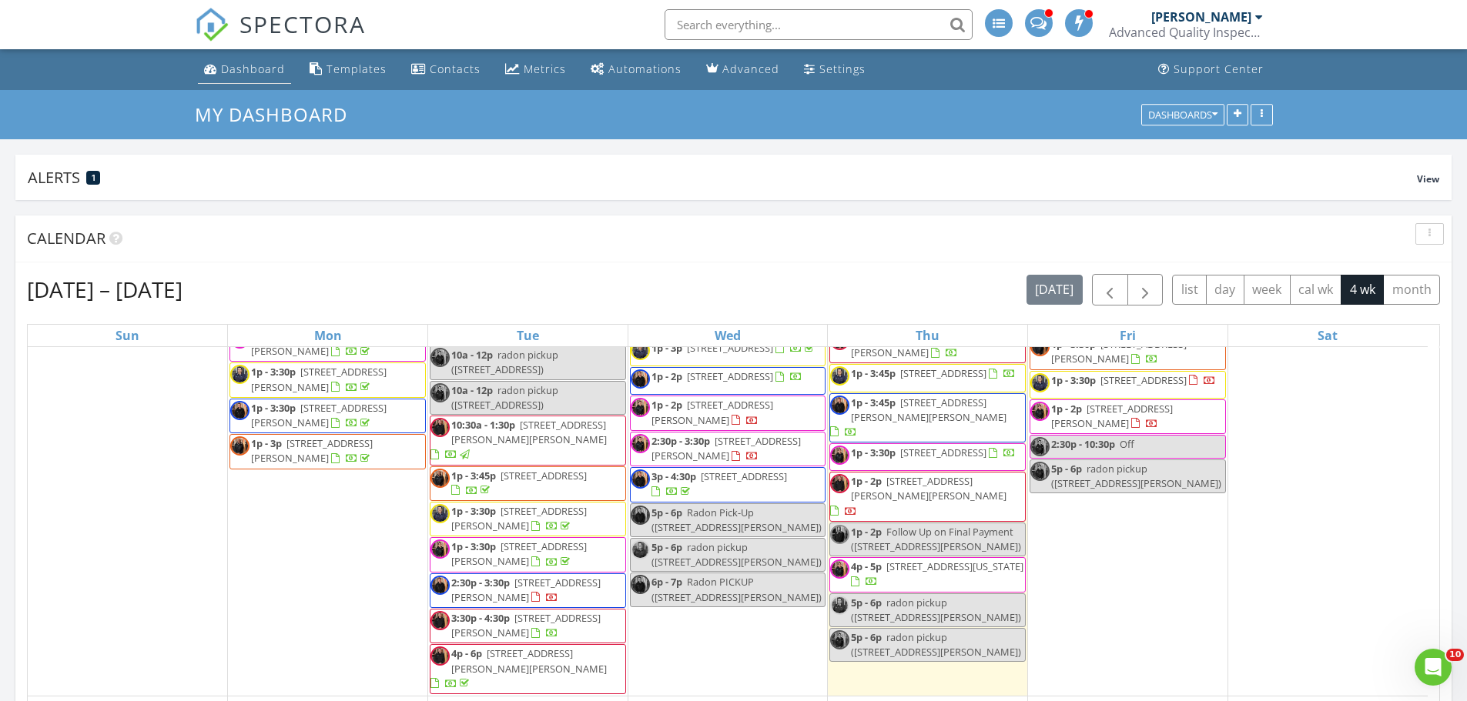
click at [249, 69] on div "Dashboard" at bounding box center [253, 69] width 64 height 15
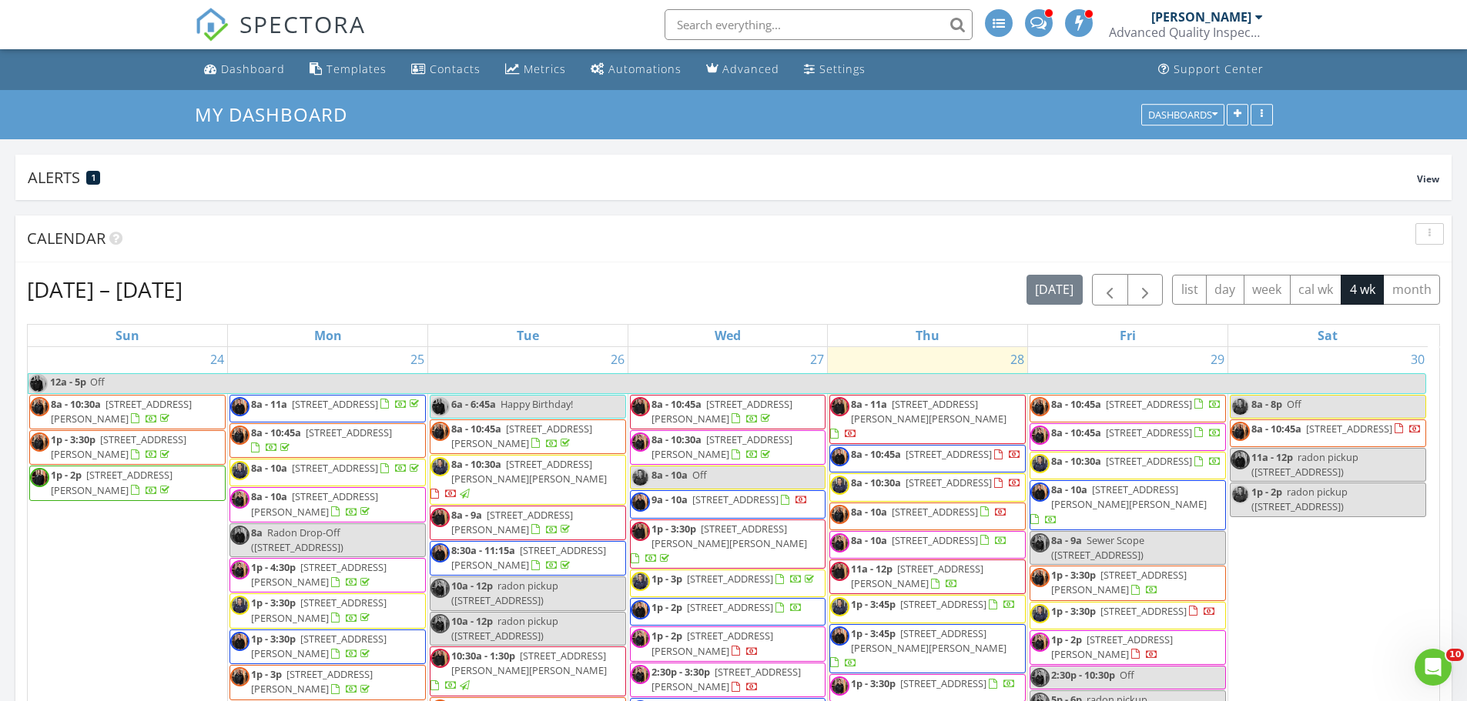
scroll to position [231, 0]
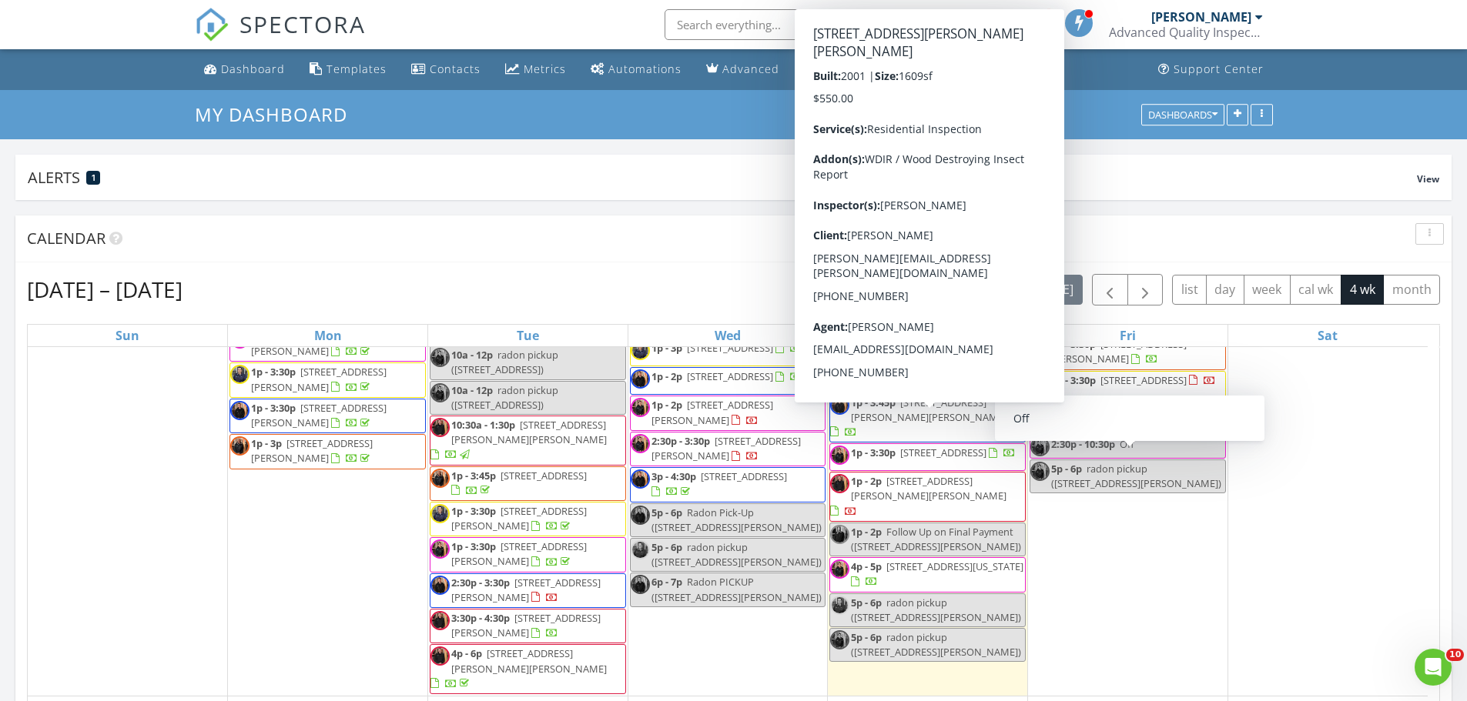
drag, startPoint x: 1076, startPoint y: 493, endPoint x: 959, endPoint y: 428, distance: 133.7
click at [959, 424] on span "3404 Walker Dr, Wilson 27893" at bounding box center [929, 410] width 156 height 28
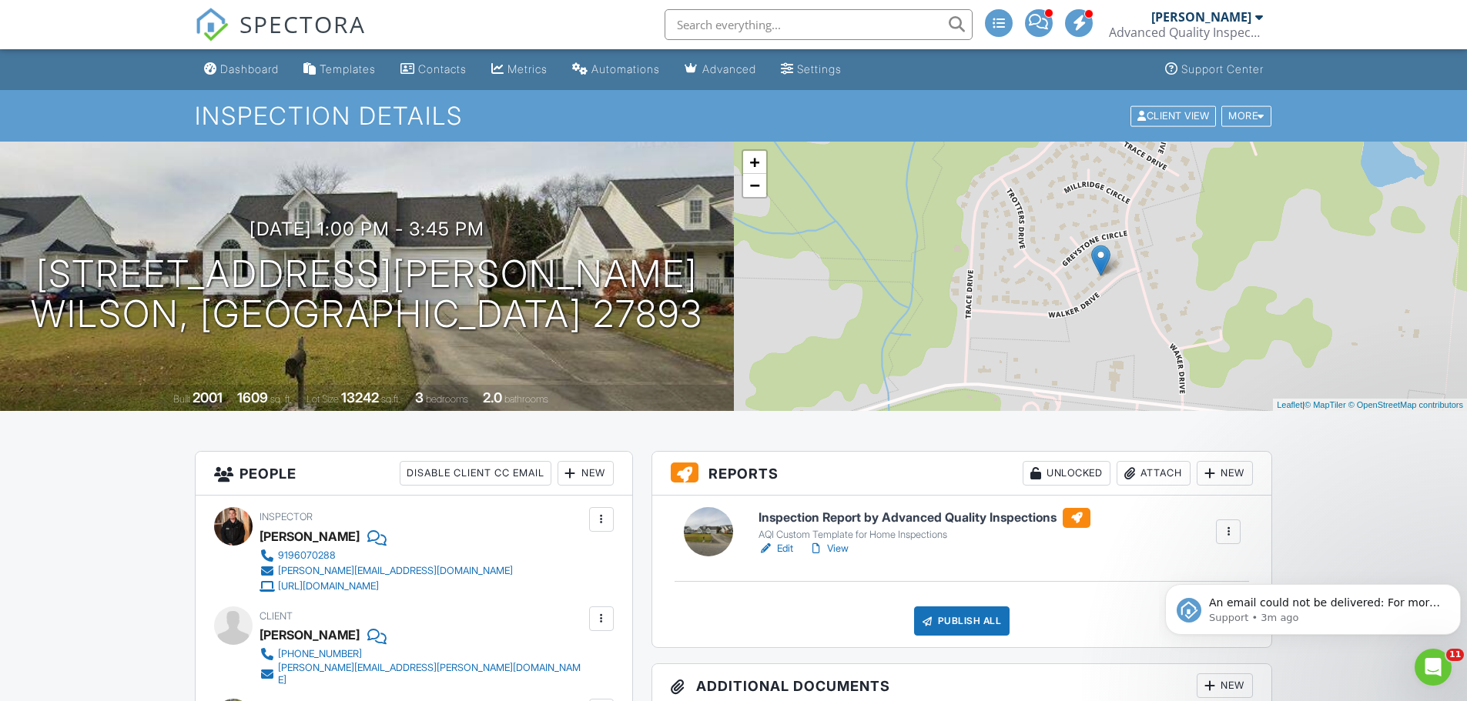
click at [761, 32] on input "text" at bounding box center [818, 24] width 308 height 31
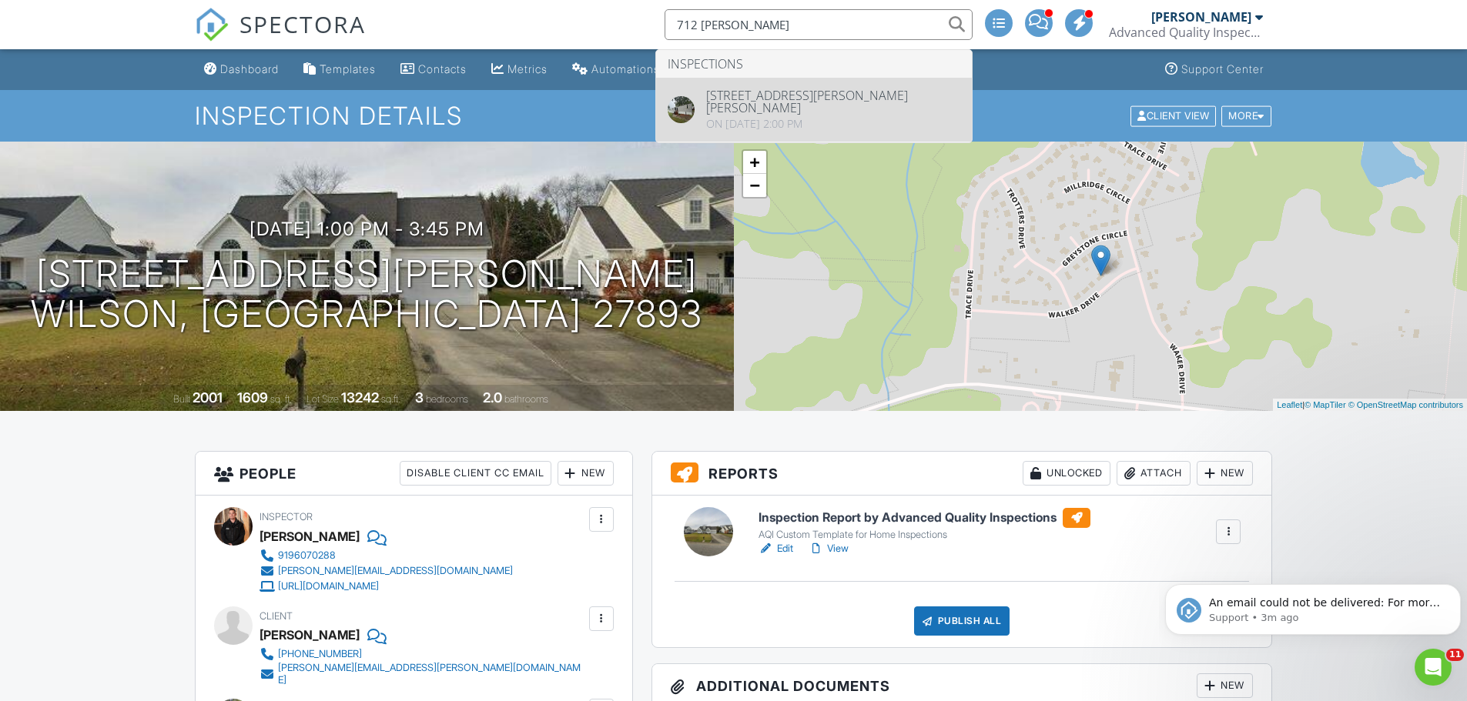
type input "712 annie"
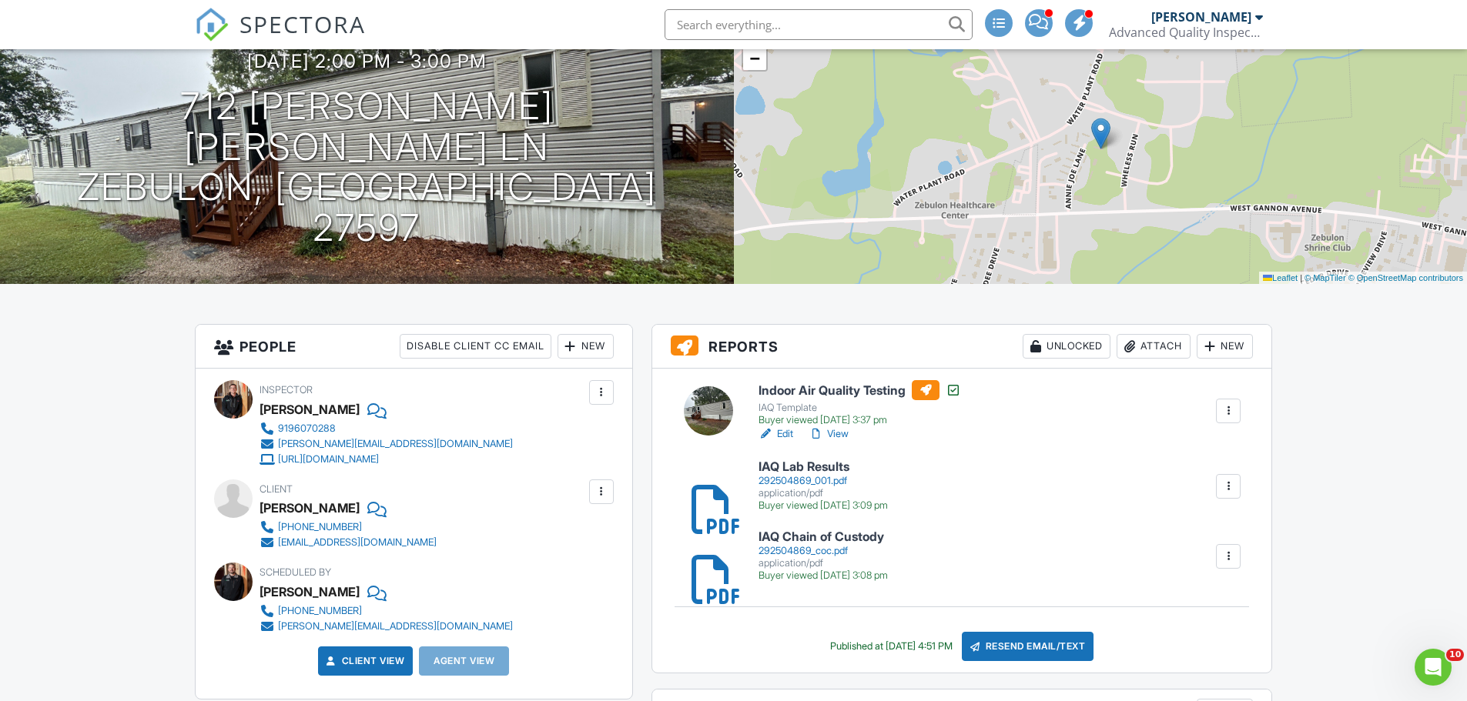
scroll to position [385, 0]
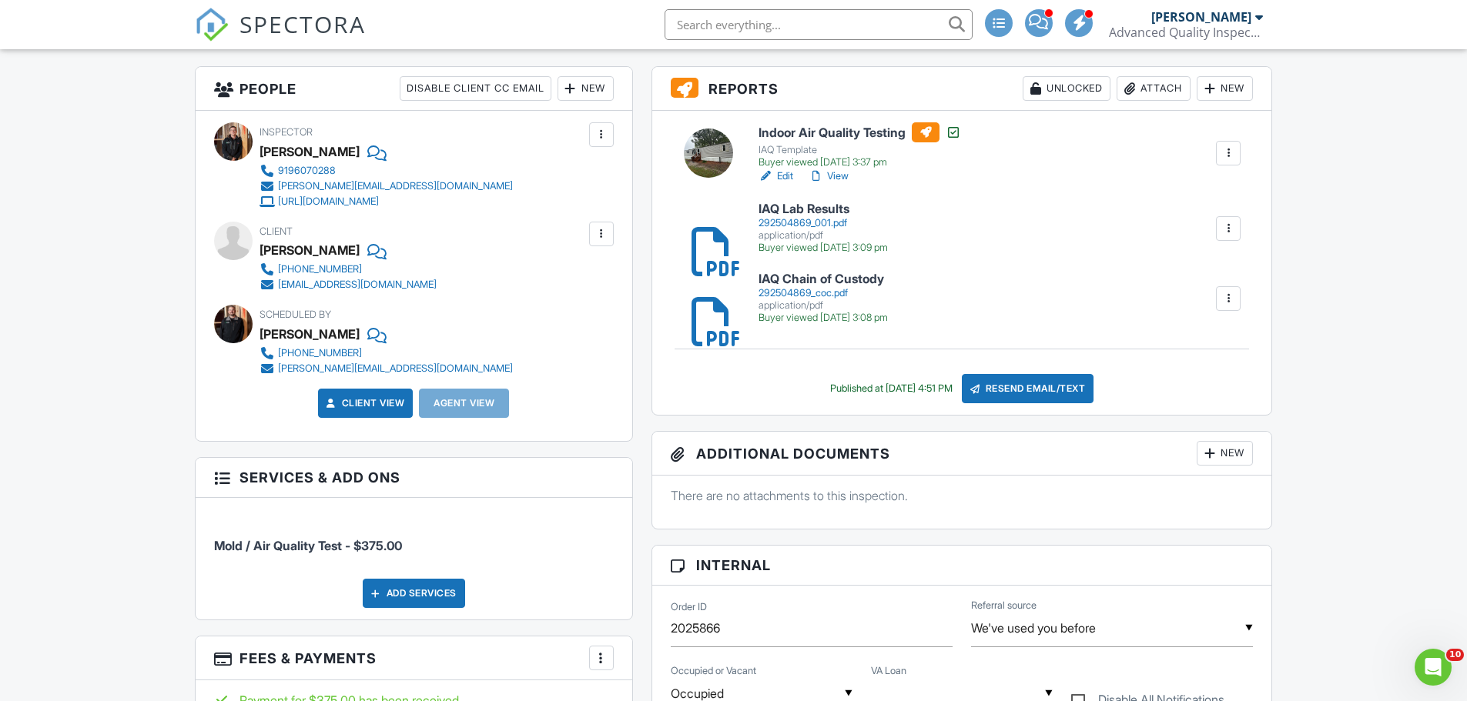
click at [836, 176] on link "View" at bounding box center [828, 176] width 40 height 15
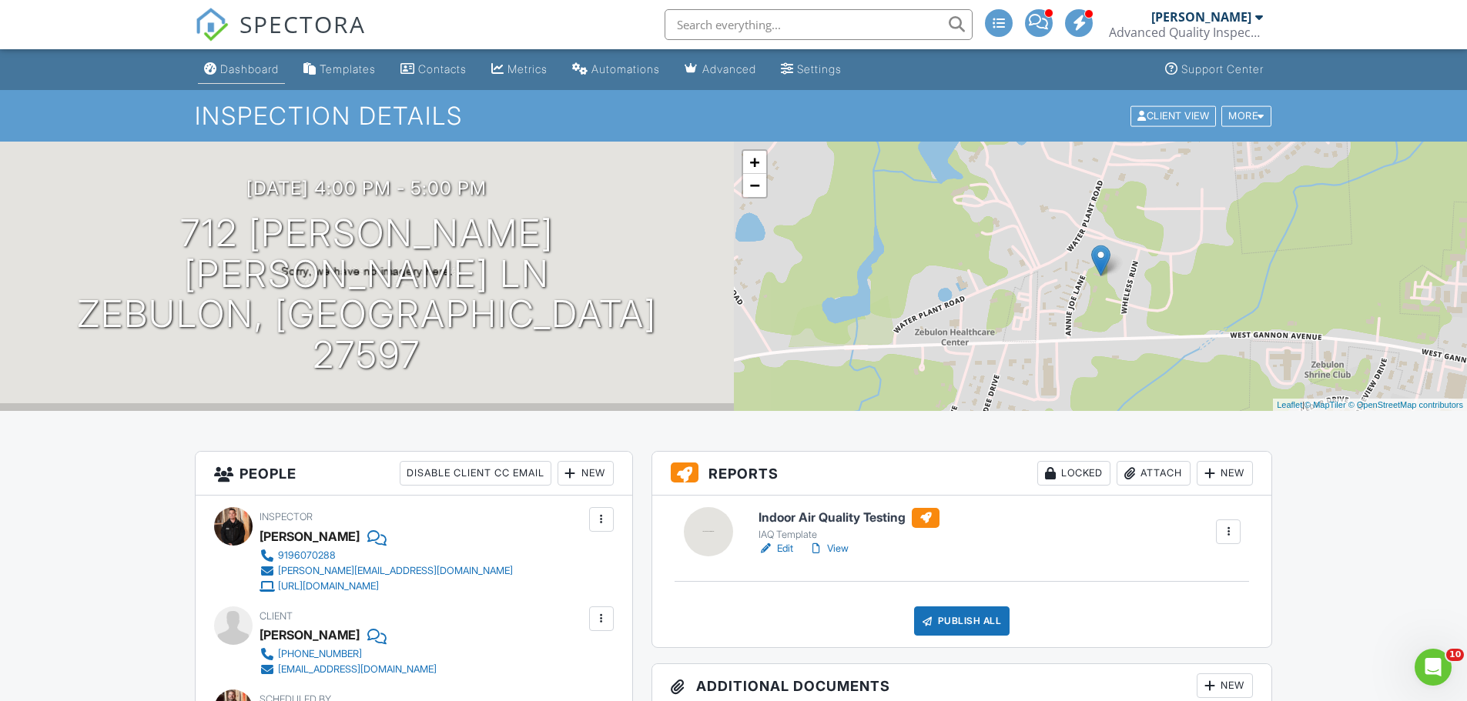
click at [265, 75] on div "Dashboard" at bounding box center [249, 68] width 59 height 13
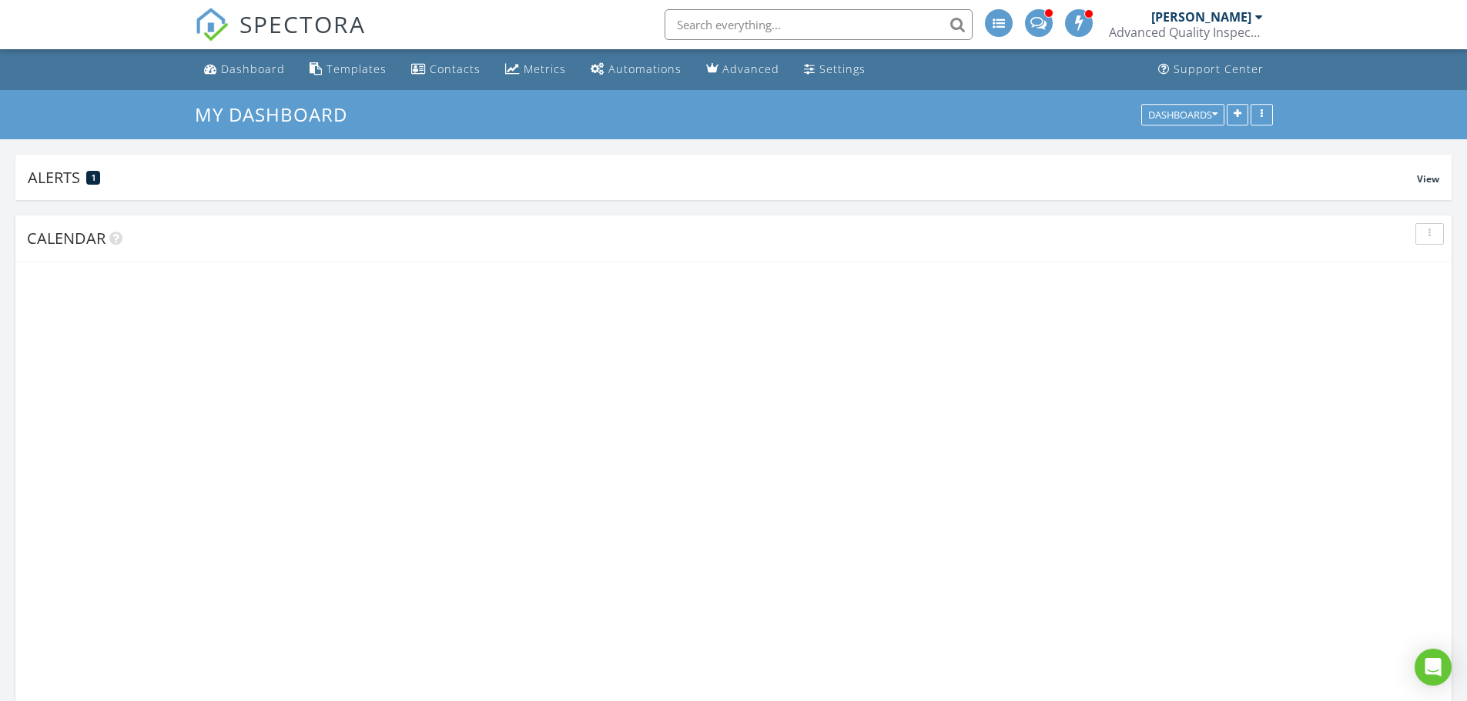
scroll to position [408, 589]
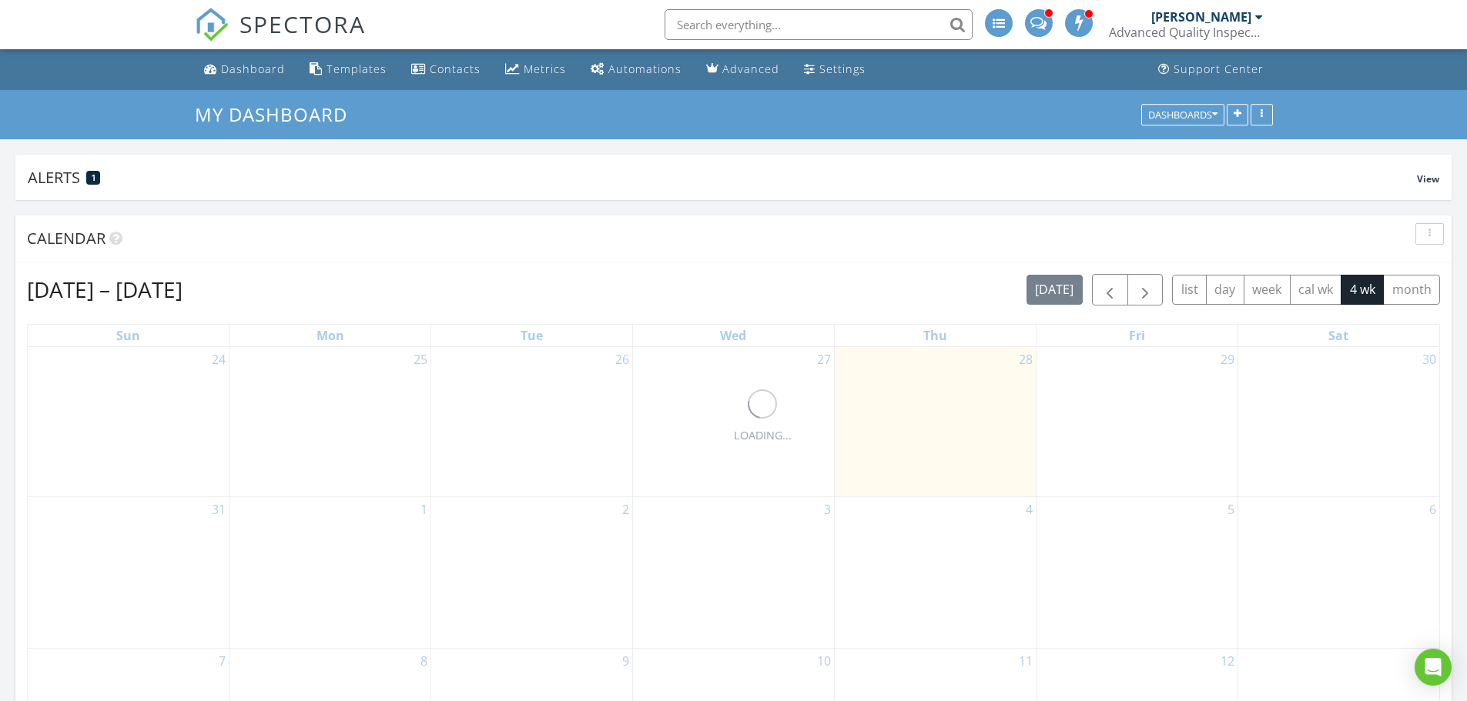
click at [810, 27] on input "text" at bounding box center [818, 24] width 308 height 31
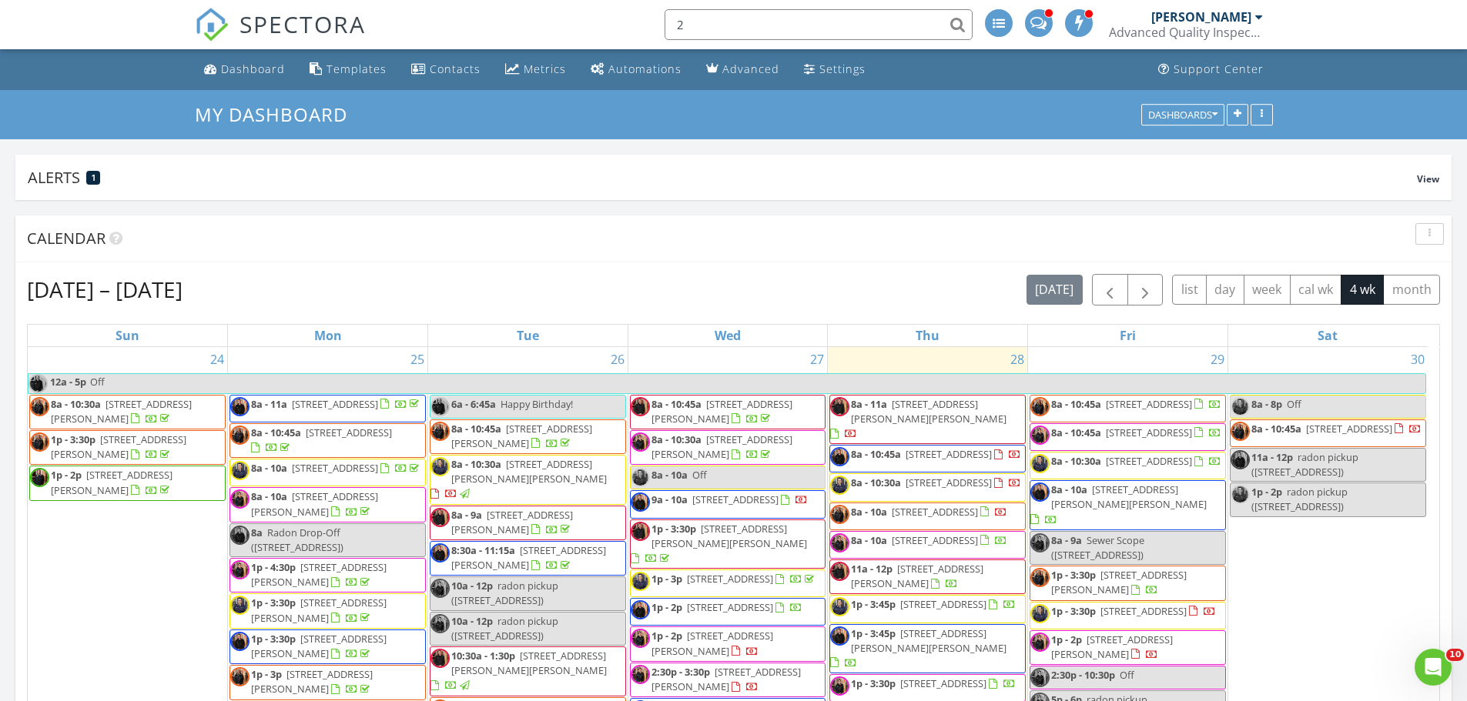
scroll to position [0, 0]
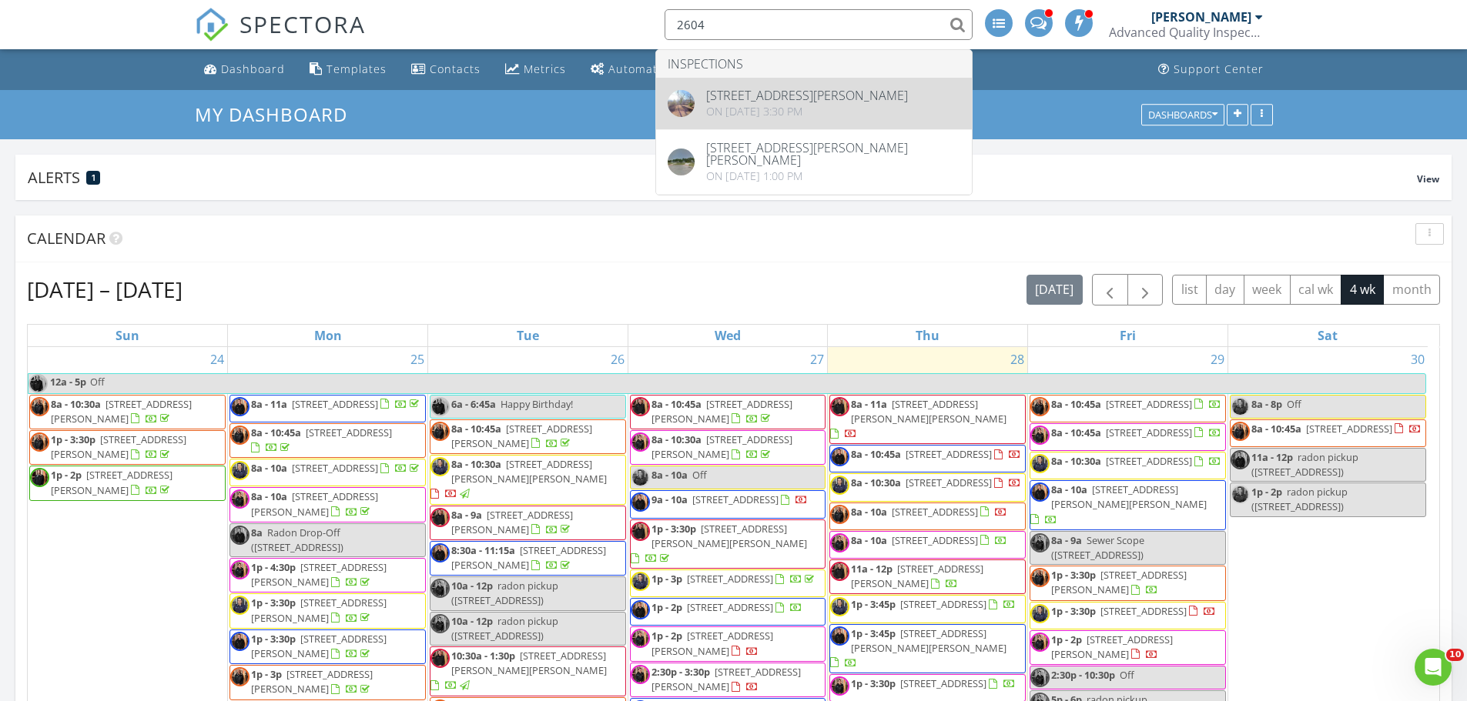
type input "2604"
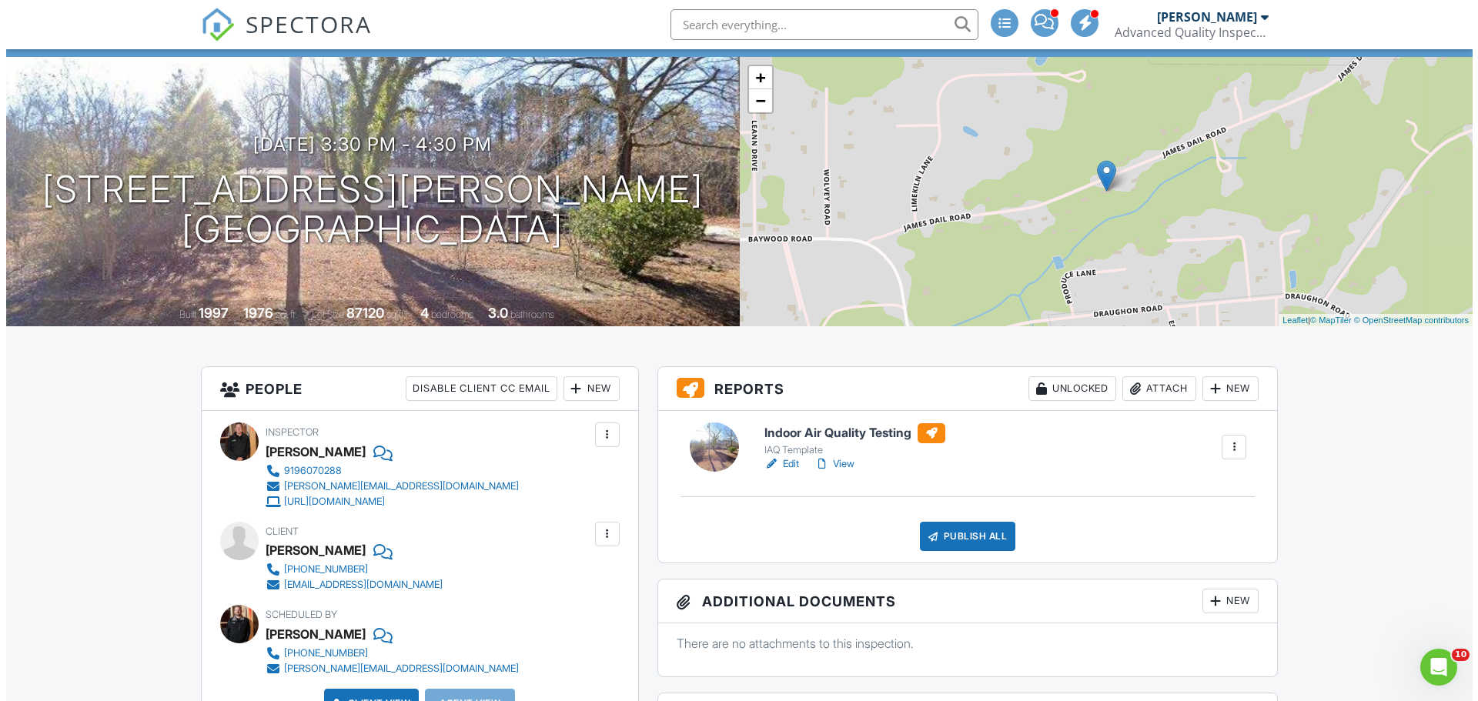
scroll to position [77, 0]
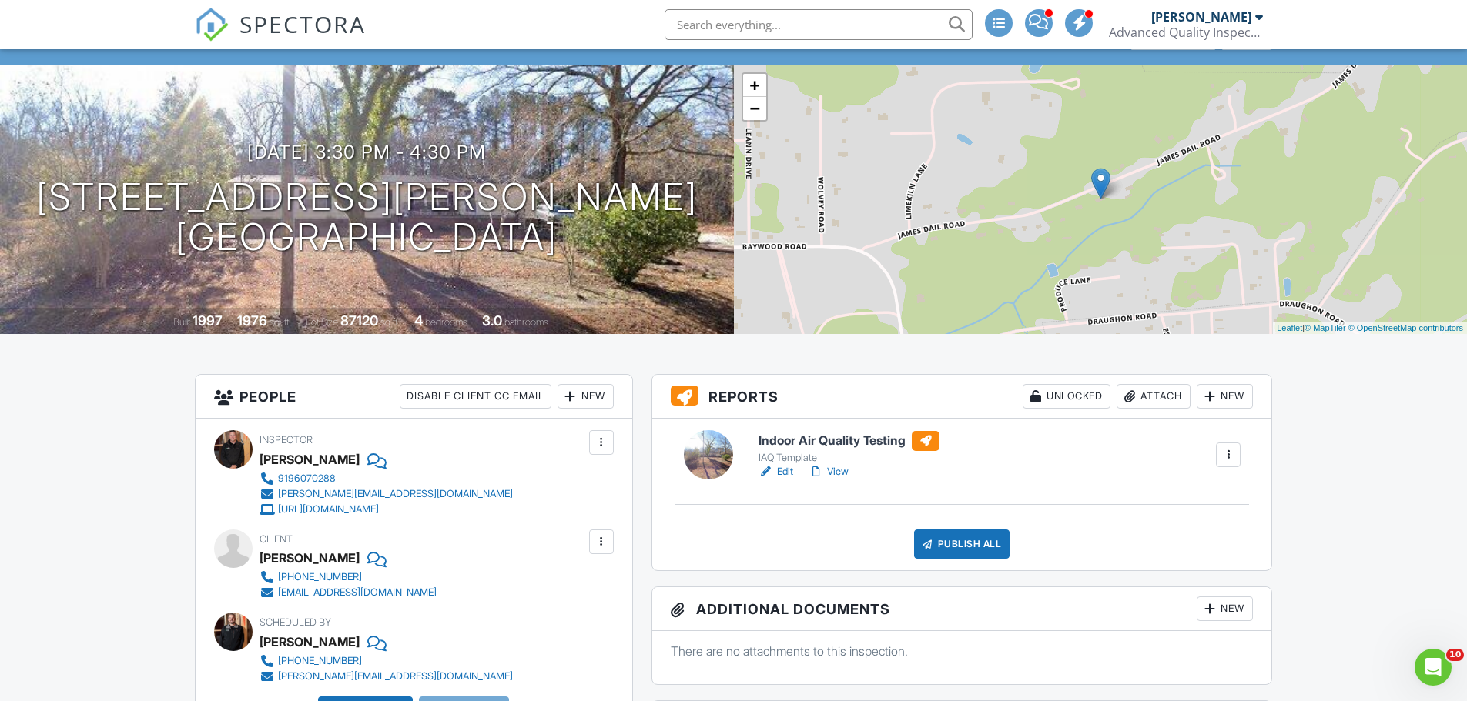
click at [1158, 393] on div "Attach" at bounding box center [1153, 396] width 74 height 25
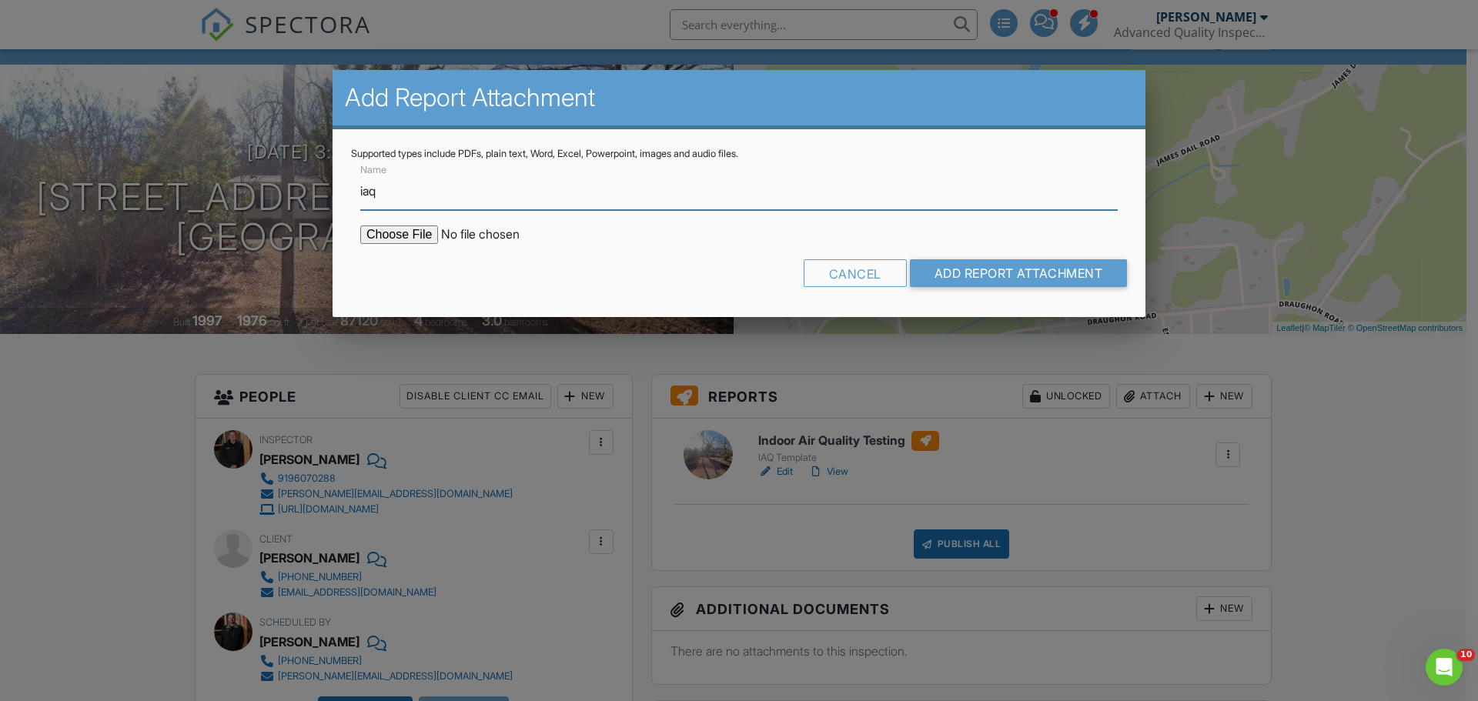
type input "IAQ Chain of Custody"
click at [406, 232] on input "file" at bounding box center [491, 235] width 262 height 18
type input "C:\fakepath\292505410_coc.pdf"
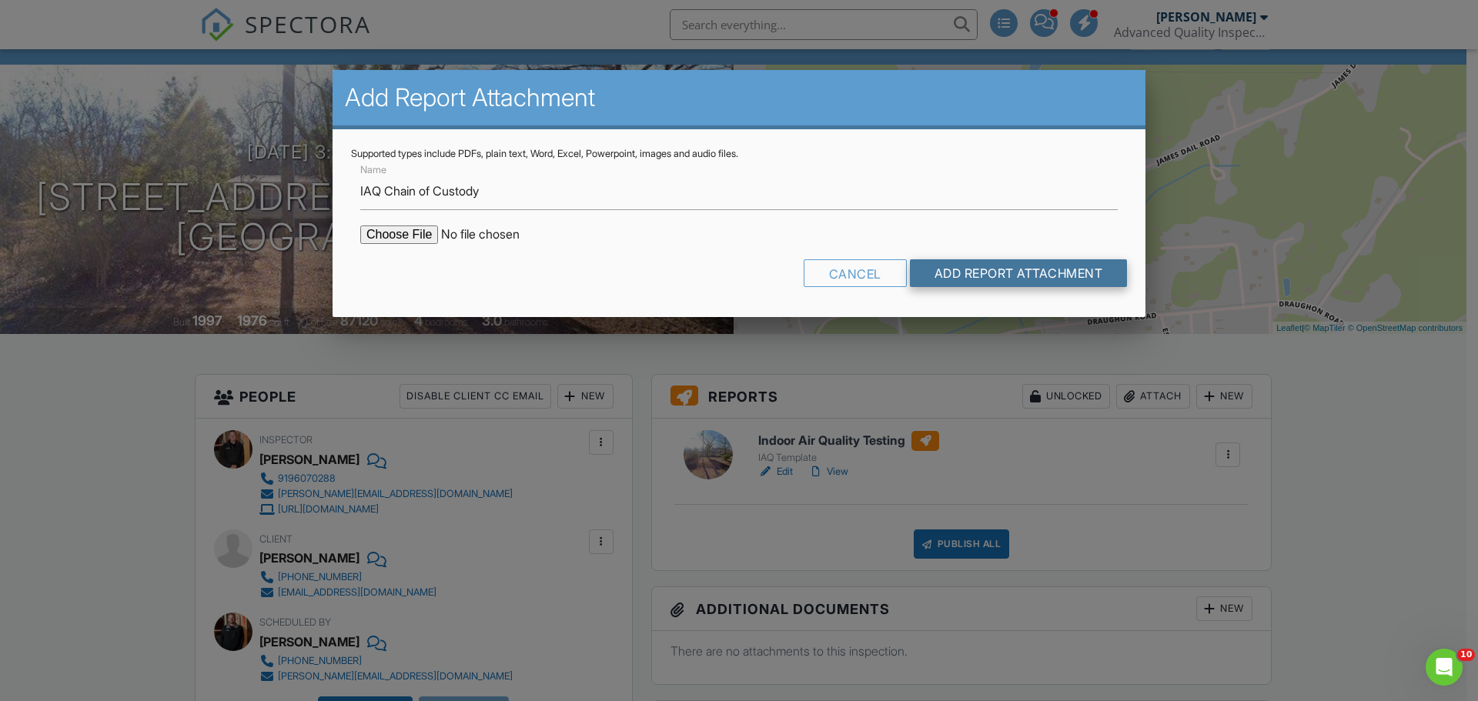
click at [1047, 279] on input "Add Report Attachment" at bounding box center [1019, 273] width 218 height 28
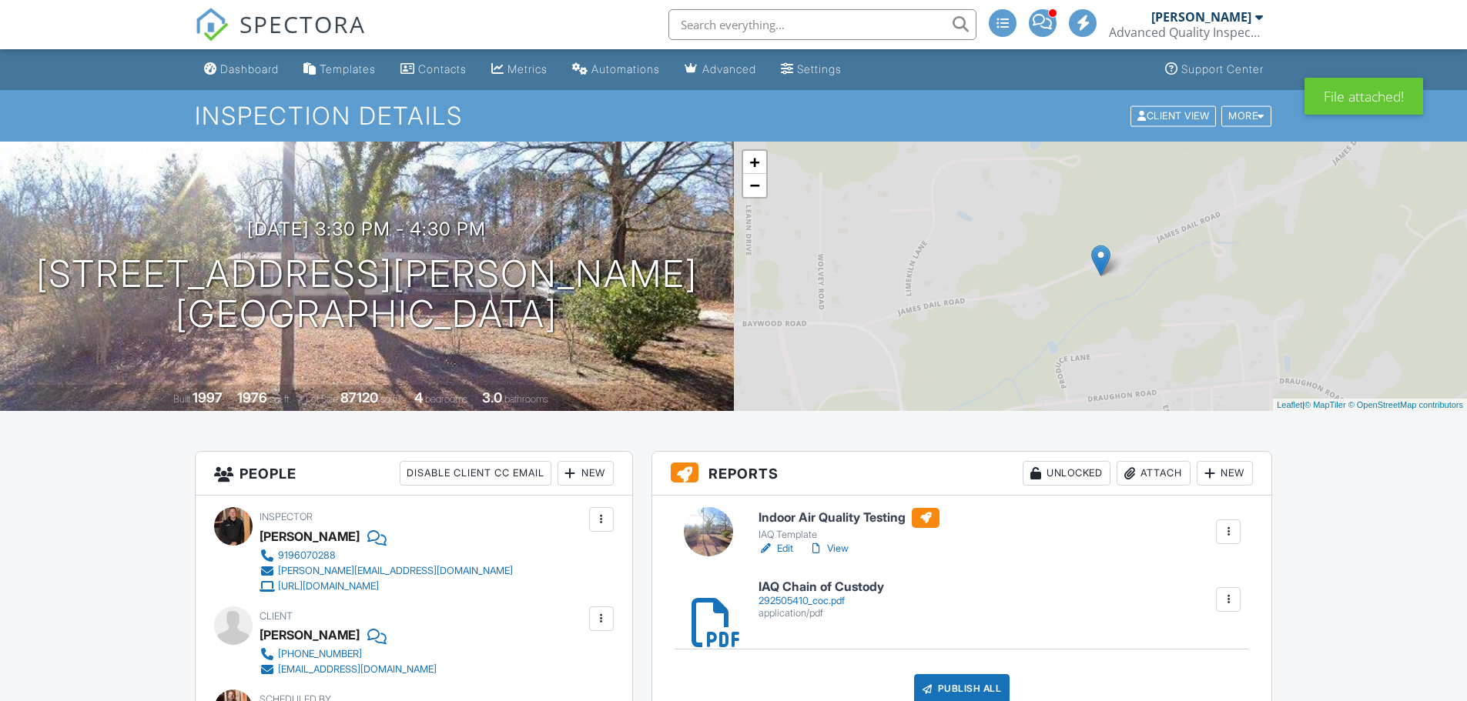
click at [1146, 469] on div "Attach" at bounding box center [1153, 473] width 74 height 25
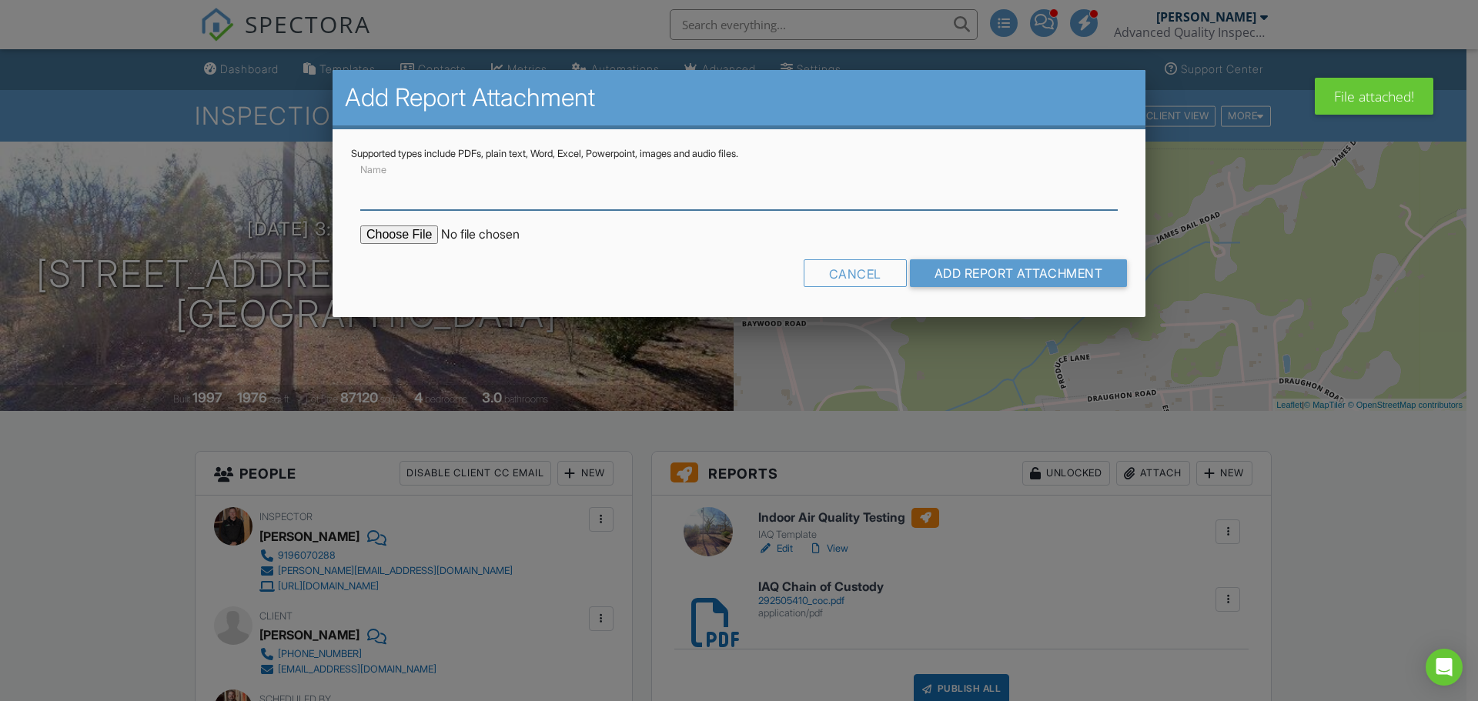
type input "a"
type input "IAQ Lab Results"
click at [422, 238] on input "file" at bounding box center [491, 235] width 262 height 18
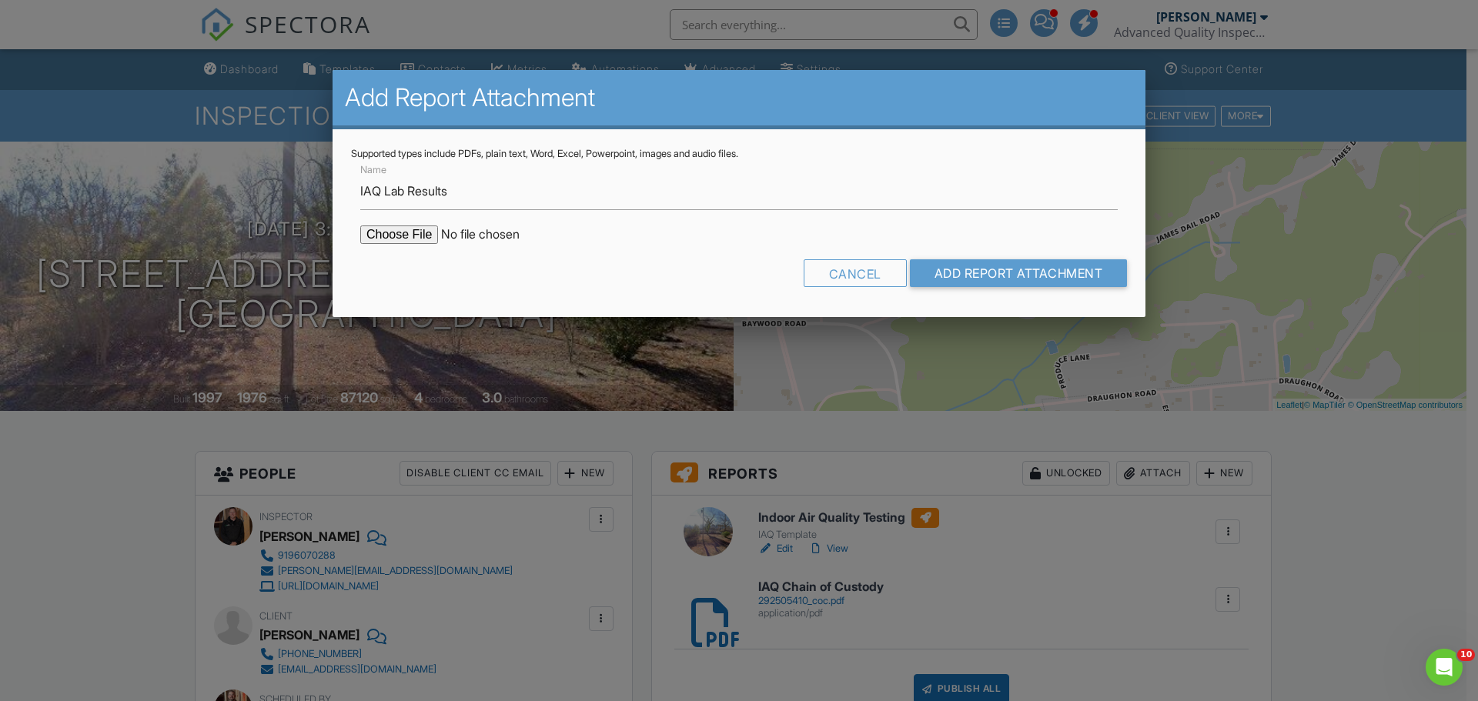
type input "C:\fakepath\292505410_001.pdf"
click at [972, 278] on input "Add Report Attachment" at bounding box center [1019, 273] width 218 height 28
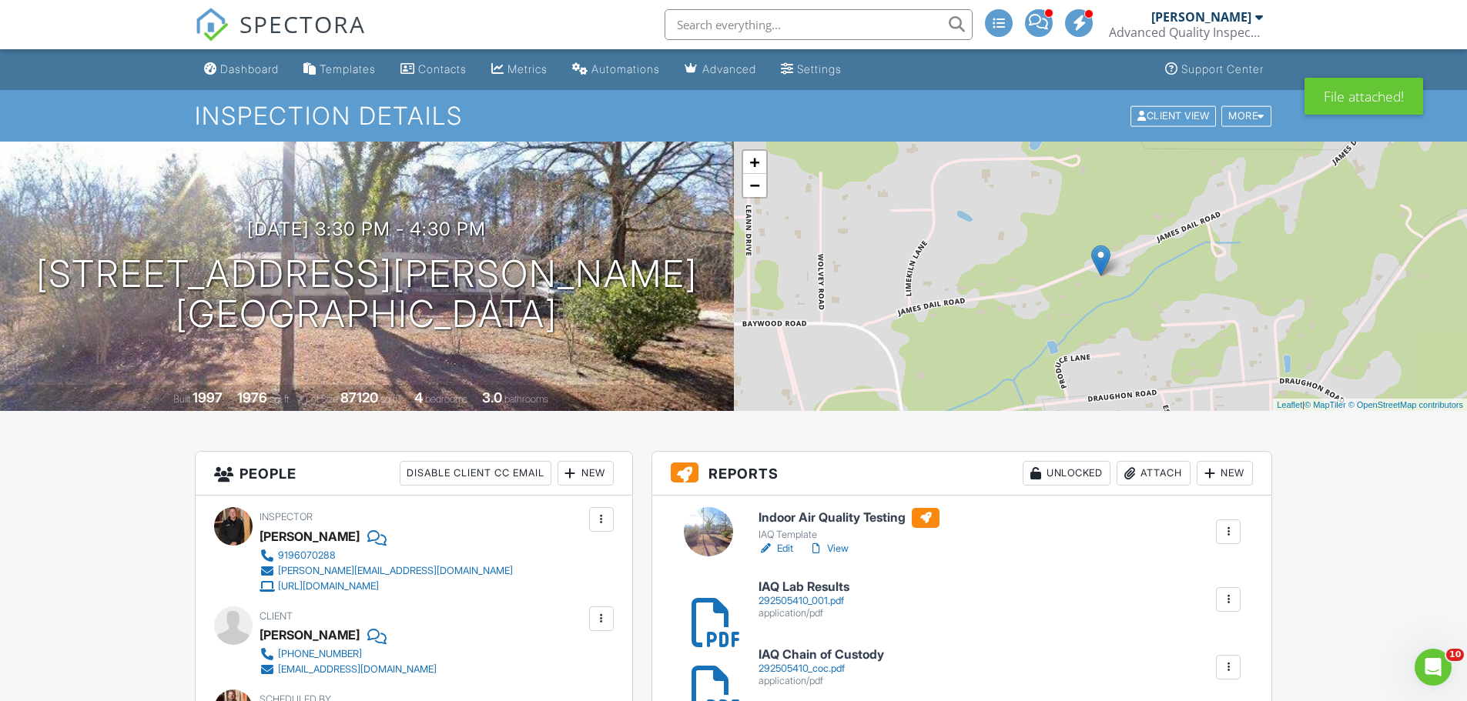
click at [785, 552] on link "Edit" at bounding box center [775, 548] width 35 height 15
